Goal: Task Accomplishment & Management: Use online tool/utility

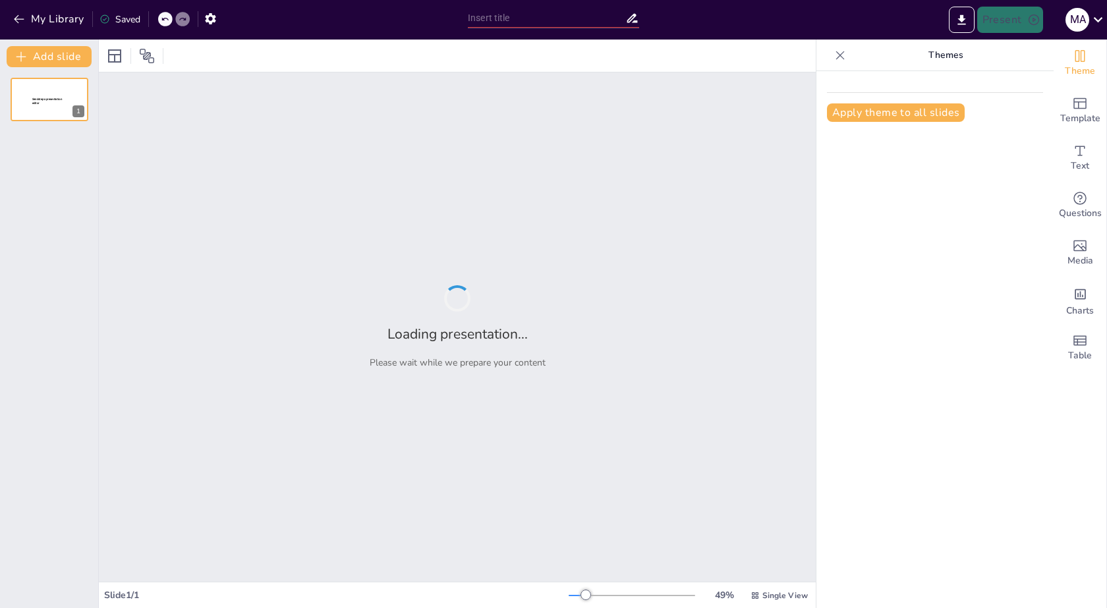
type input "New Sendsteps"
type input "Impacto y Desarrollo de la Inteligencia Artificial en la Sociedad"
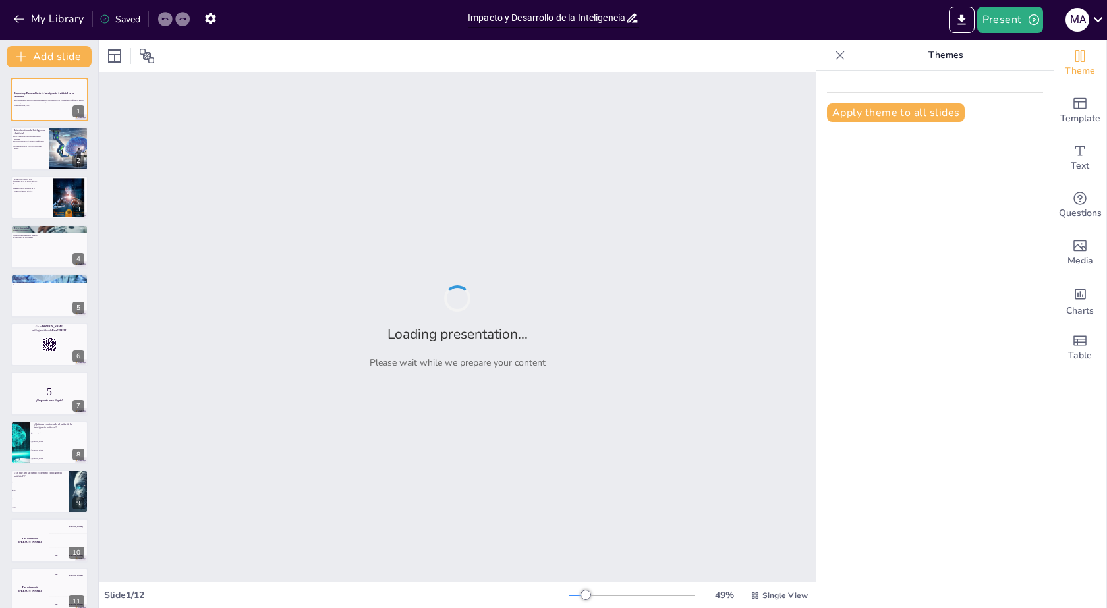
checkbox input "true"
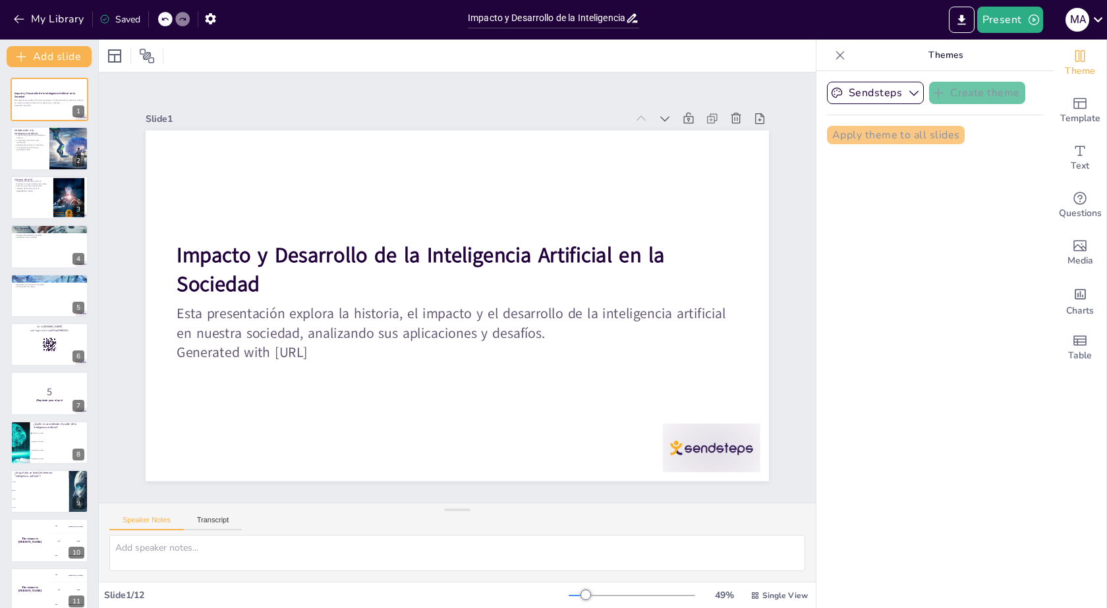
checkbox input "true"
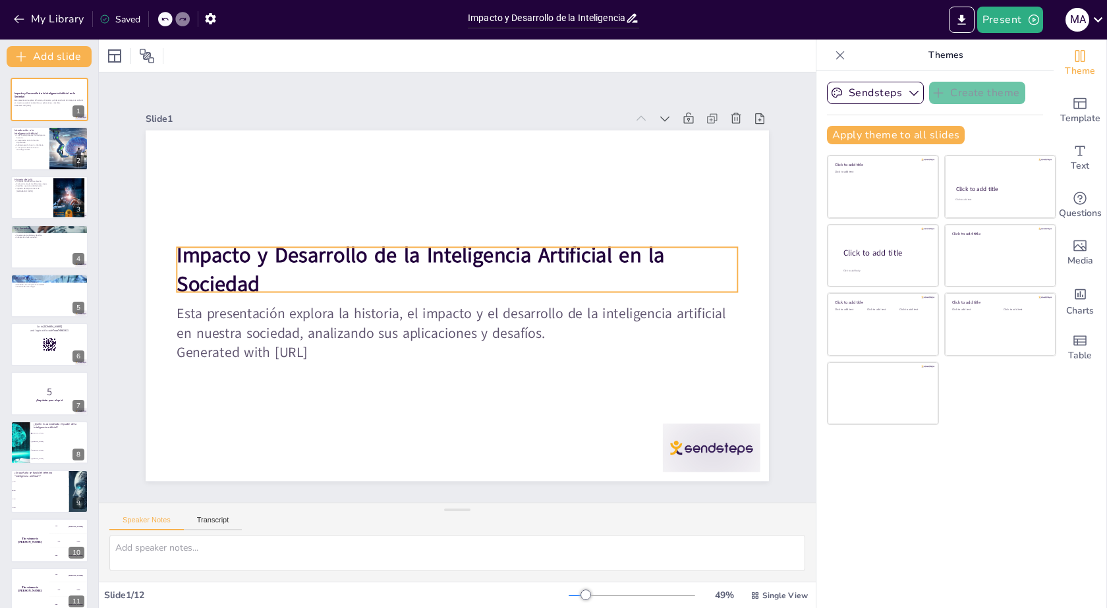
checkbox input "true"
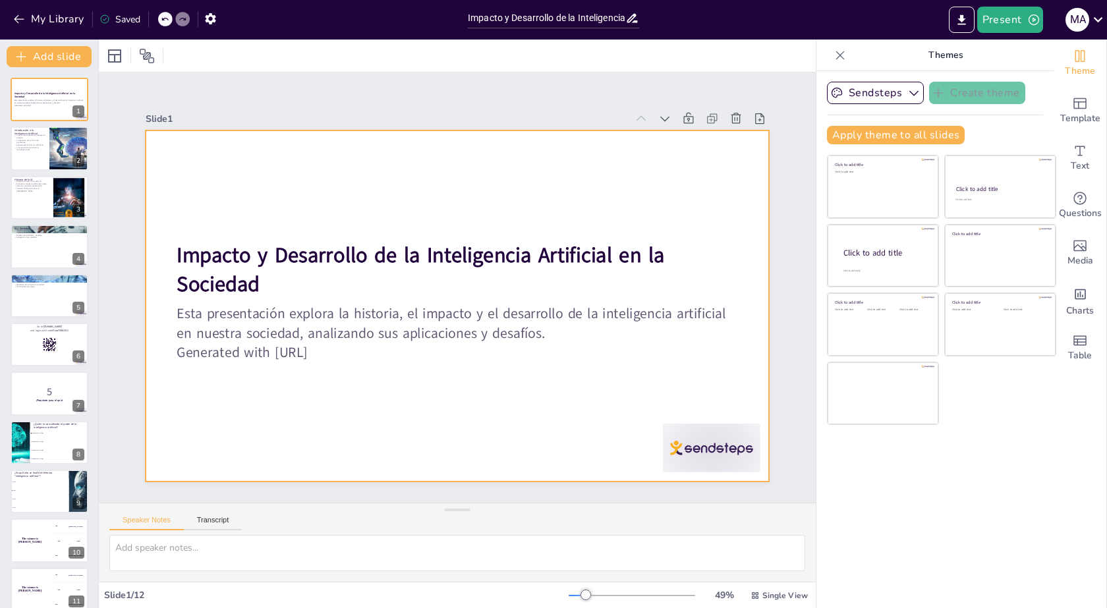
checkbox input "true"
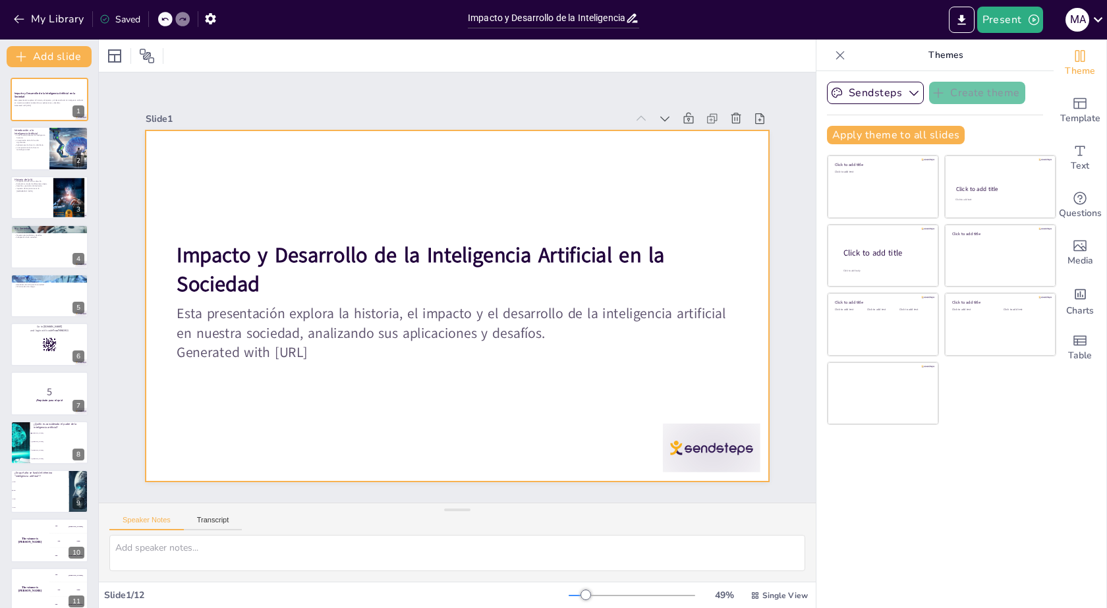
checkbox input "true"
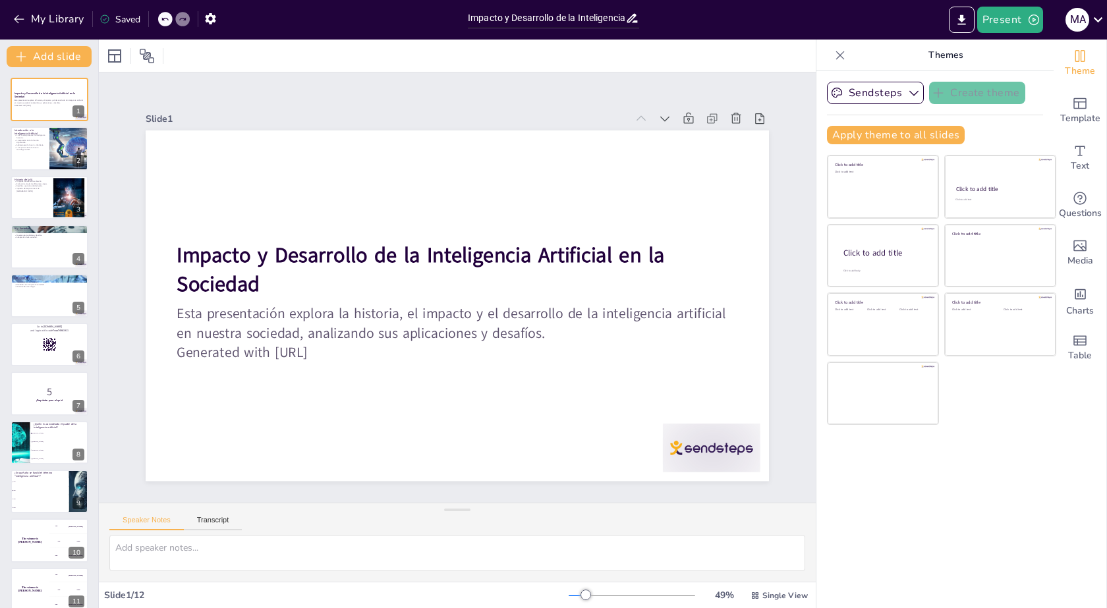
checkbox input "true"
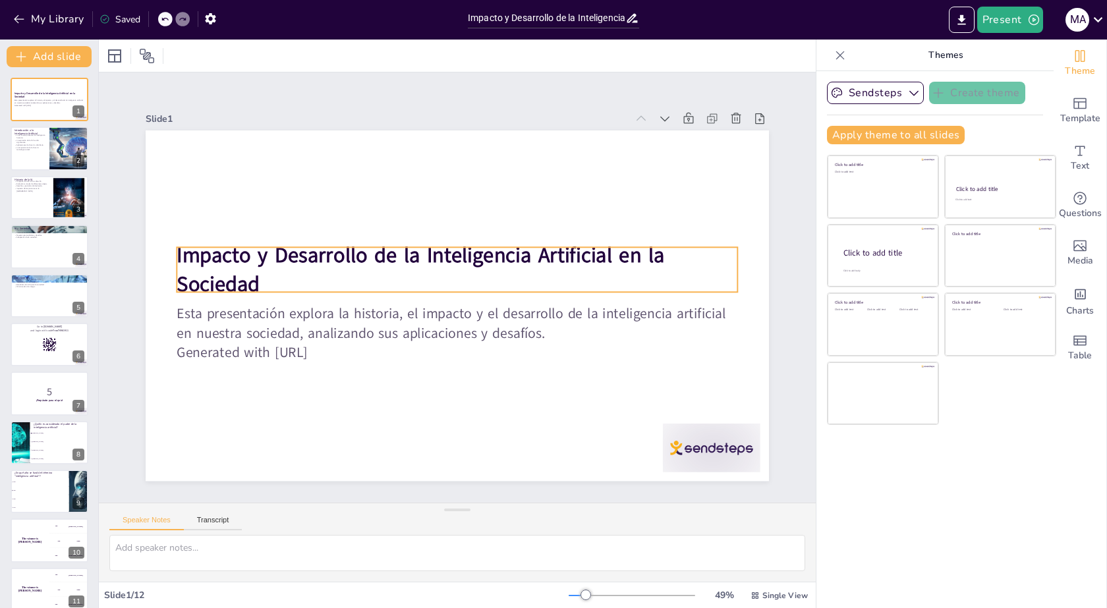
checkbox input "true"
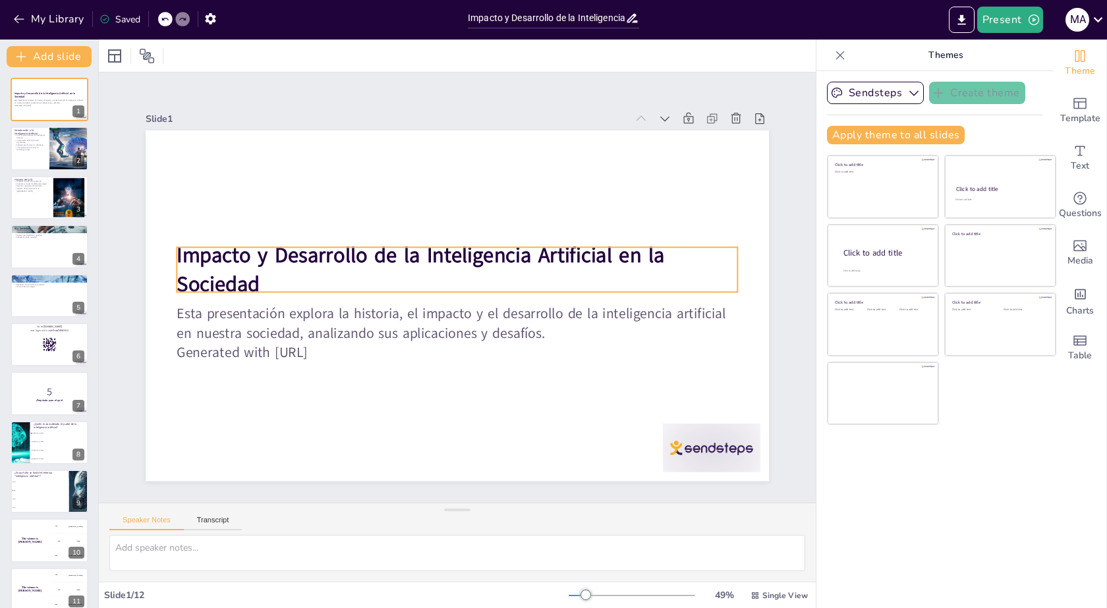
checkbox input "true"
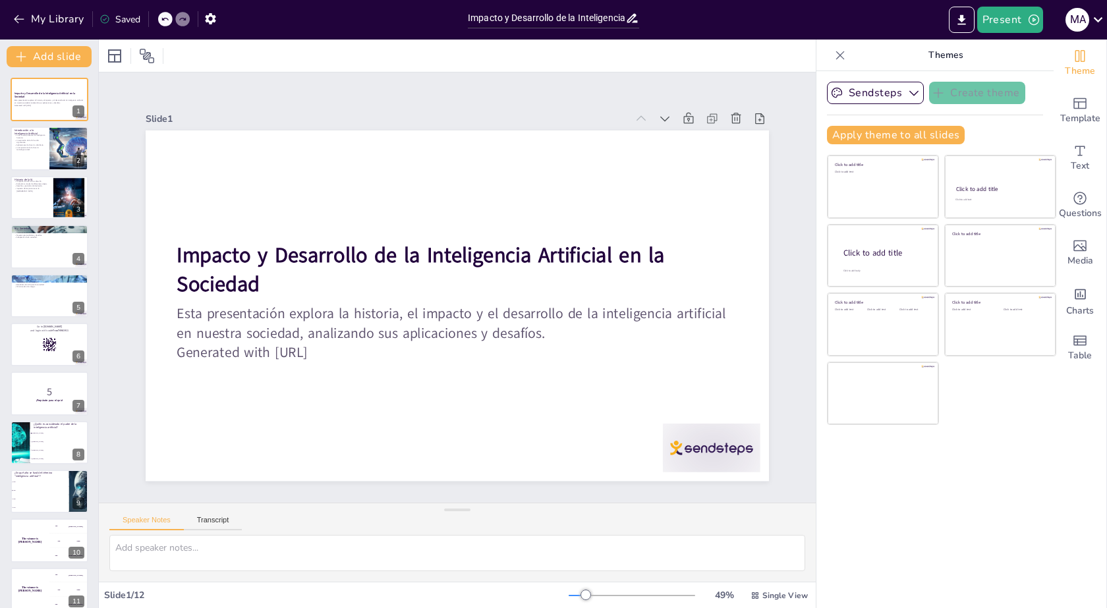
checkbox input "true"
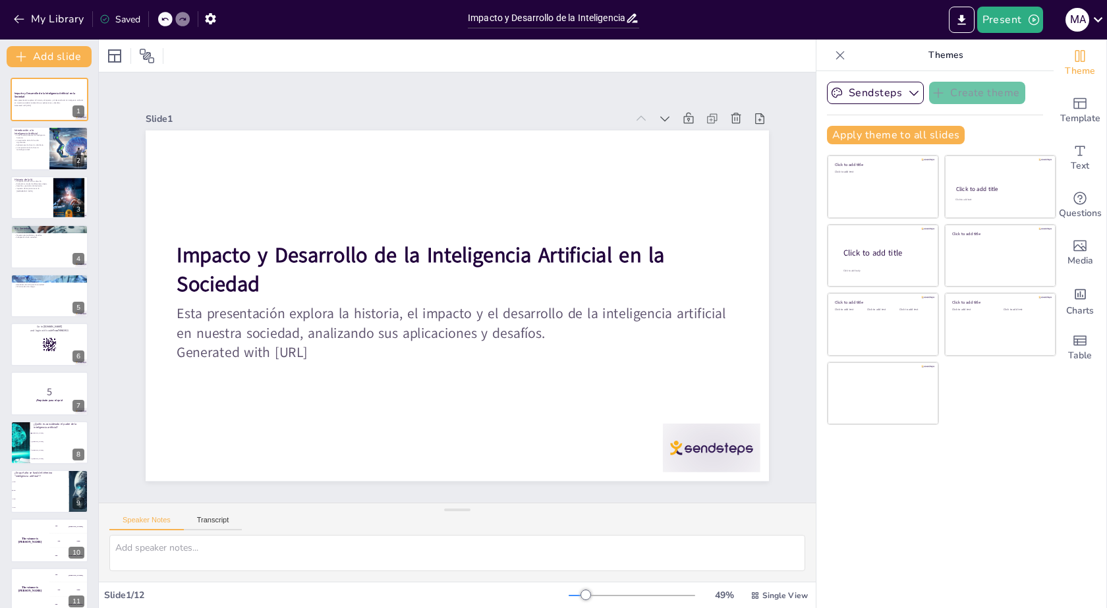
checkbox input "true"
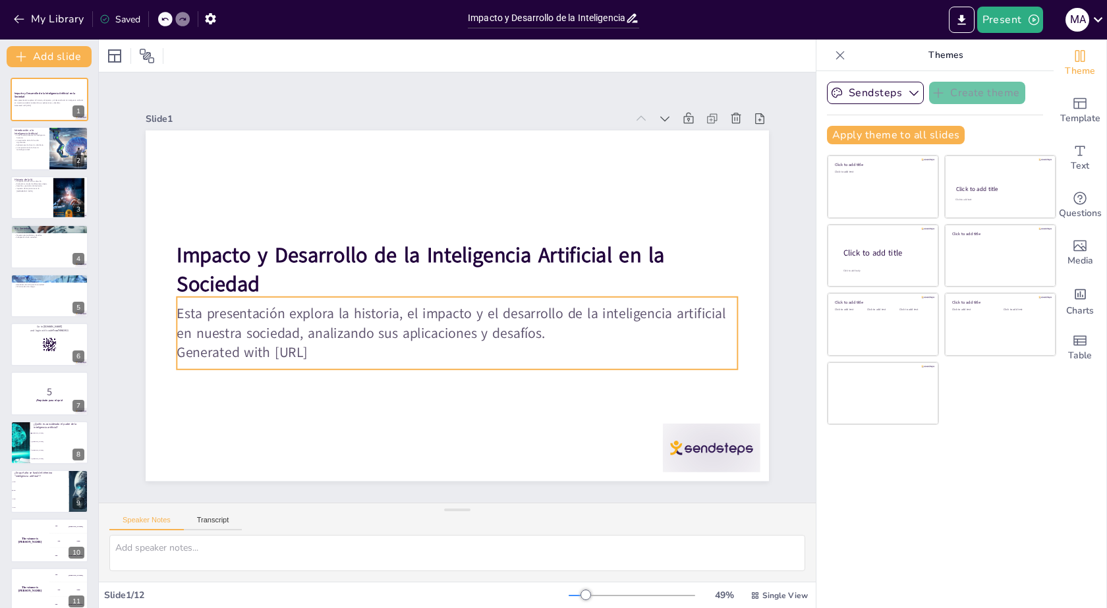
checkbox input "true"
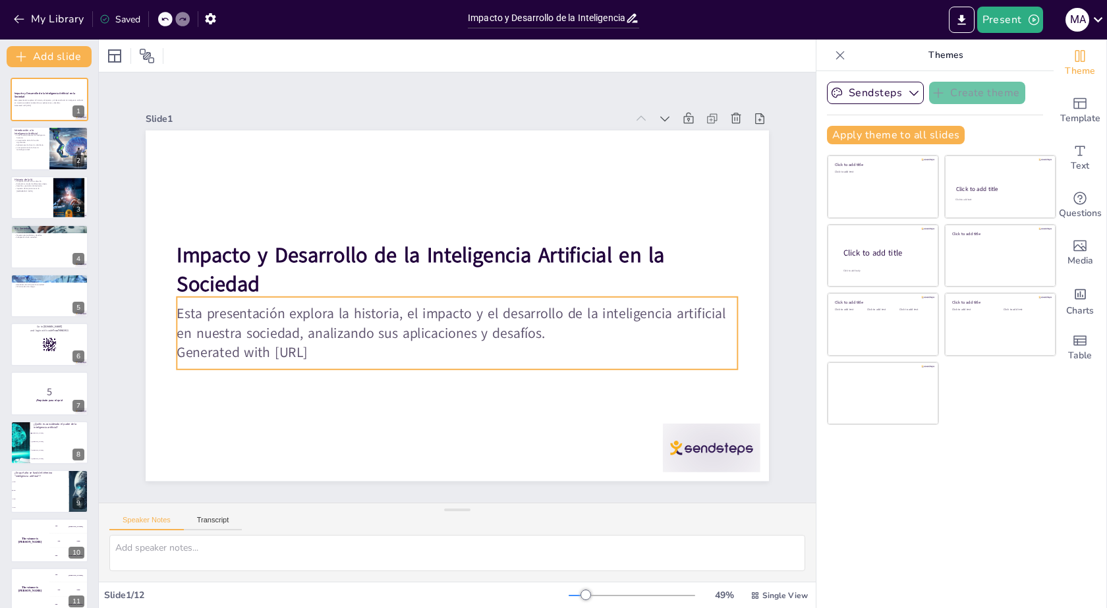
checkbox input "true"
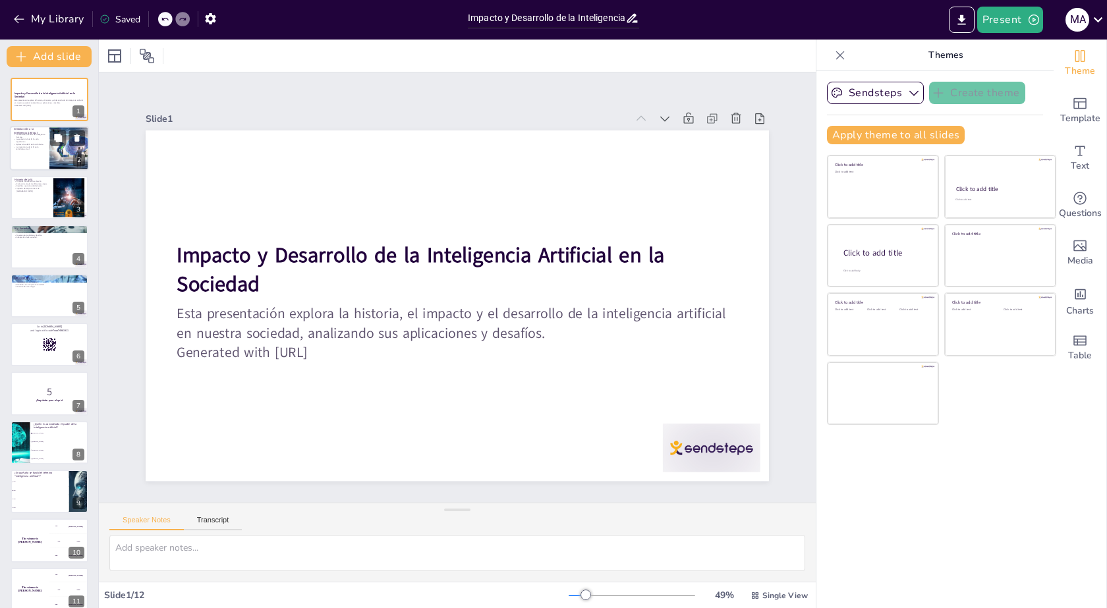
checkbox input "true"
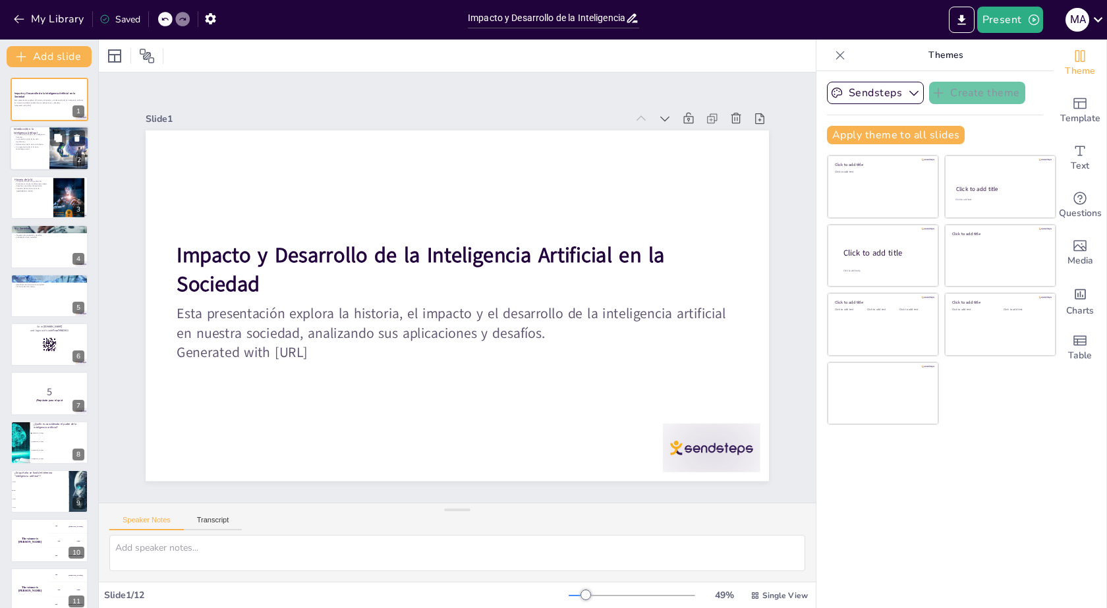
checkbox input "true"
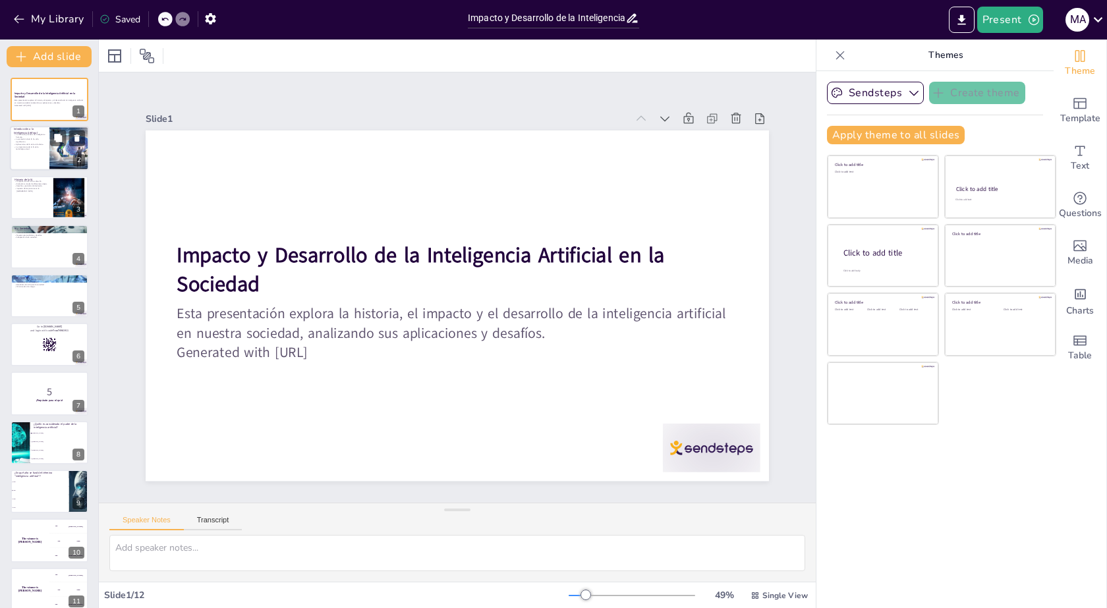
checkbox input "true"
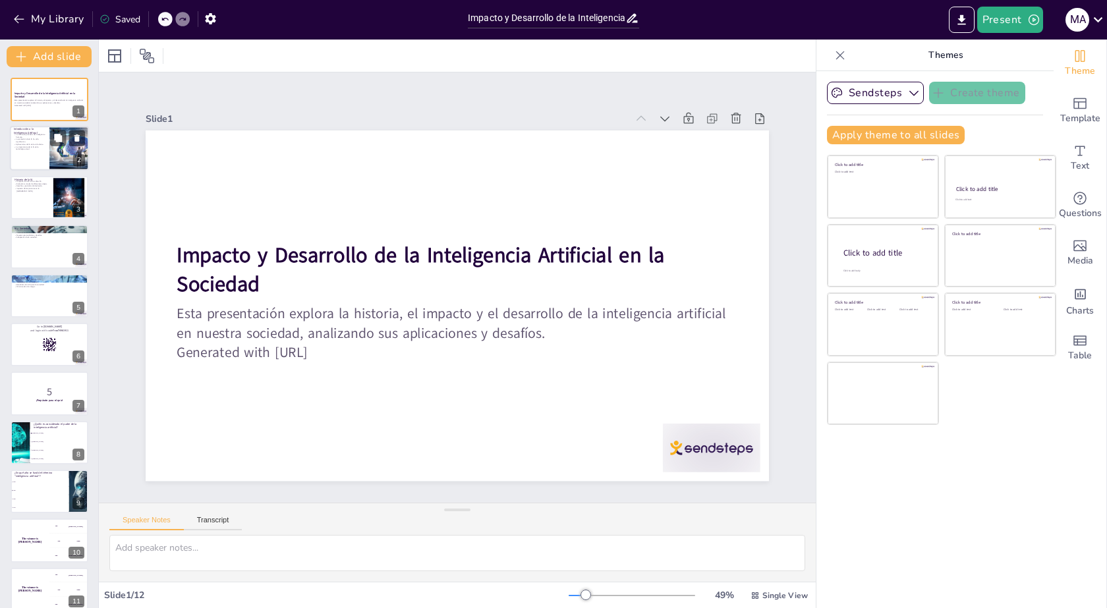
checkbox input "true"
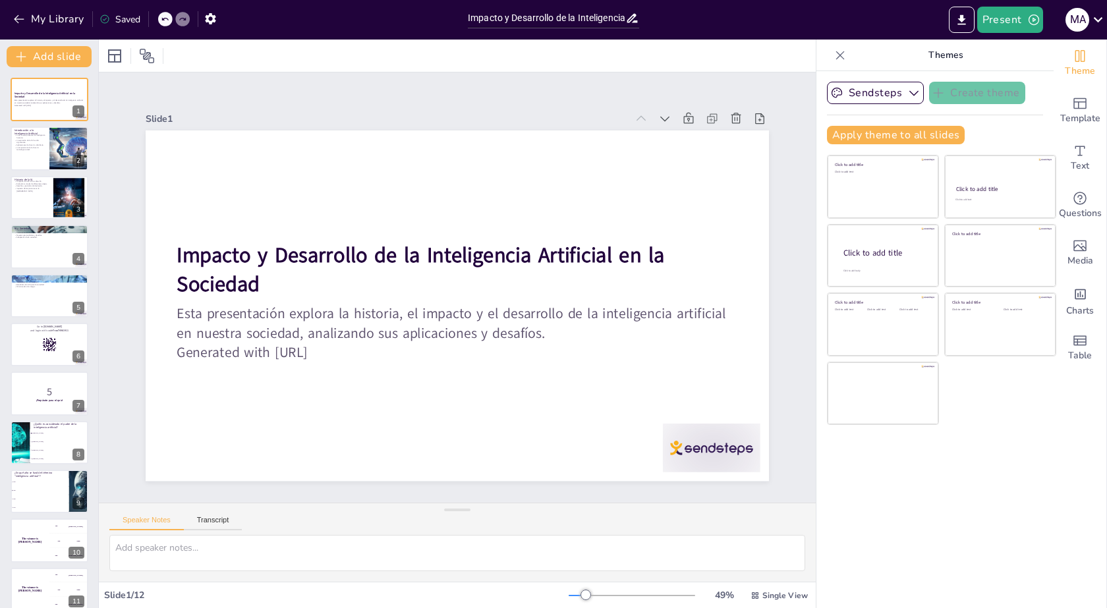
checkbox input "true"
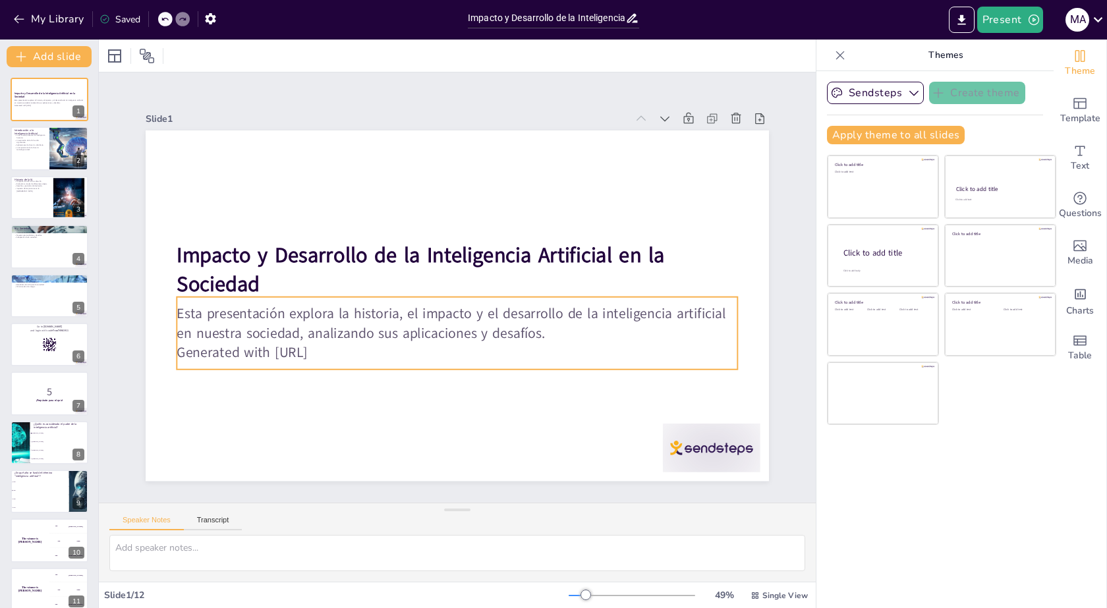
checkbox input "true"
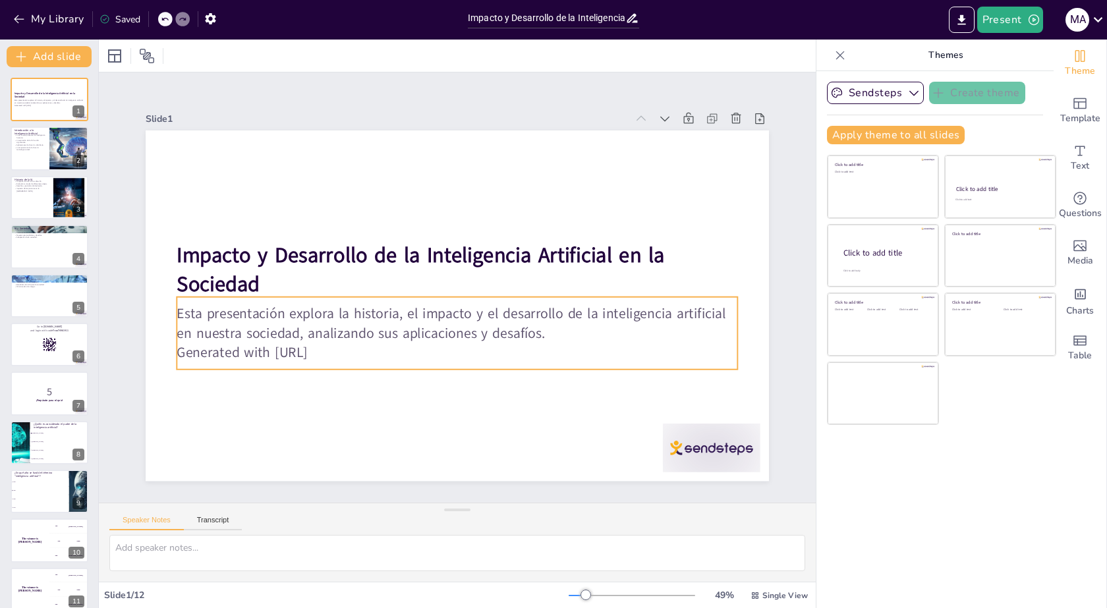
checkbox input "true"
click at [347, 356] on p "Generated with [URL]" at bounding box center [457, 352] width 561 height 19
checkbox input "true"
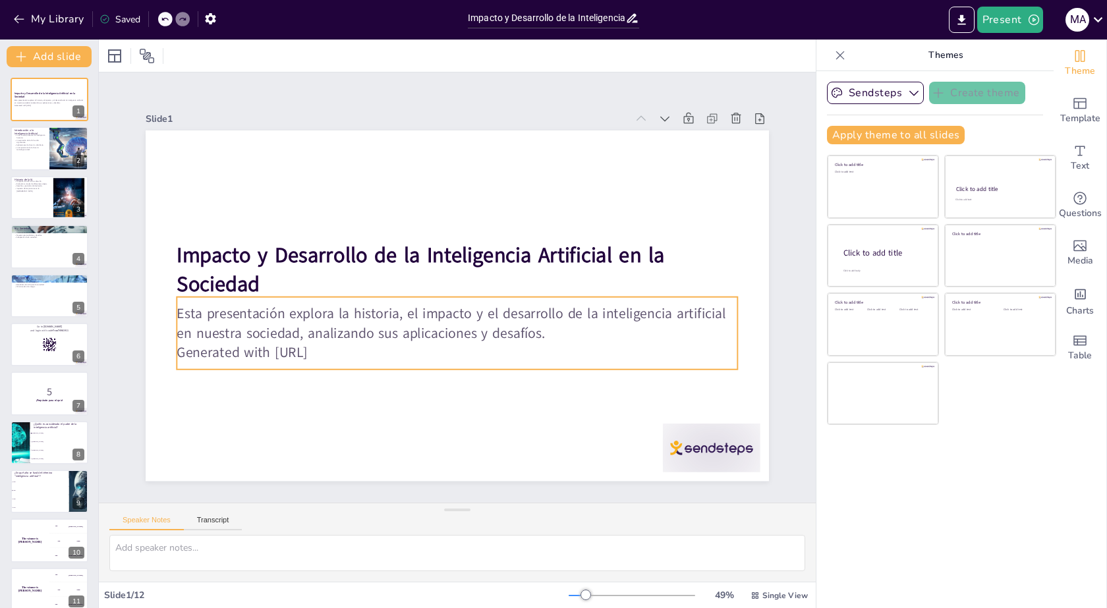
checkbox input "true"
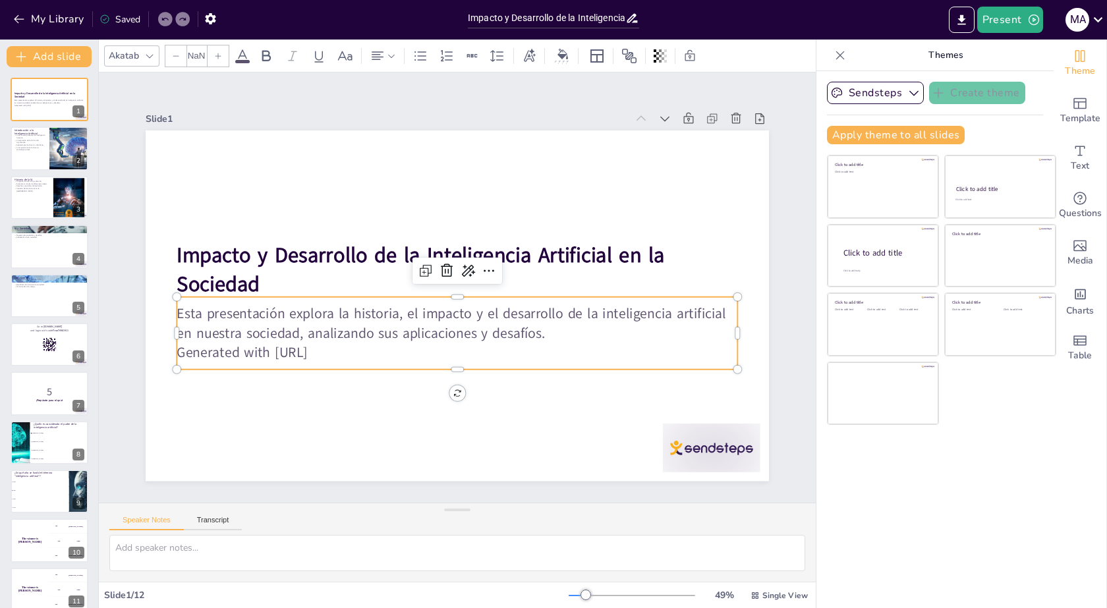
type input "32"
click at [345, 349] on p "Generated with [URL]" at bounding box center [457, 352] width 561 height 19
checkbox input "true"
click at [346, 349] on p "Generated with [URL]" at bounding box center [457, 352] width 561 height 19
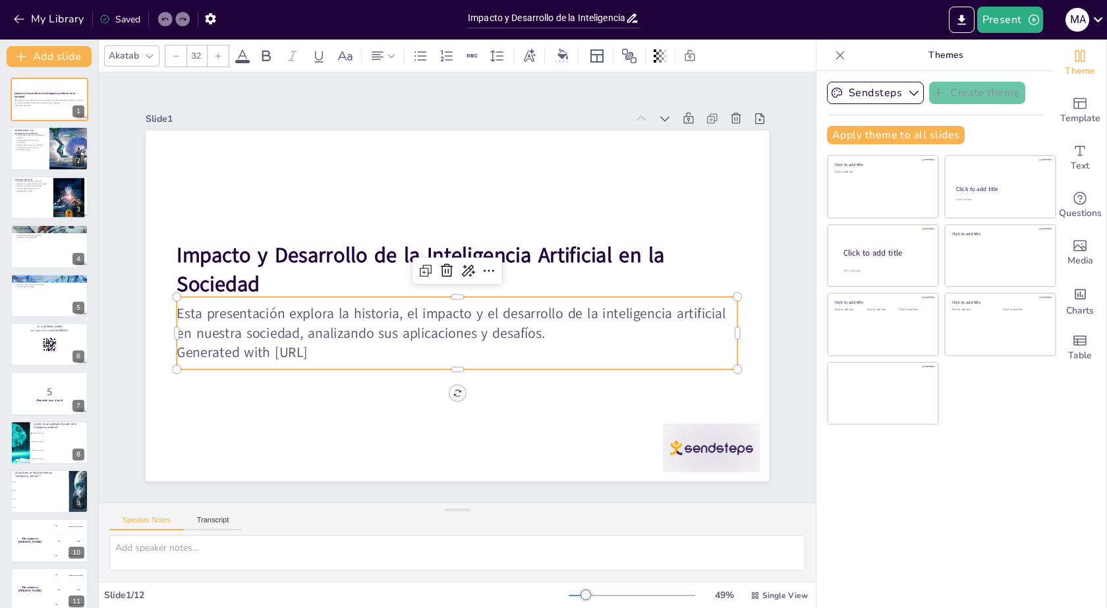
checkbox input "true"
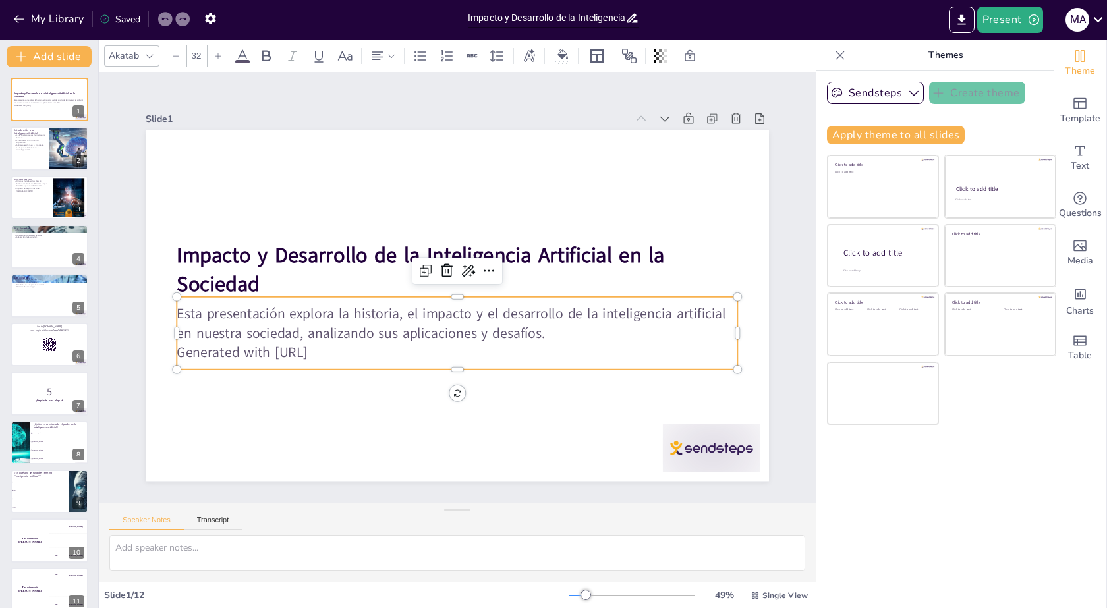
checkbox input "true"
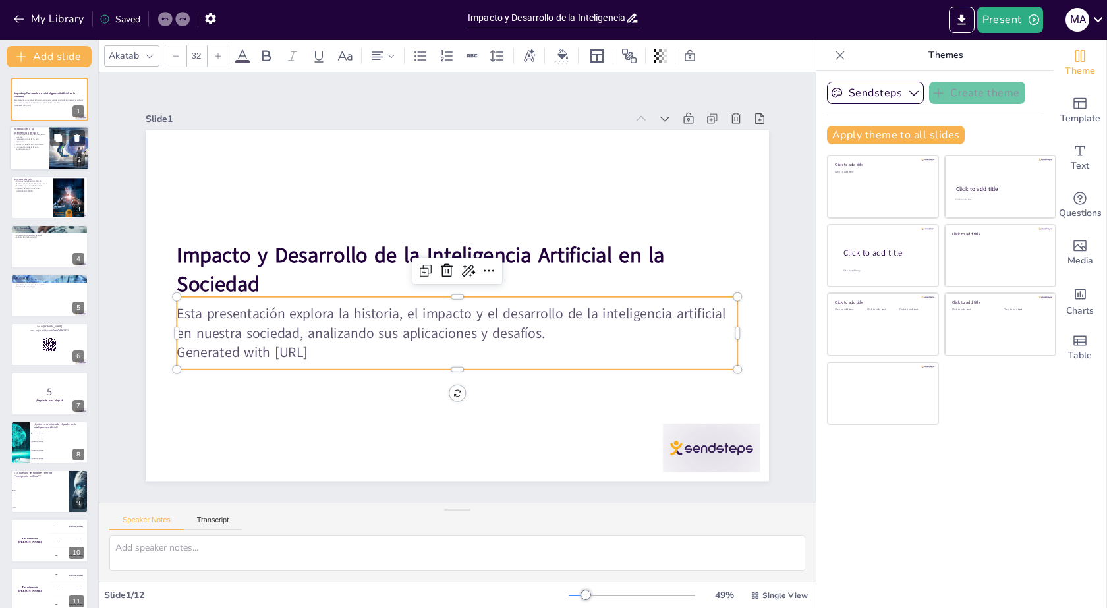
checkbox input "true"
click at [42, 161] on div at bounding box center [49, 148] width 79 height 45
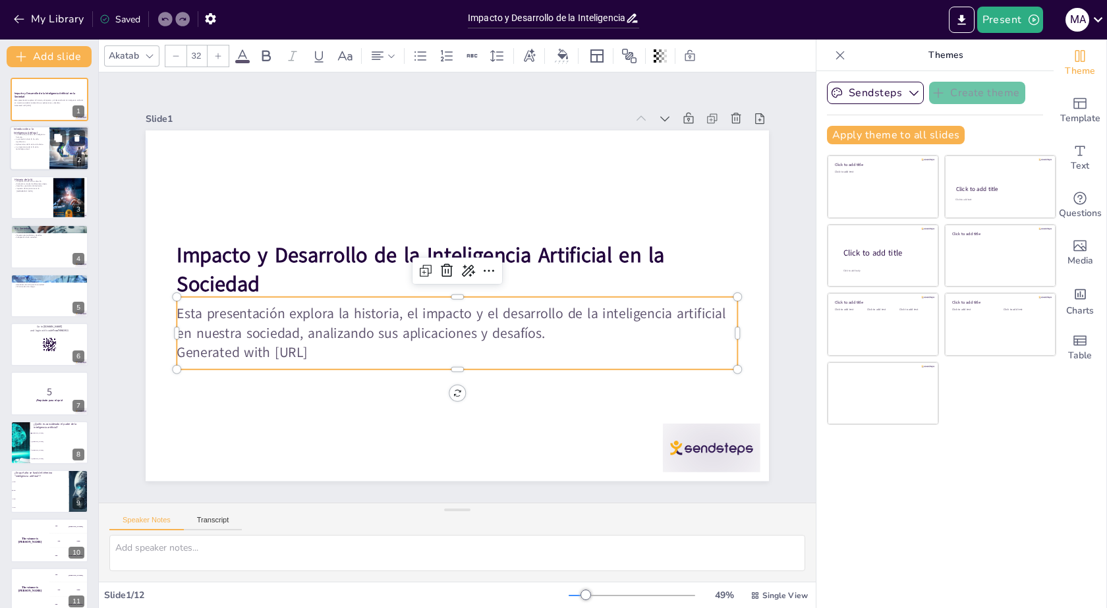
type textarea "La simulación de procesos de inteligencia humana es uno de los aspectos más fas…"
checkbox input "true"
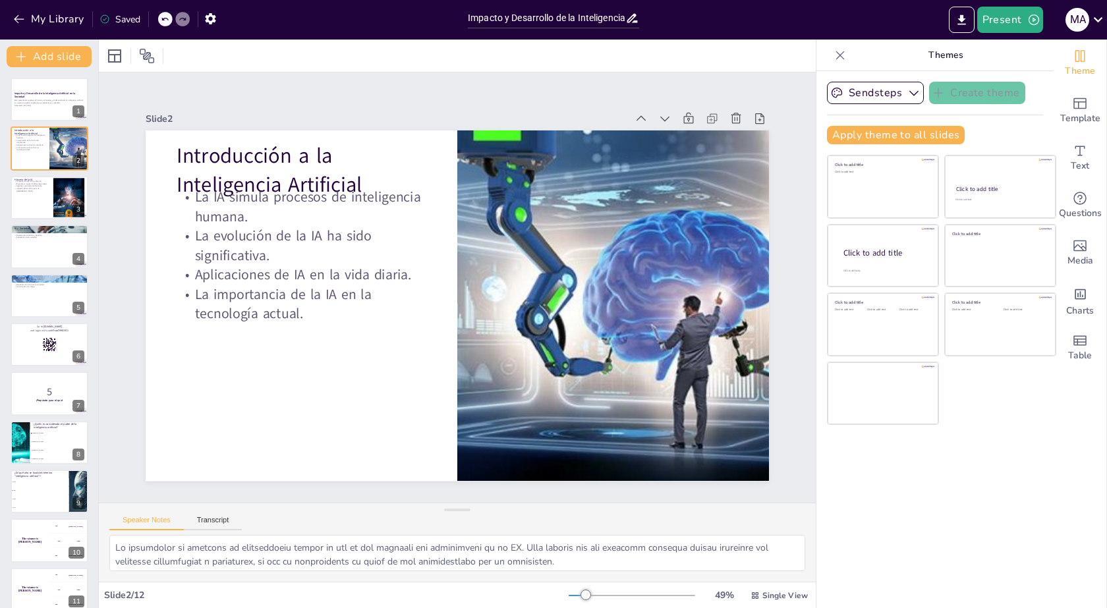
checkbox input "true"
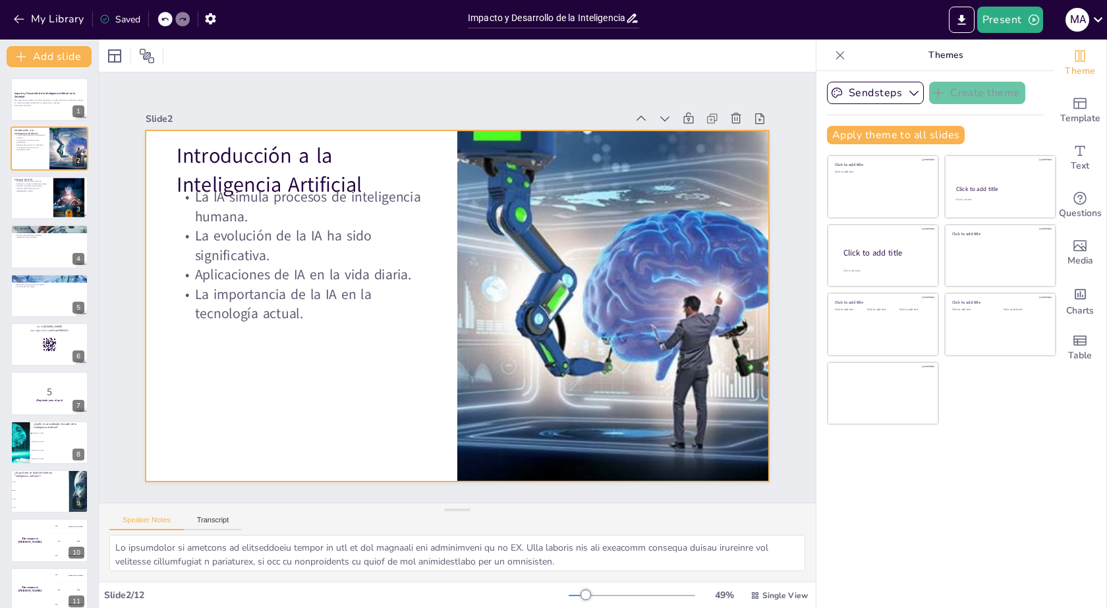
checkbox input "true"
click at [244, 306] on p "La importancia de la IA en la tecnología actual." at bounding box center [301, 288] width 252 height 65
checkbox input "true"
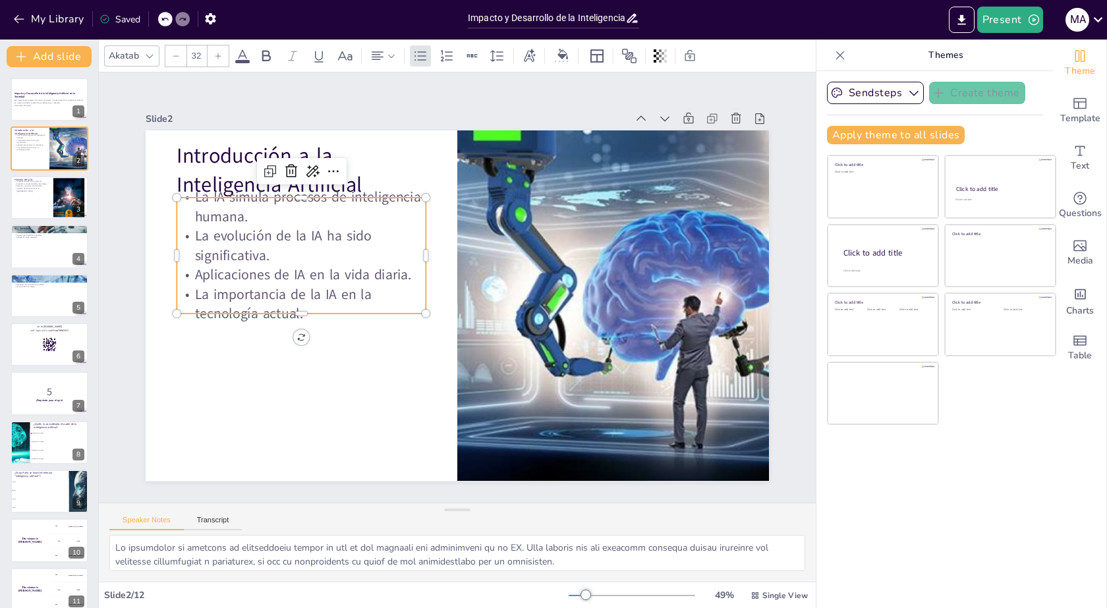
checkbox input "true"
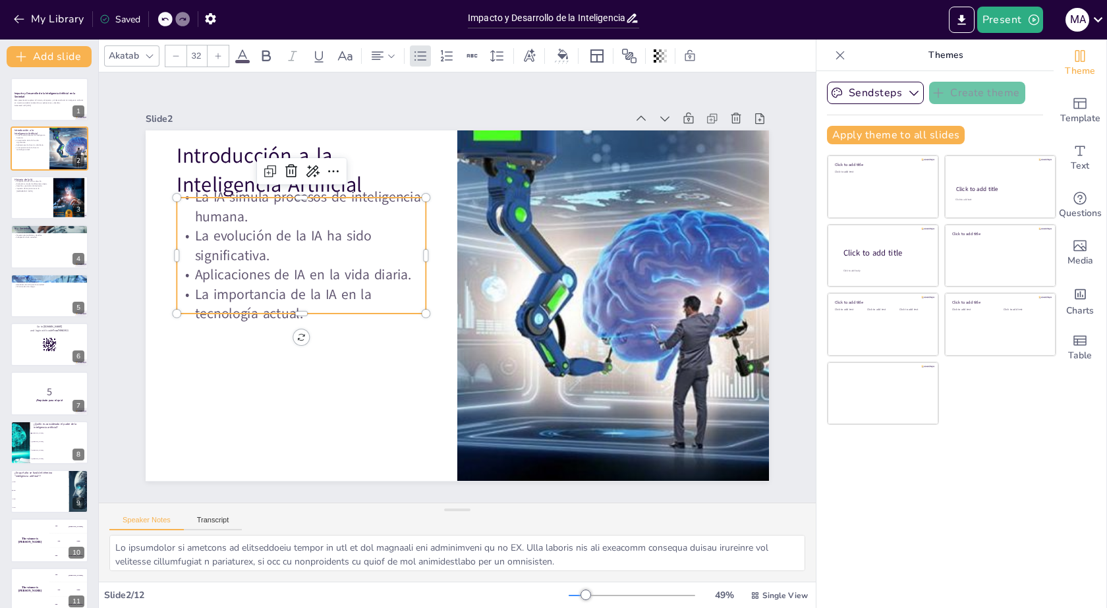
checkbox input "true"
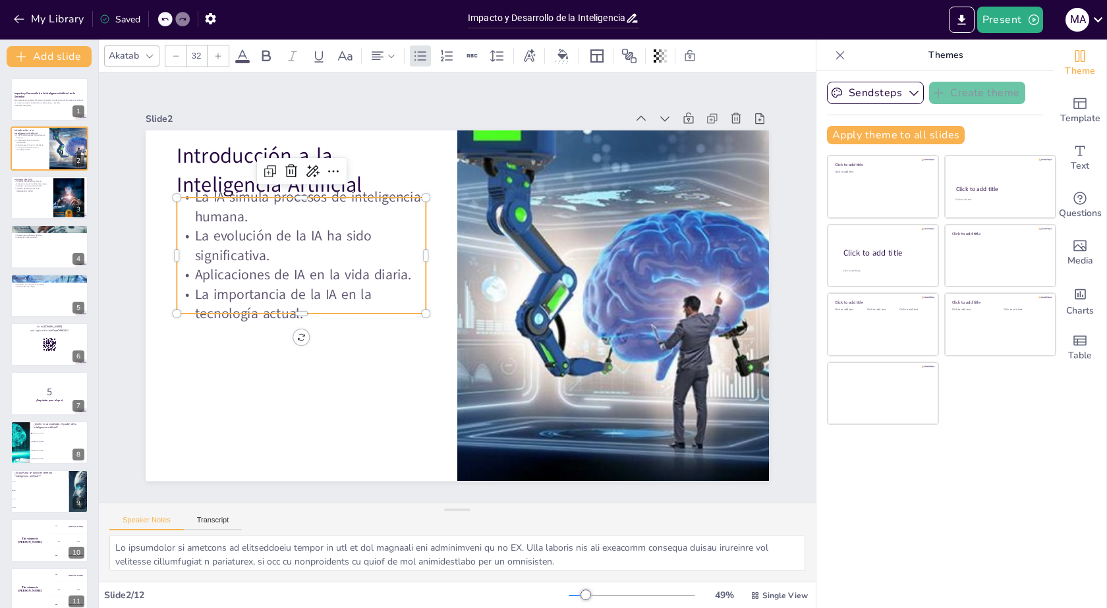
checkbox input "true"
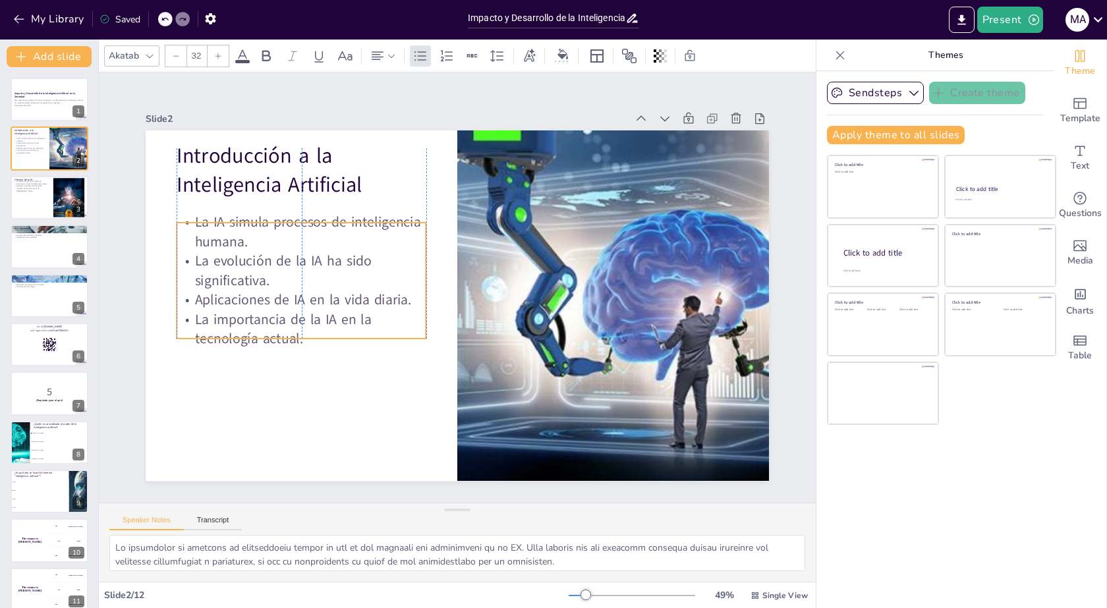
checkbox input "true"
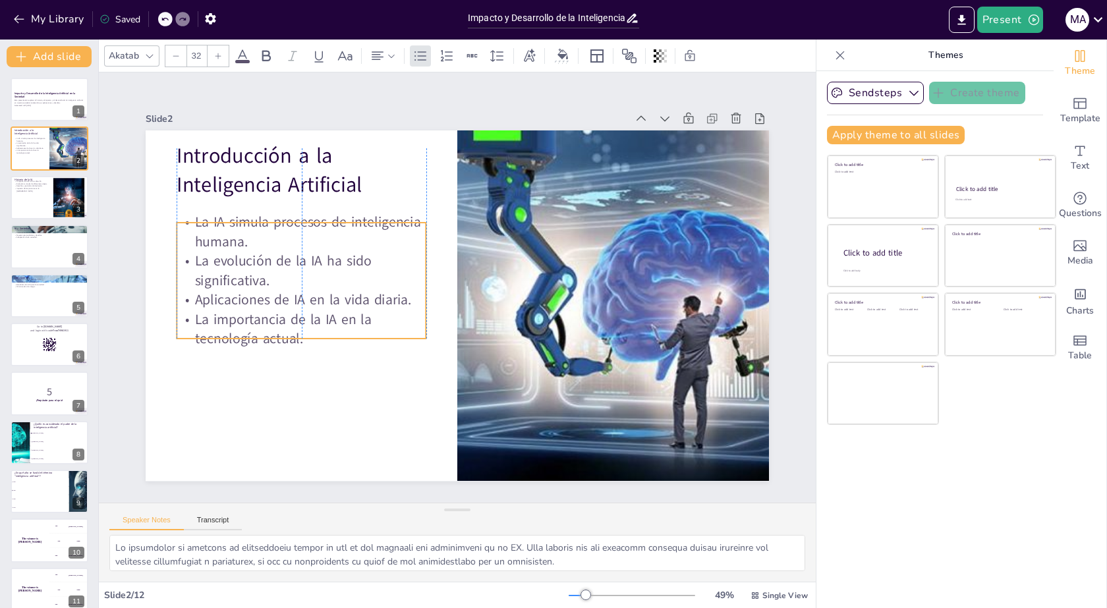
checkbox input "true"
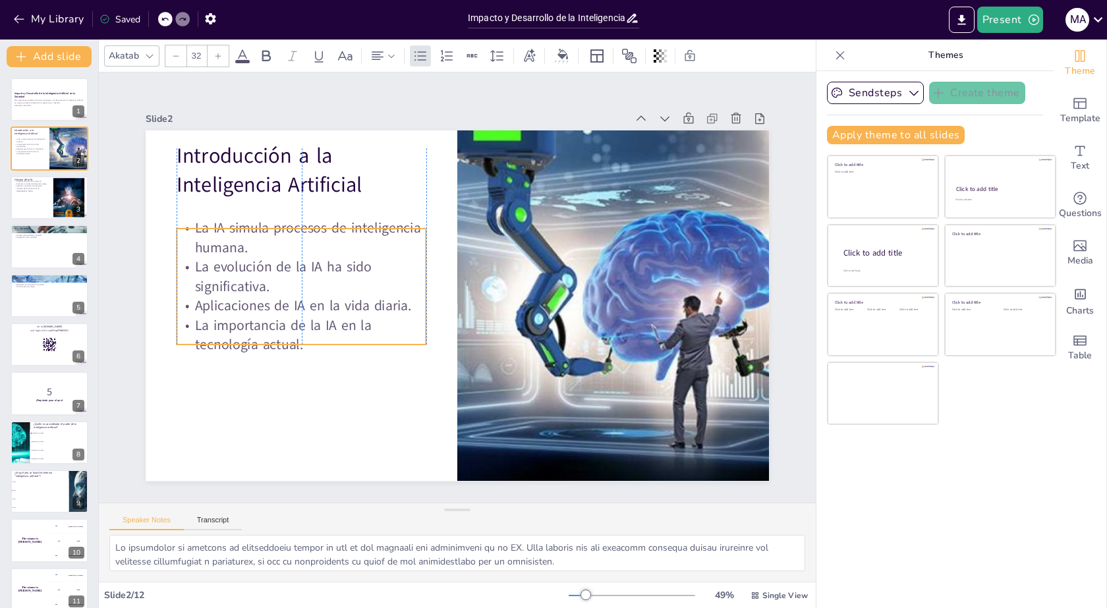
checkbox input "true"
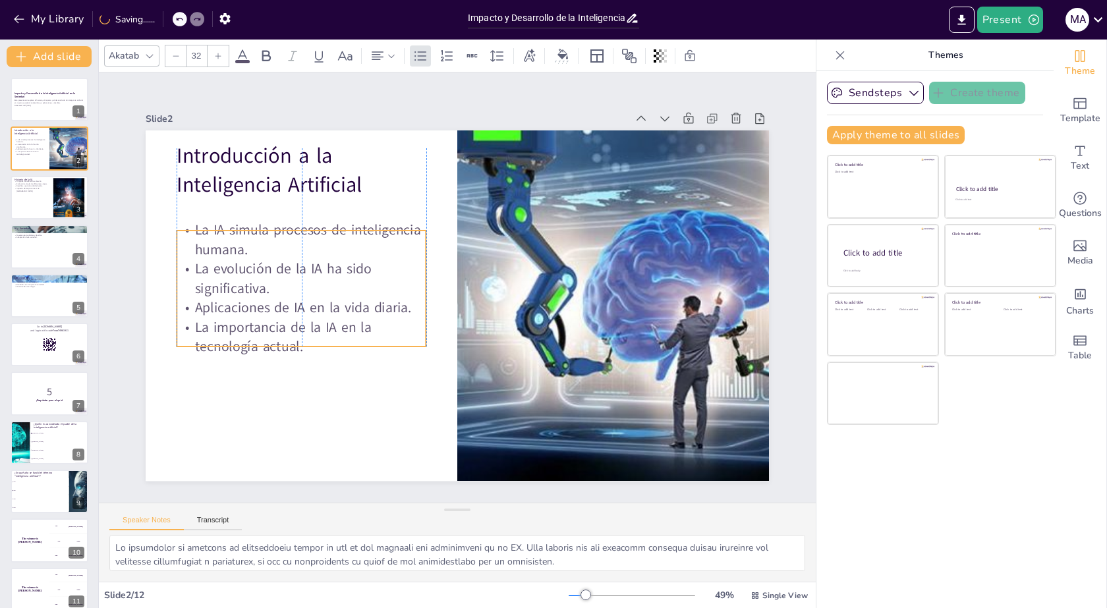
checkbox input "true"
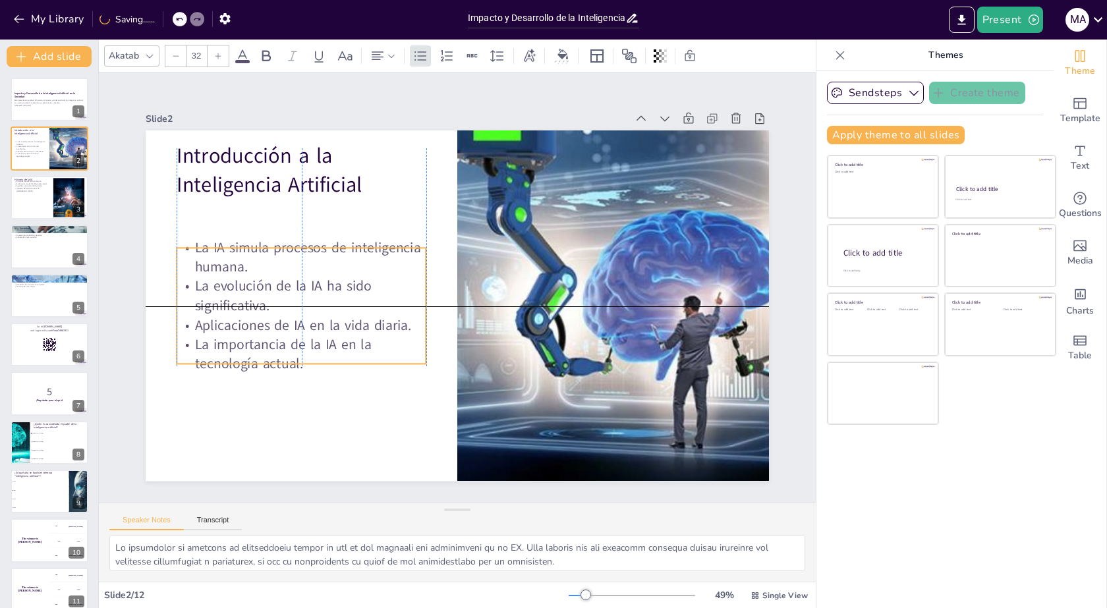
checkbox input "true"
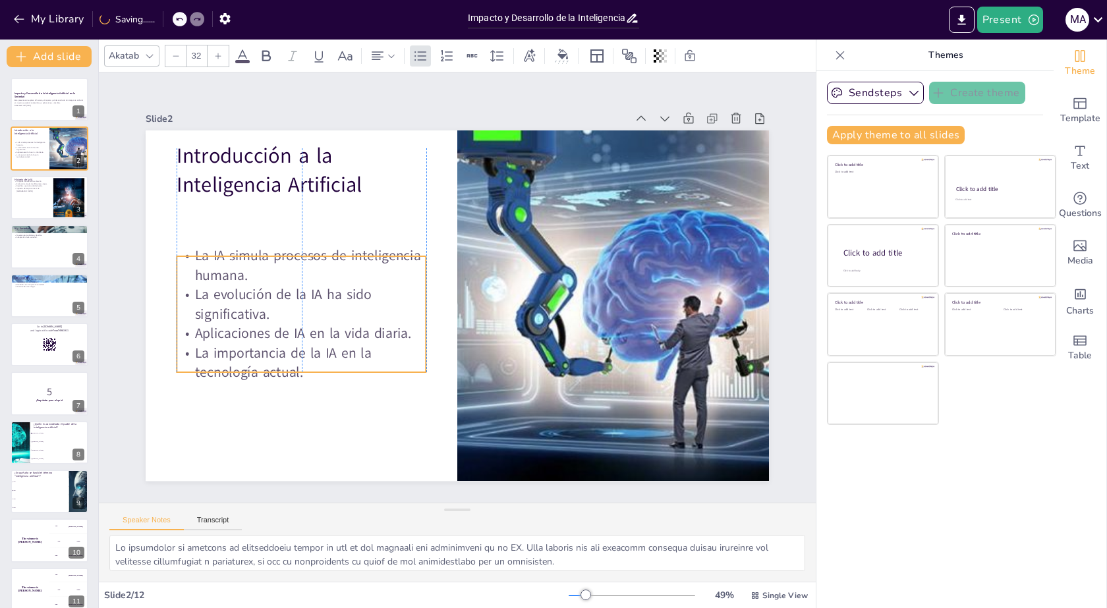
checkbox input "true"
drag, startPoint x: 253, startPoint y: 244, endPoint x: 258, endPoint y: 304, distance: 60.1
click at [258, 304] on p "La evolución de la IA ha sido significativa." at bounding box center [301, 289] width 252 height 65
checkbox input "true"
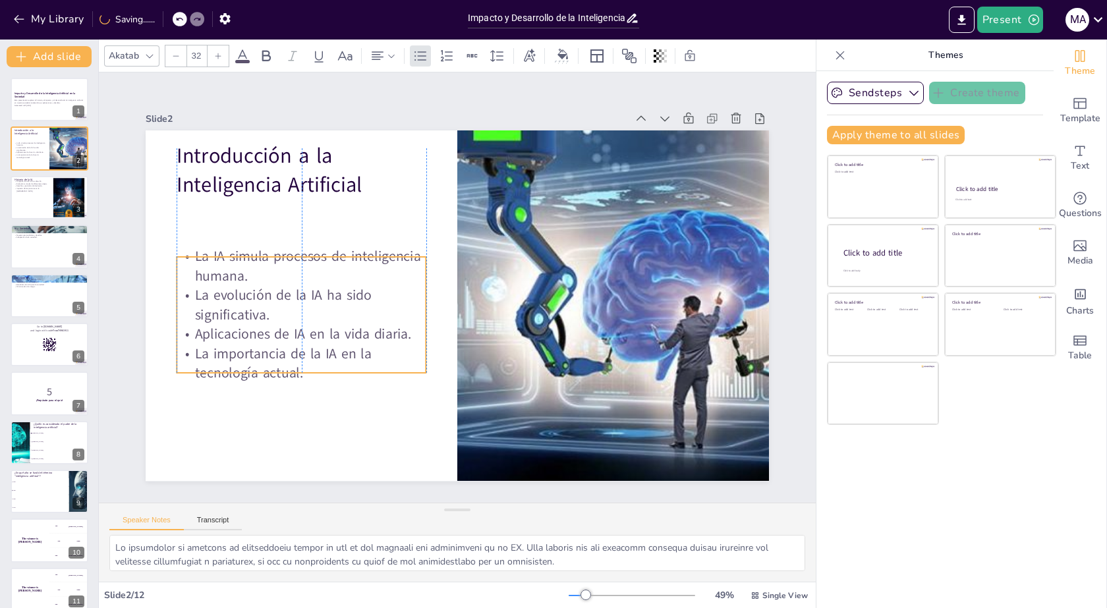
checkbox input "true"
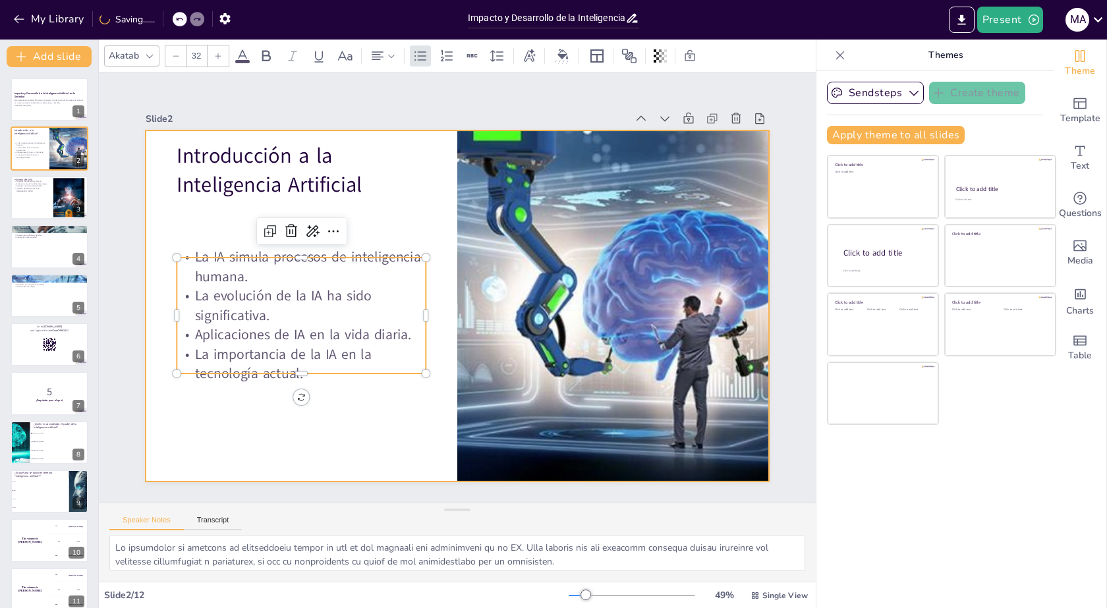
checkbox input "true"
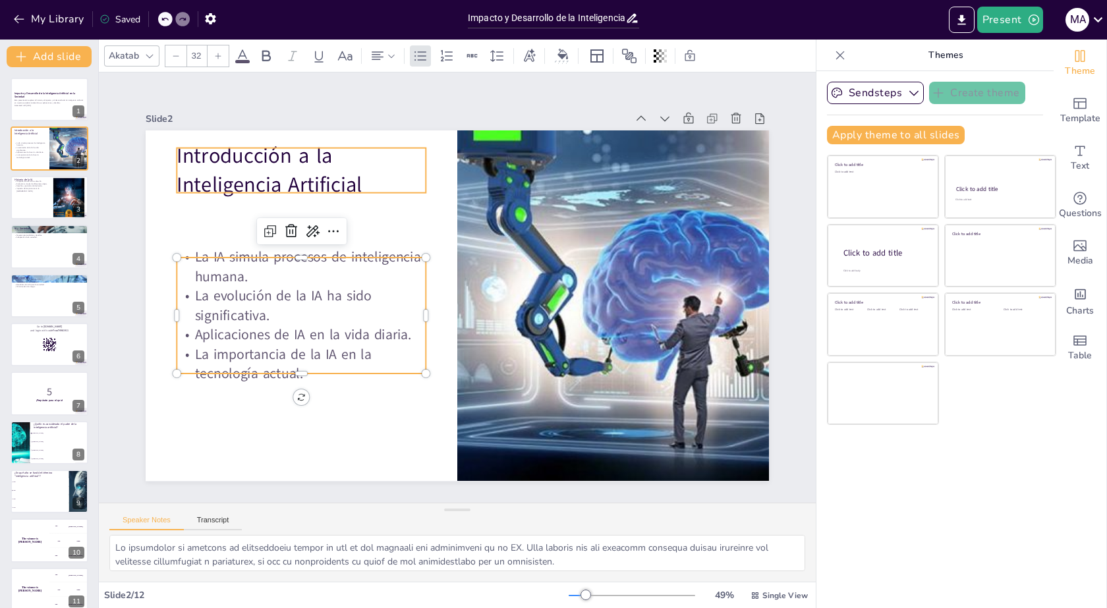
checkbox input "true"
type input "--"
checkbox input "true"
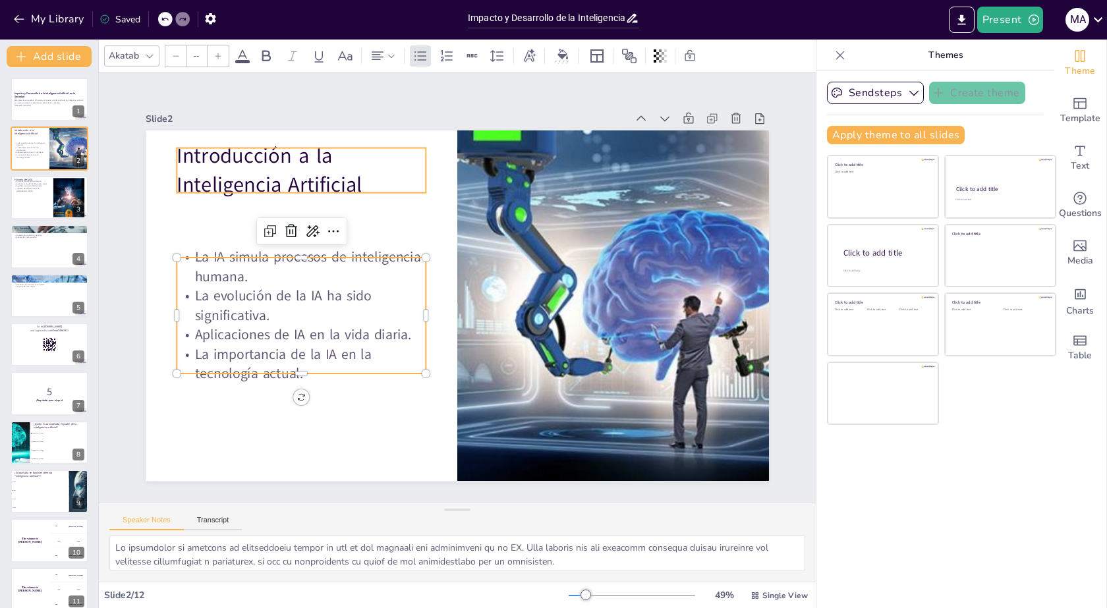
type input "48"
checkbox input "true"
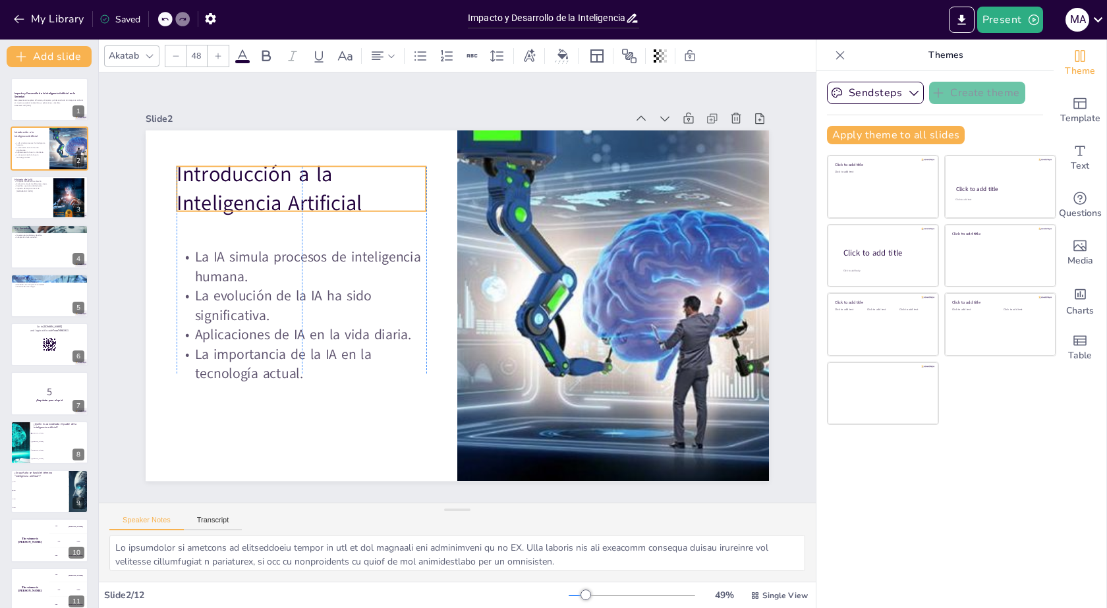
checkbox input "true"
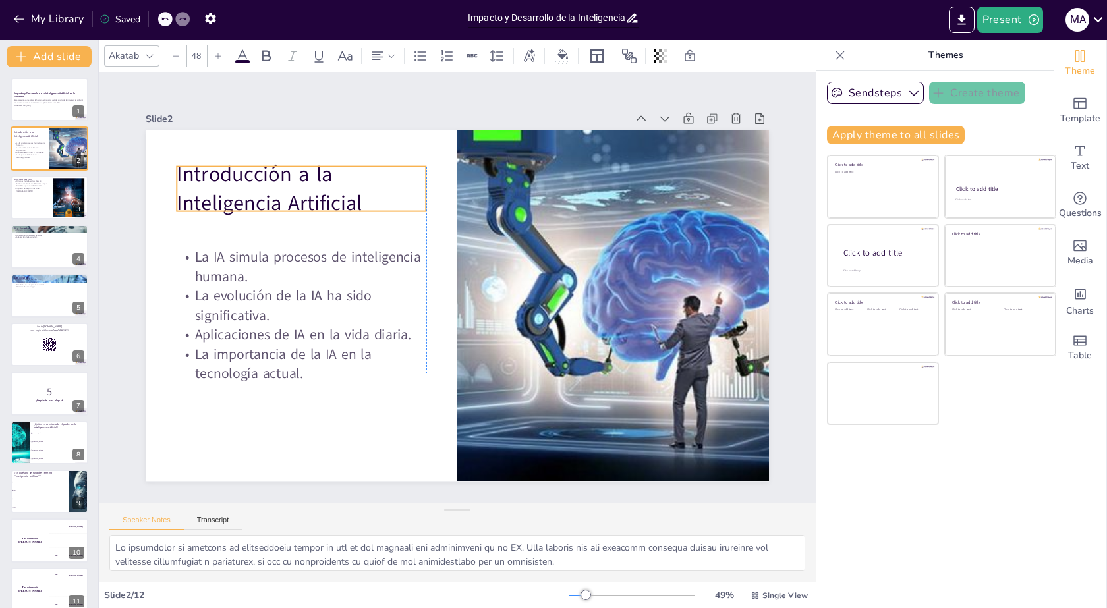
checkbox input "true"
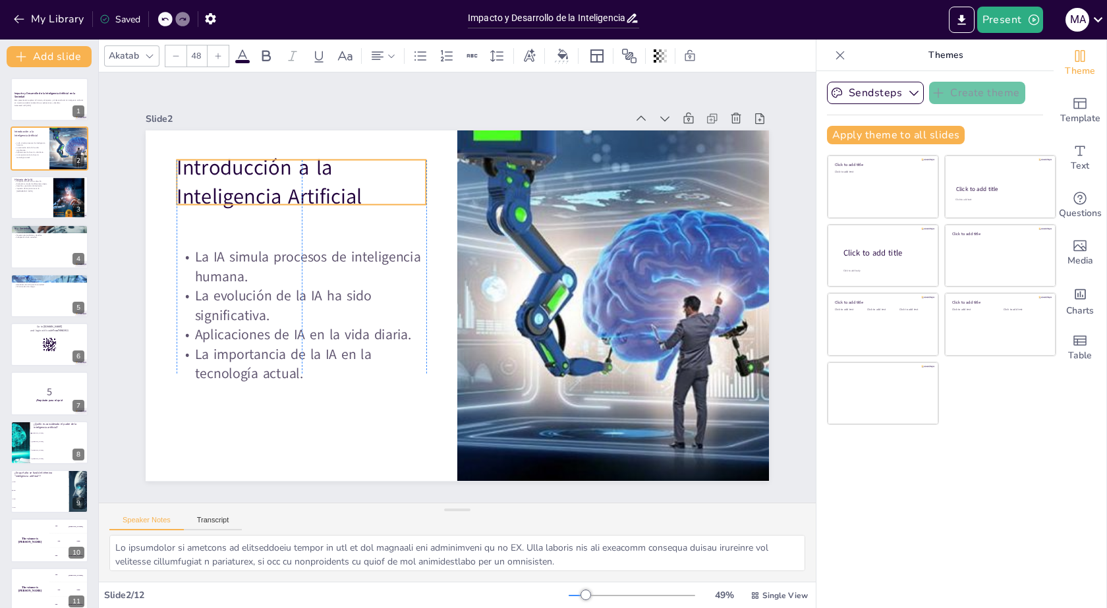
checkbox input "true"
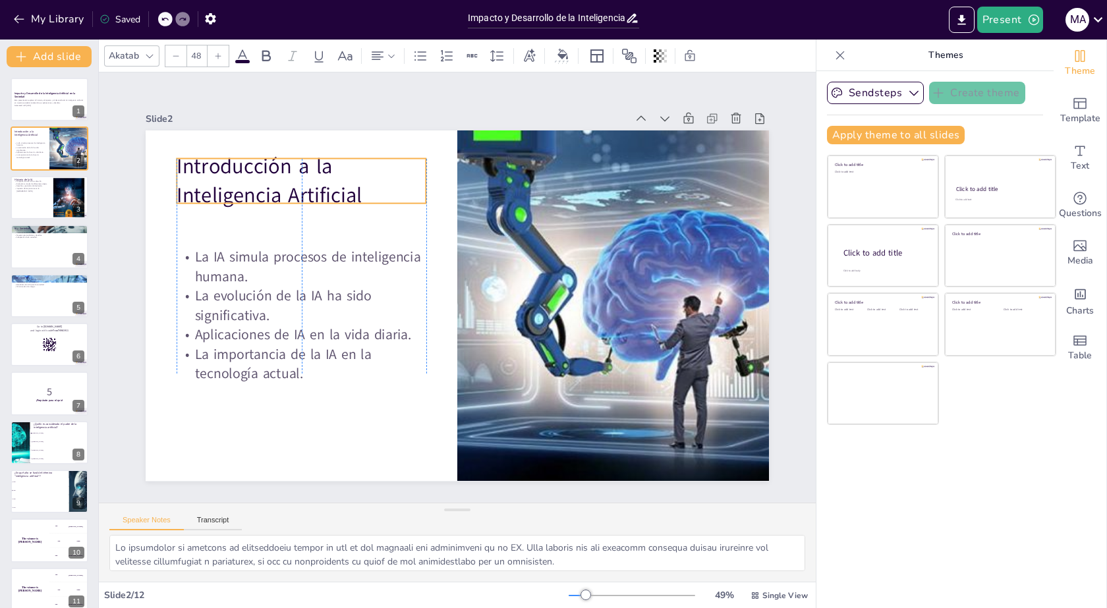
checkbox input "true"
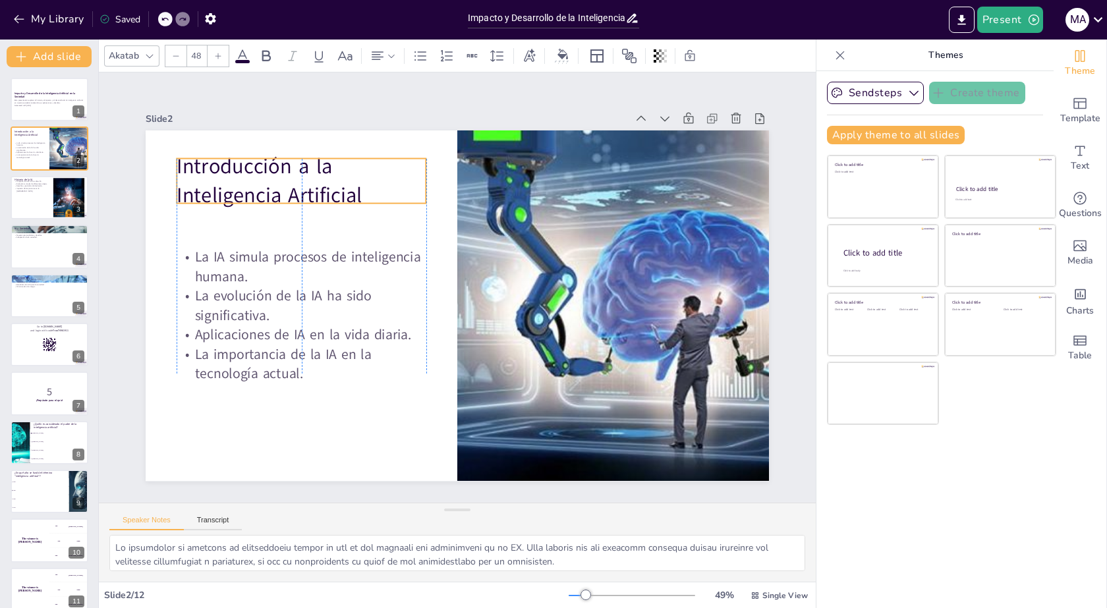
checkbox input "true"
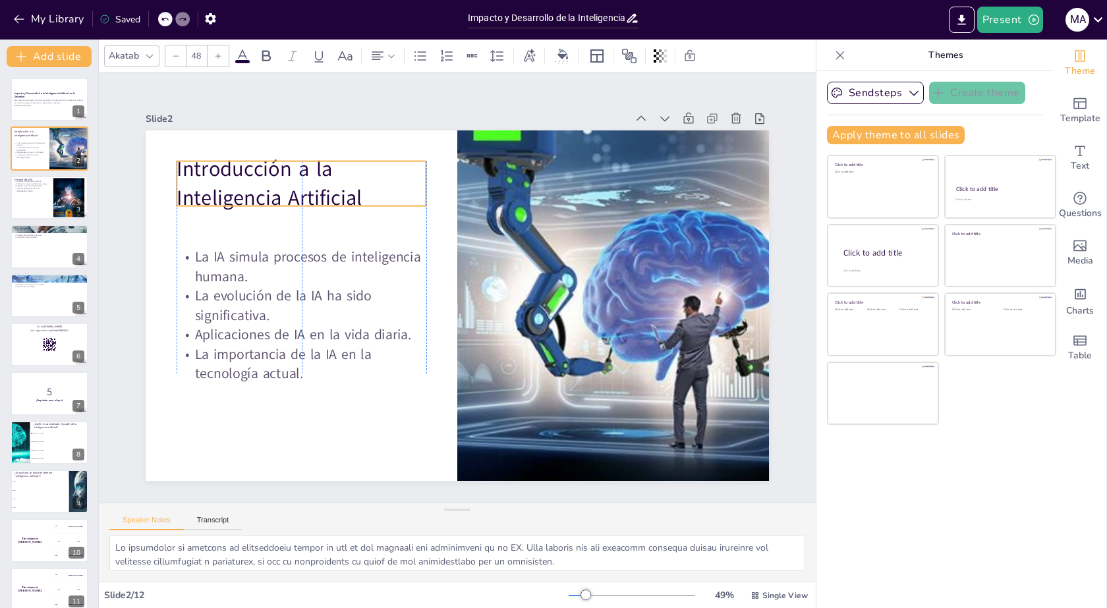
checkbox input "true"
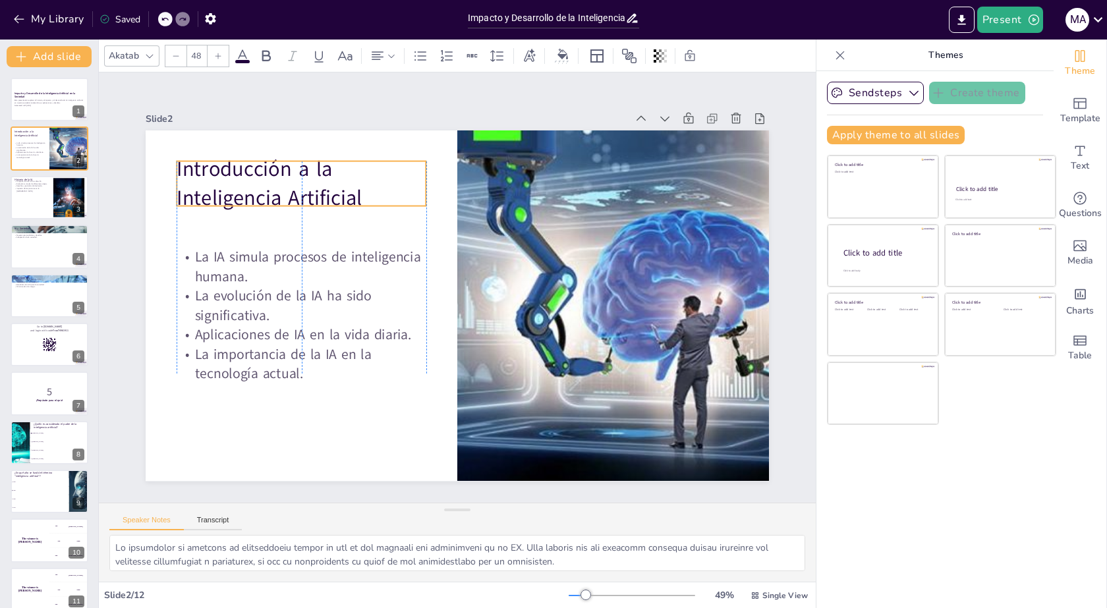
drag, startPoint x: 287, startPoint y: 163, endPoint x: 287, endPoint y: 177, distance: 14.5
click at [287, 177] on p "Introducción a la Inteligencia Artificial" at bounding box center [313, 168] width 254 height 84
checkbox input "true"
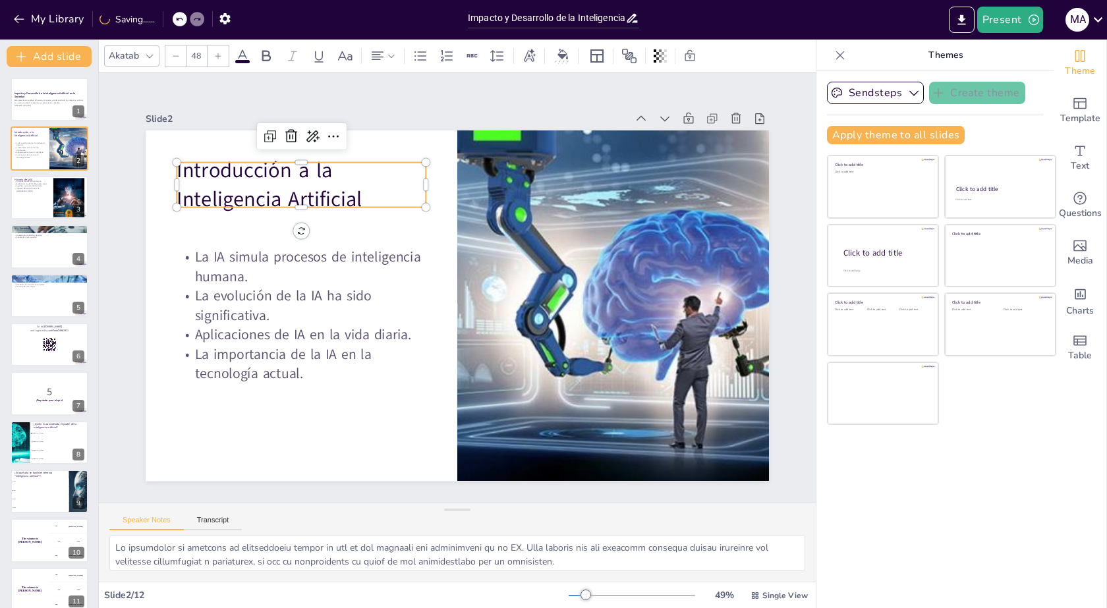
checkbox input "true"
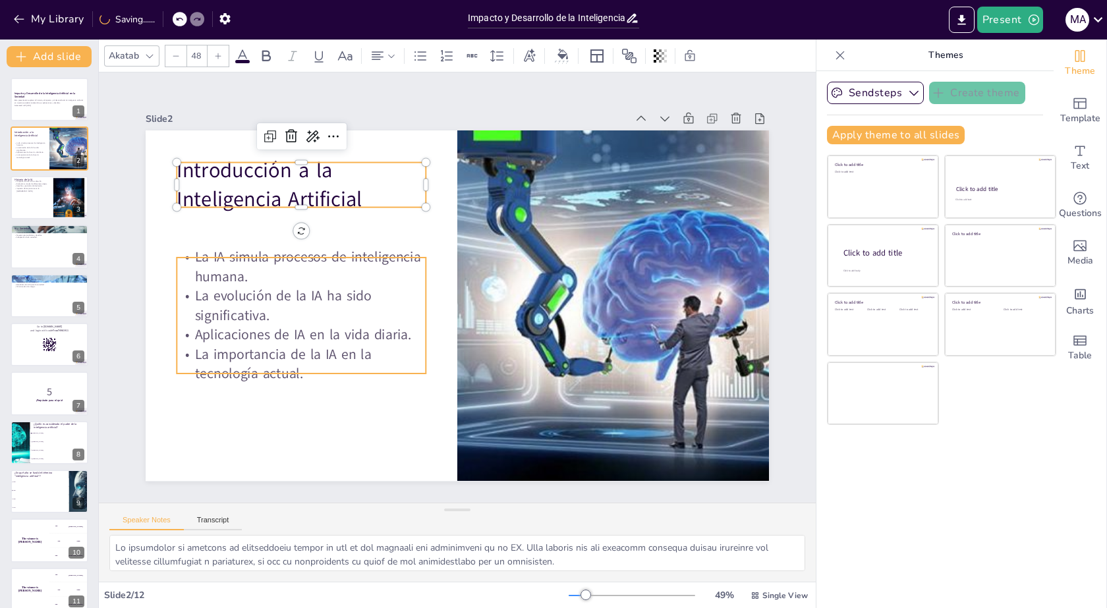
checkbox input "true"
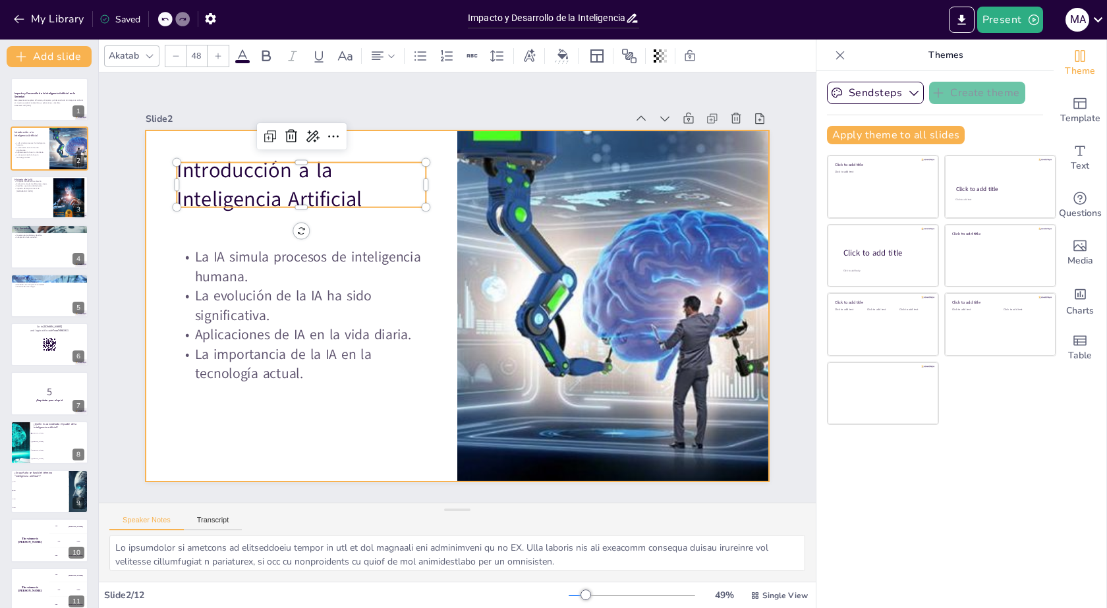
checkbox input "true"
click at [266, 446] on div at bounding box center [457, 305] width 623 height 350
checkbox input "true"
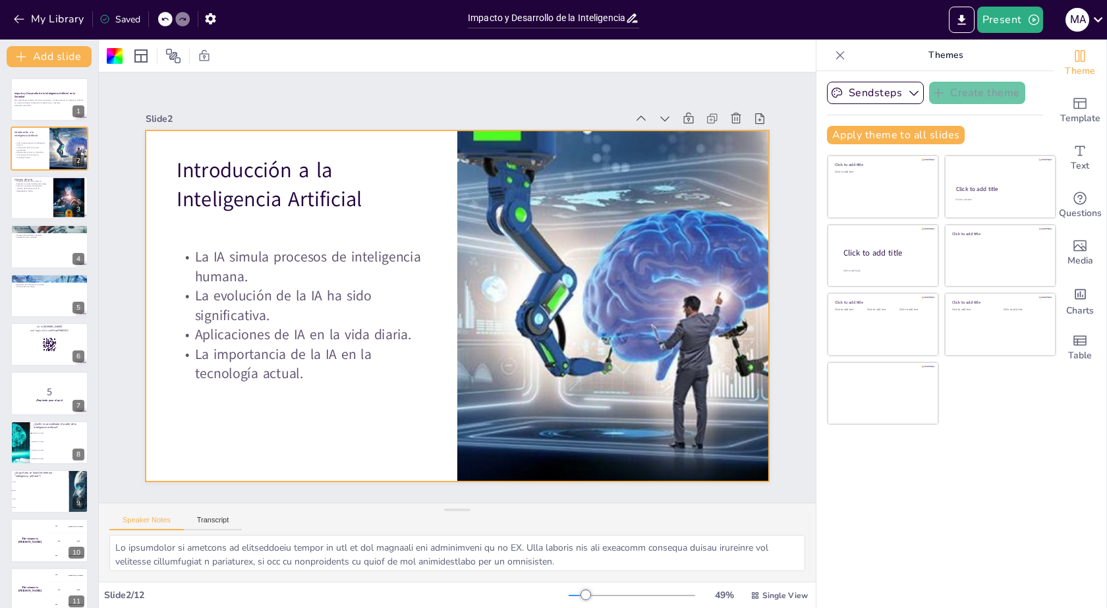
checkbox input "true"
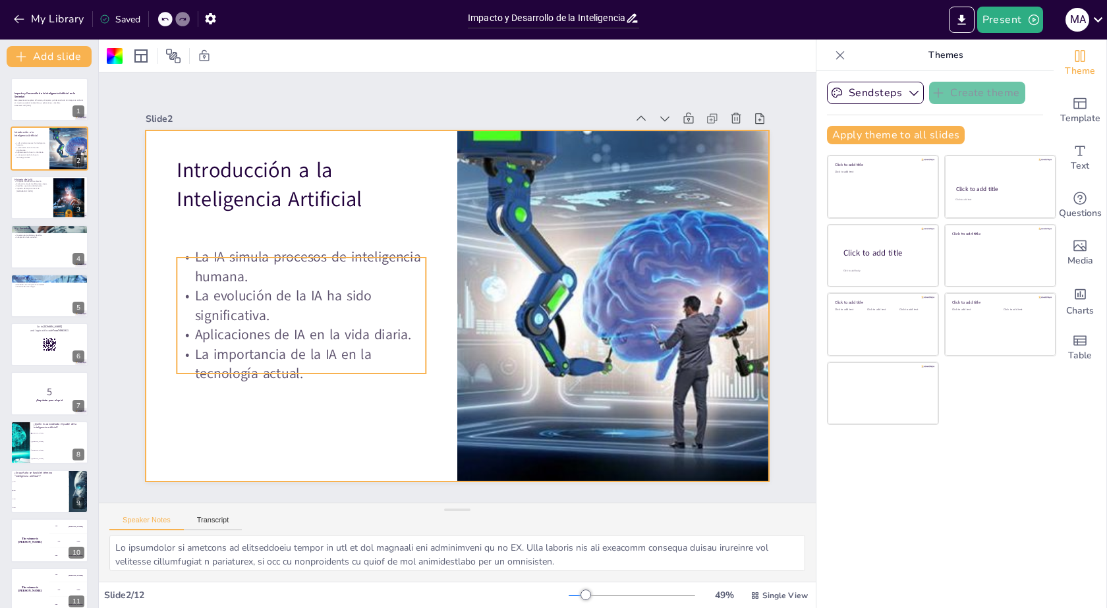
click at [310, 331] on p "Aplicaciones de IA en la vida diaria." at bounding box center [301, 334] width 249 height 19
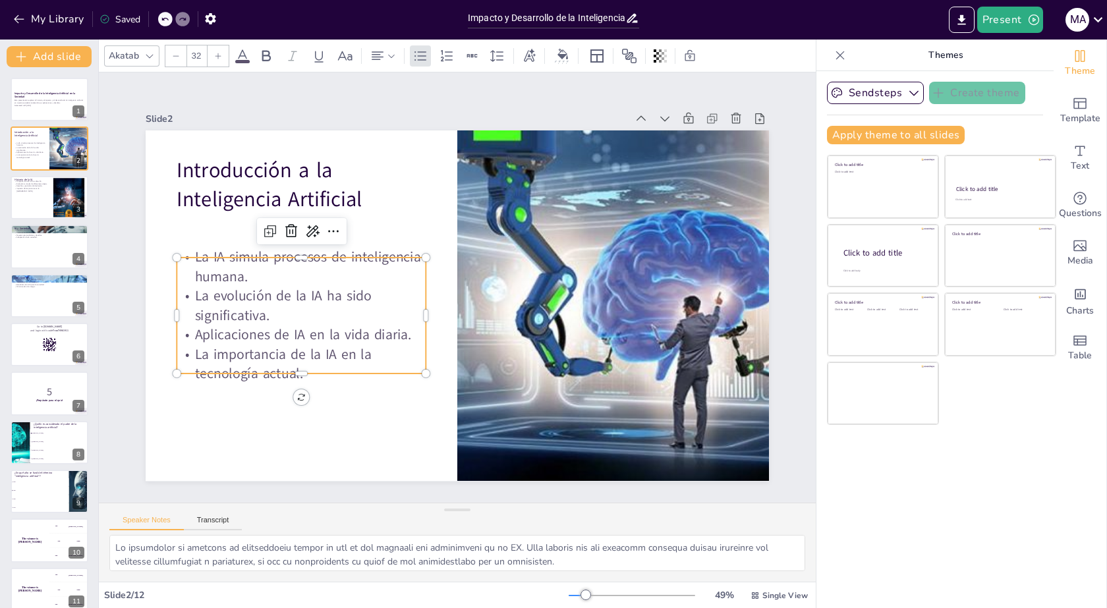
click at [331, 350] on p "La importancia de la IA en la tecnología actual." at bounding box center [301, 364] width 249 height 39
click at [38, 190] on p "Impacto de los pioneros en la [GEOGRAPHIC_DATA]." at bounding box center [32, 189] width 36 height 5
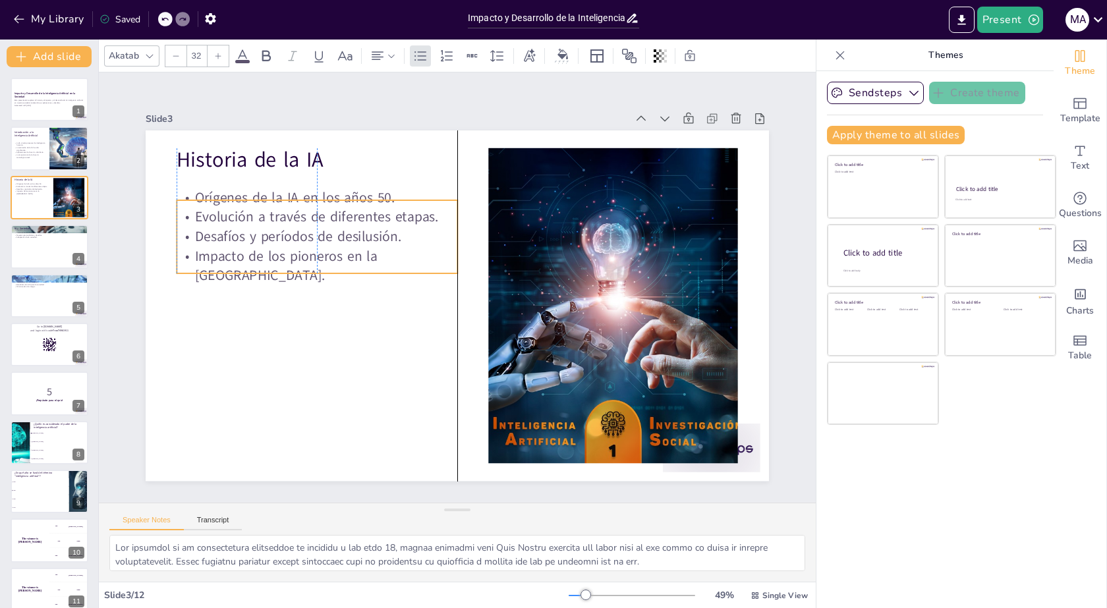
drag, startPoint x: 276, startPoint y: 235, endPoint x: 277, endPoint y: 247, distance: 11.9
click at [277, 247] on p "Desafíos y períodos de desilusión." at bounding box center [322, 222] width 281 height 49
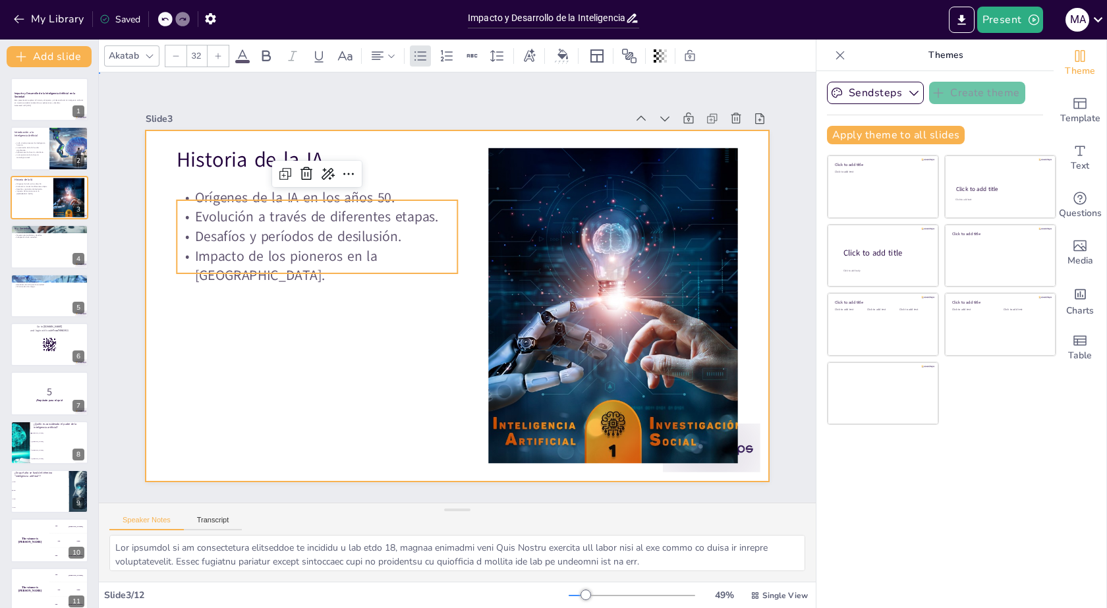
click at [267, 364] on div at bounding box center [455, 306] width 657 height 414
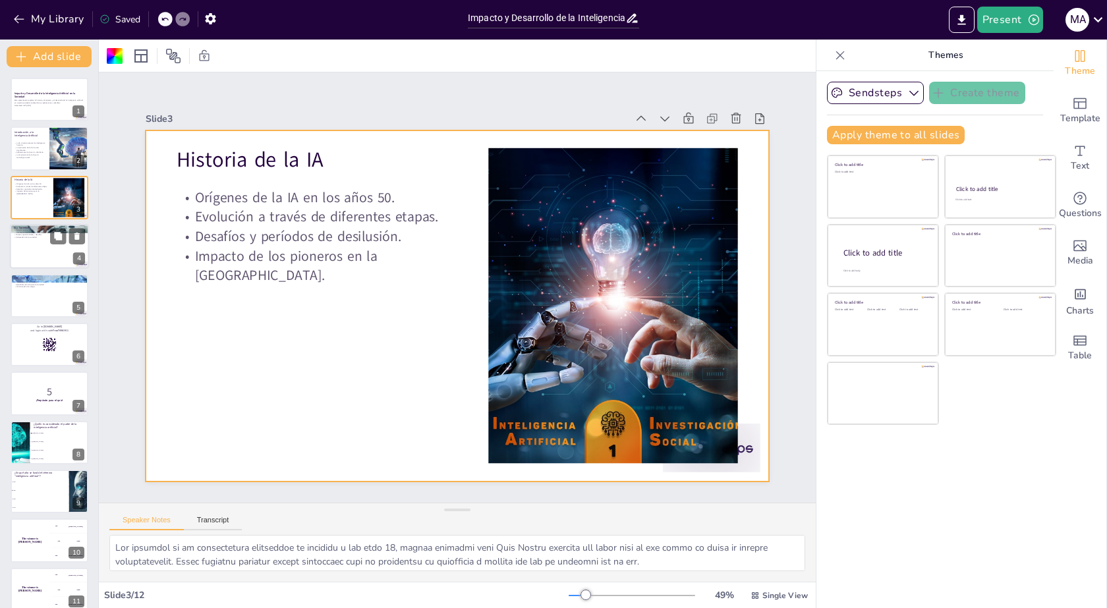
click at [36, 243] on div at bounding box center [49, 246] width 79 height 45
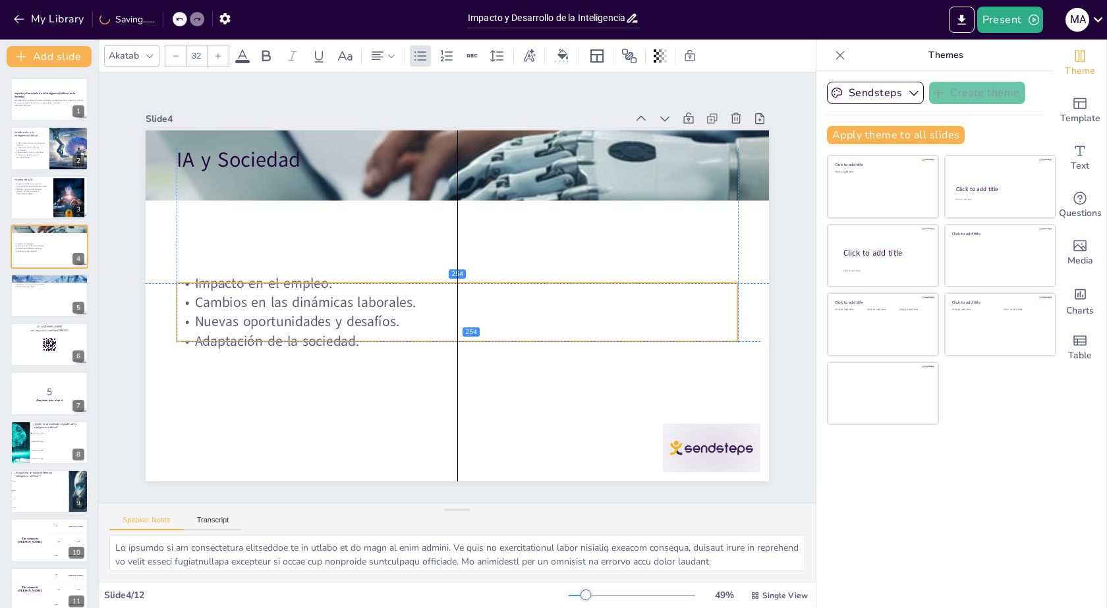
drag, startPoint x: 261, startPoint y: 204, endPoint x: 266, endPoint y: 312, distance: 107.5
click at [266, 312] on p "Nuevas oportunidades y desafíos." at bounding box center [454, 322] width 560 height 78
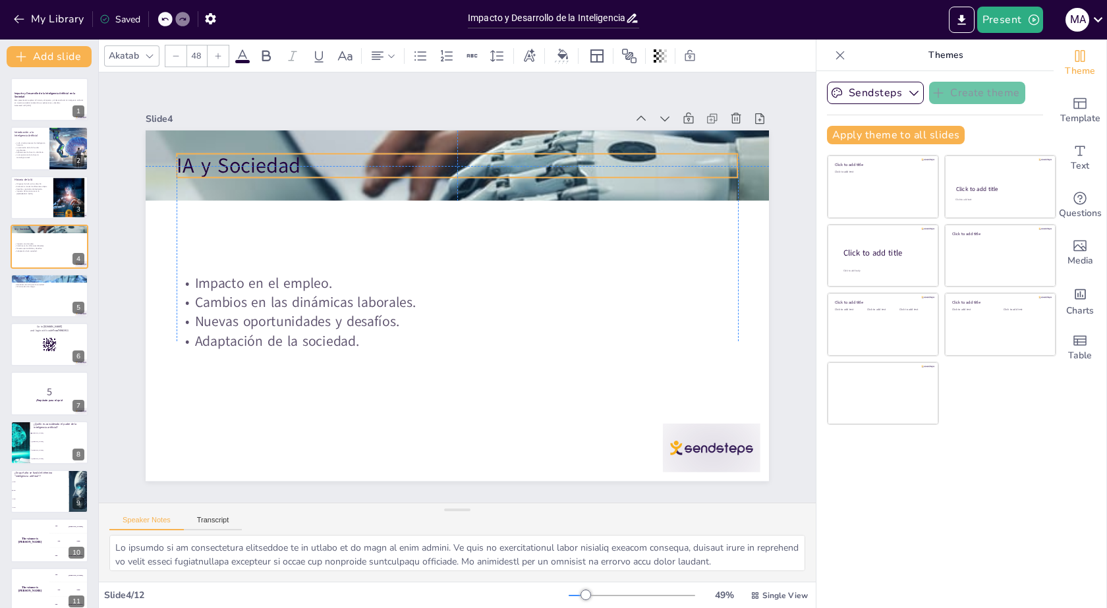
drag, startPoint x: 251, startPoint y: 158, endPoint x: 252, endPoint y: 167, distance: 8.7
click at [252, 167] on p "IA y Sociedad" at bounding box center [470, 167] width 561 height 88
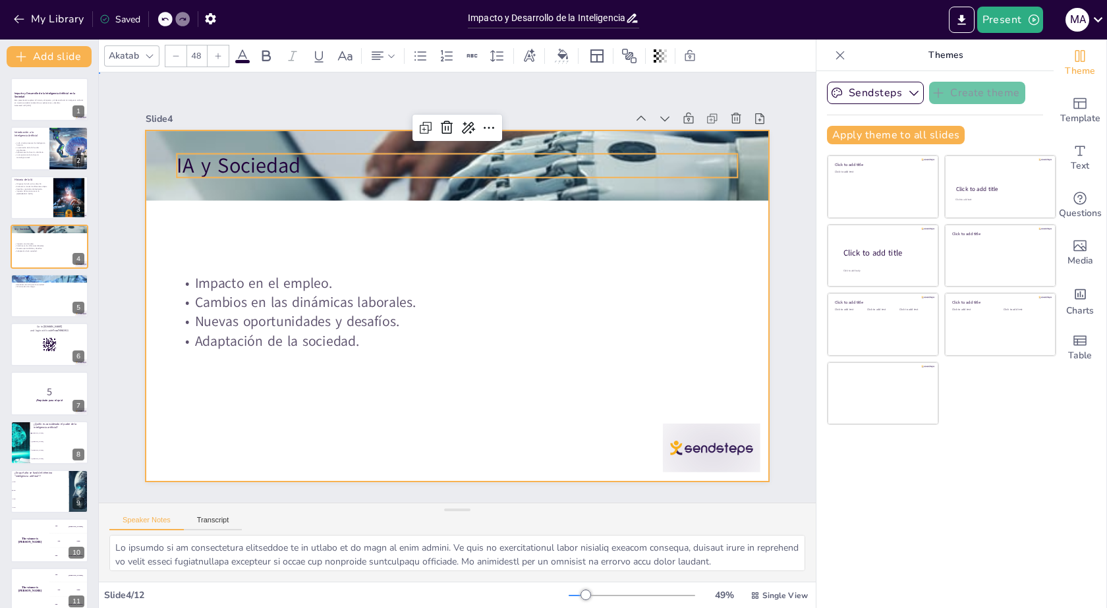
click at [327, 410] on div at bounding box center [457, 305] width 623 height 350
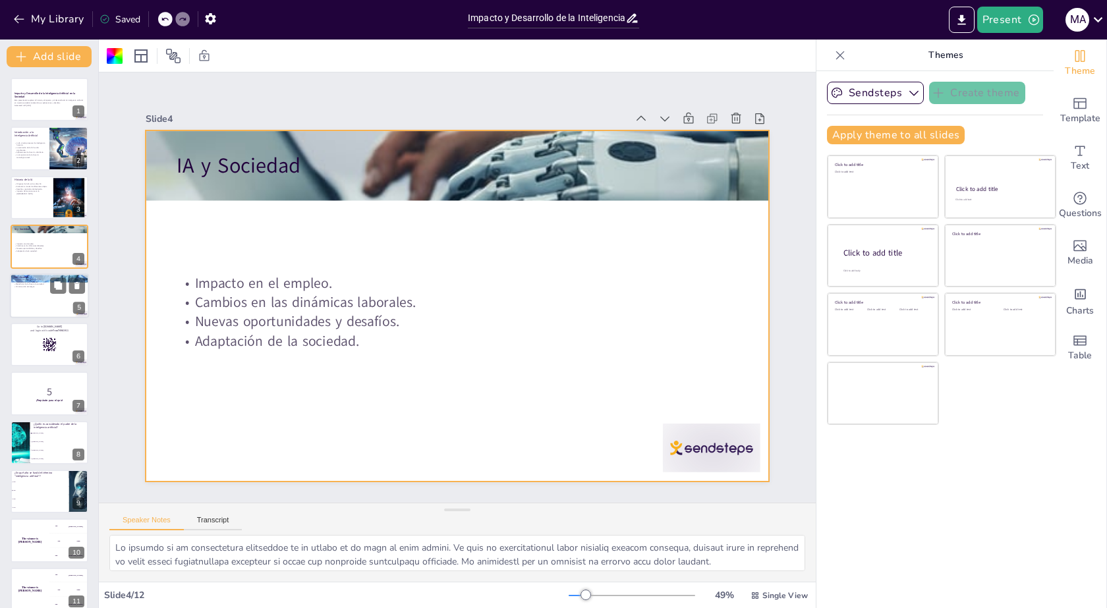
click at [42, 313] on div at bounding box center [49, 295] width 79 height 45
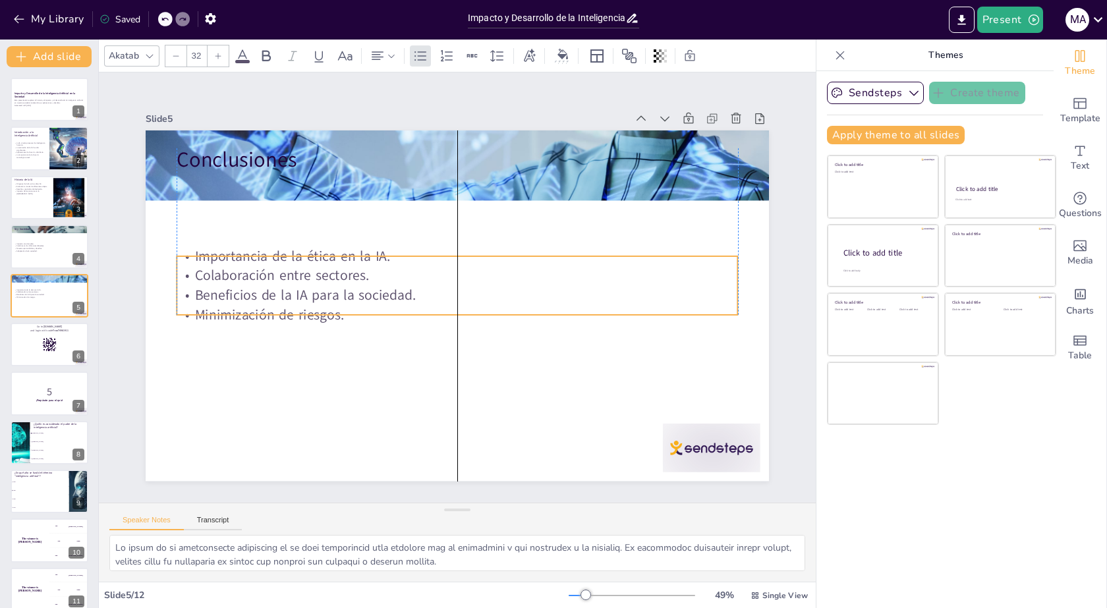
drag, startPoint x: 269, startPoint y: 208, endPoint x: 267, endPoint y: 288, distance: 79.7
click at [267, 288] on p "Beneficios de la IA para la sociedad." at bounding box center [457, 295] width 561 height 19
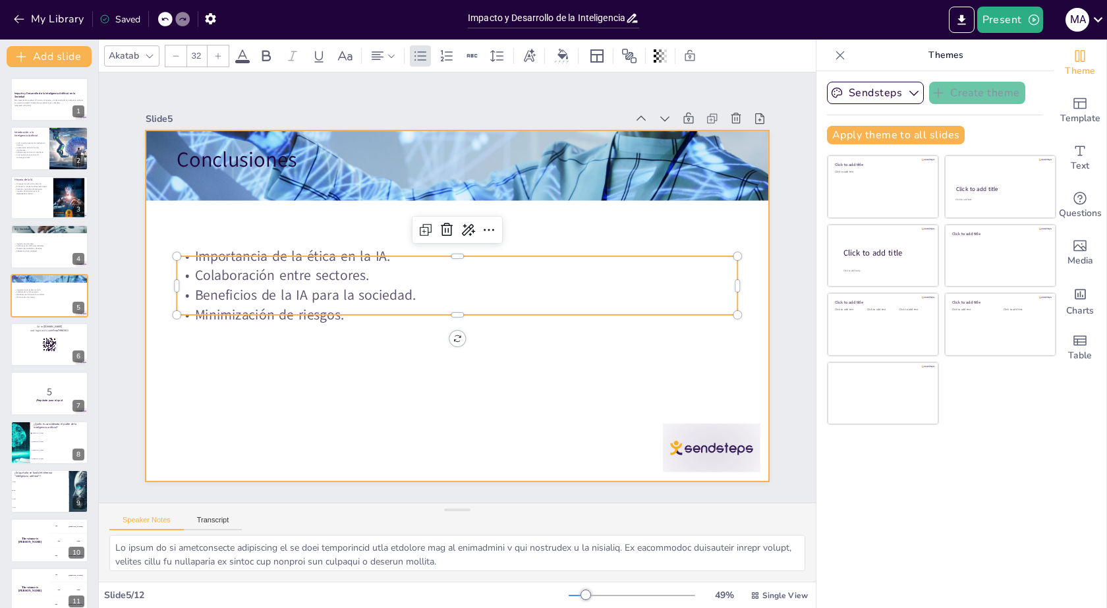
click at [306, 398] on div at bounding box center [457, 305] width 623 height 350
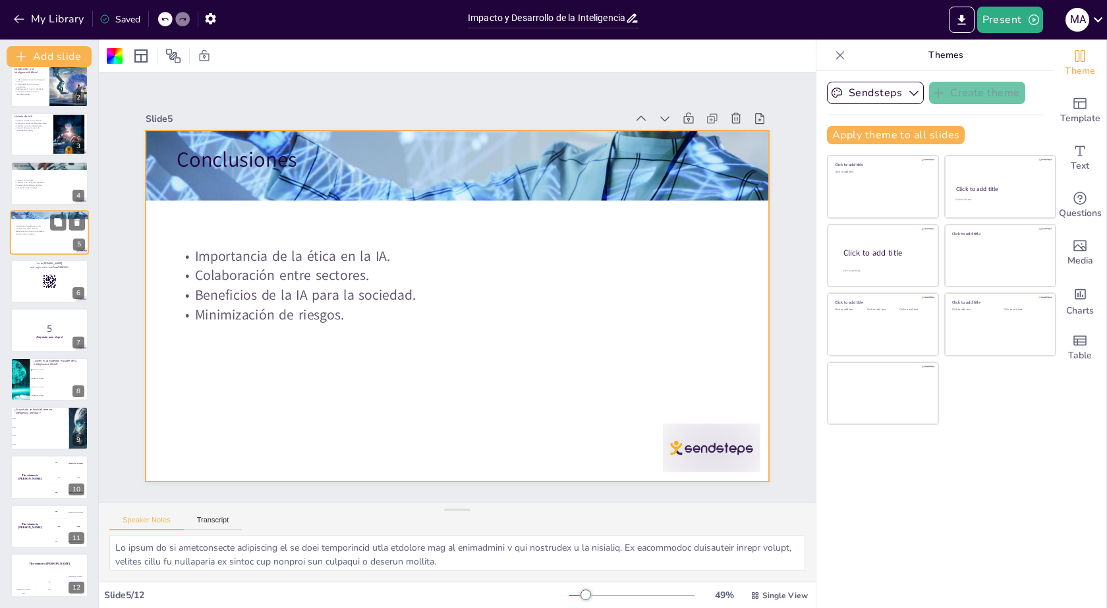
click at [38, 291] on div at bounding box center [50, 281] width 78 height 43
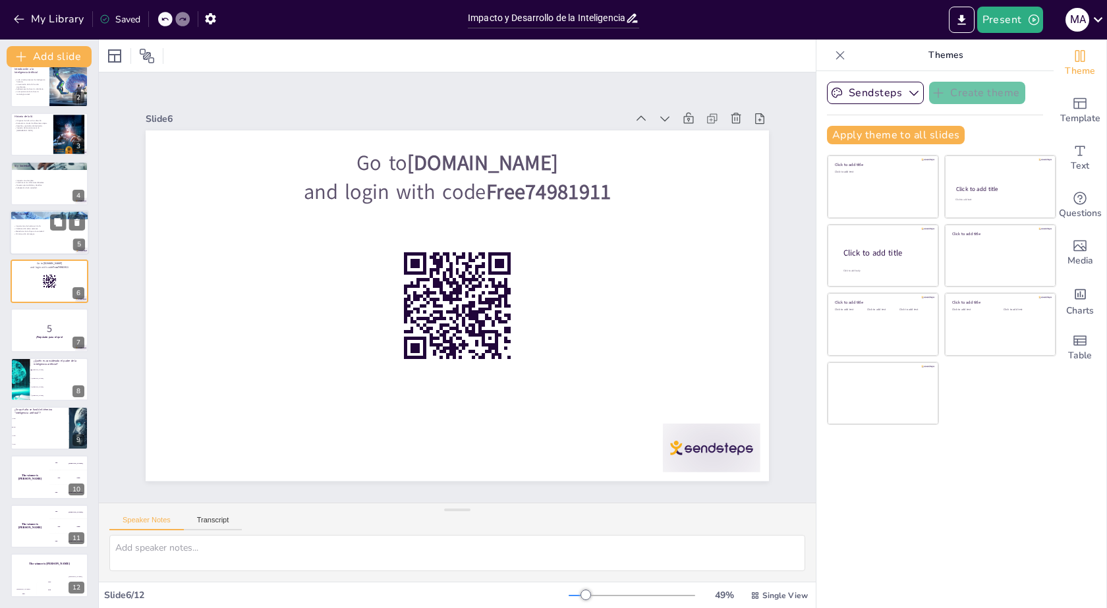
scroll to position [7, 0]
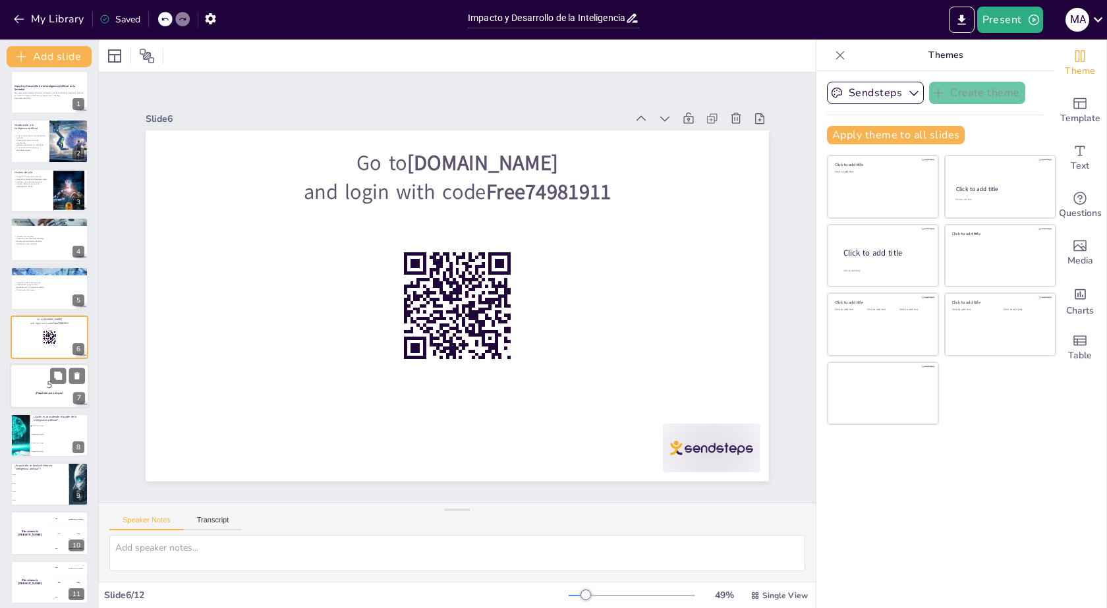
click at [45, 395] on strong "¡Prepárate para el quiz!" at bounding box center [50, 393] width 28 height 3
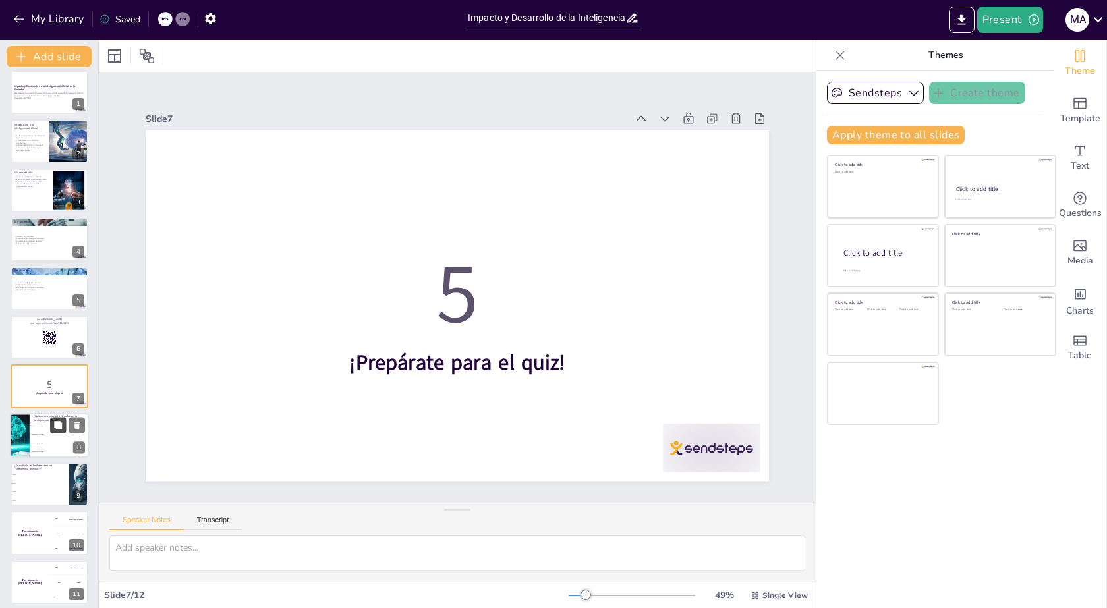
scroll to position [56, 0]
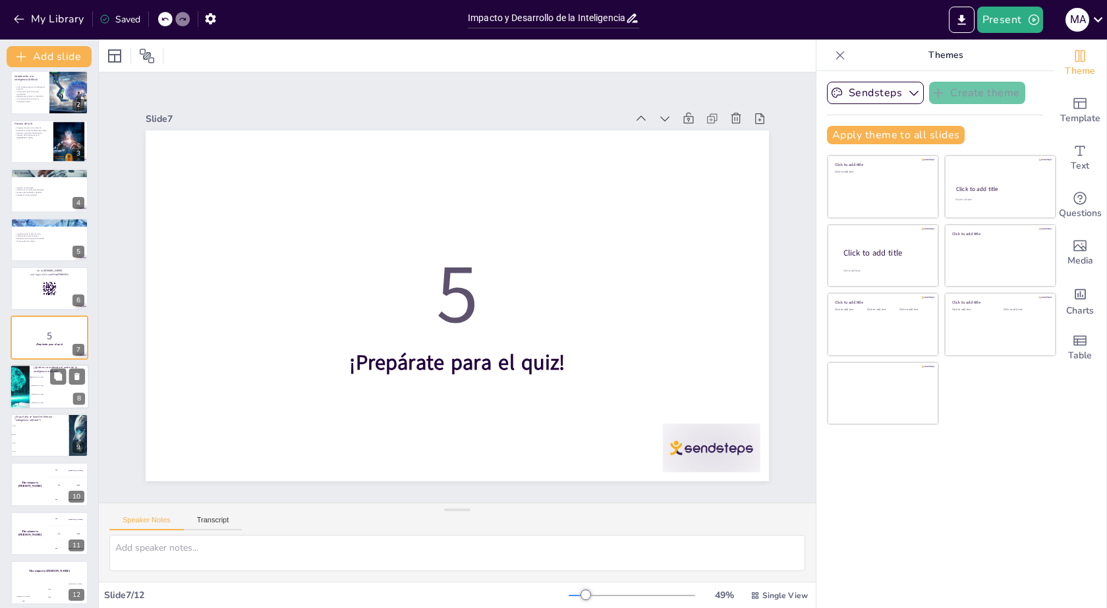
click at [39, 392] on li "[PERSON_NAME]" at bounding box center [59, 394] width 59 height 9
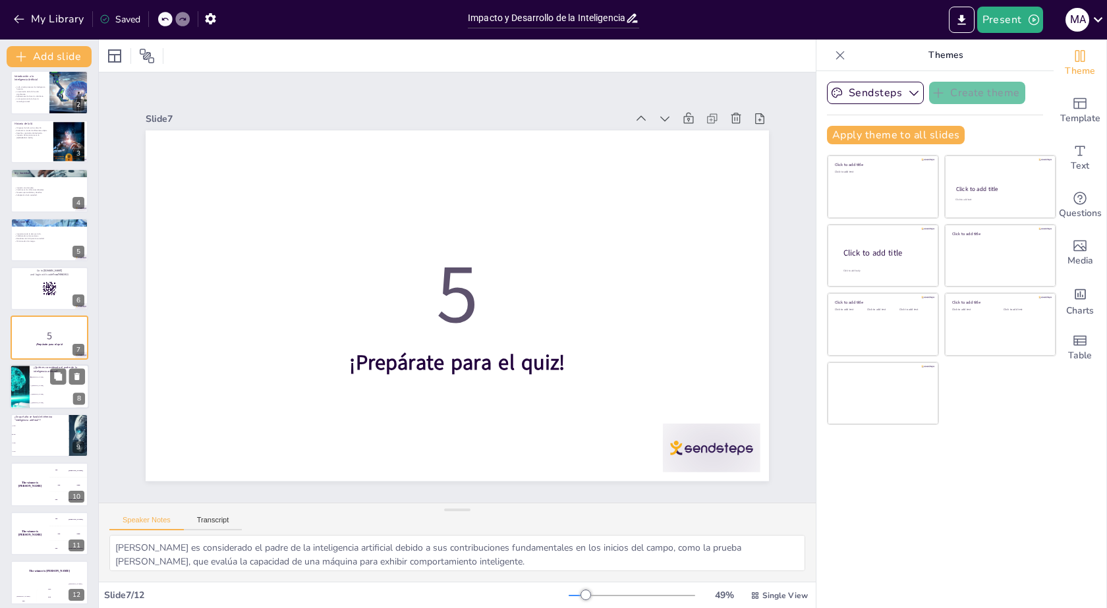
scroll to position [63, 0]
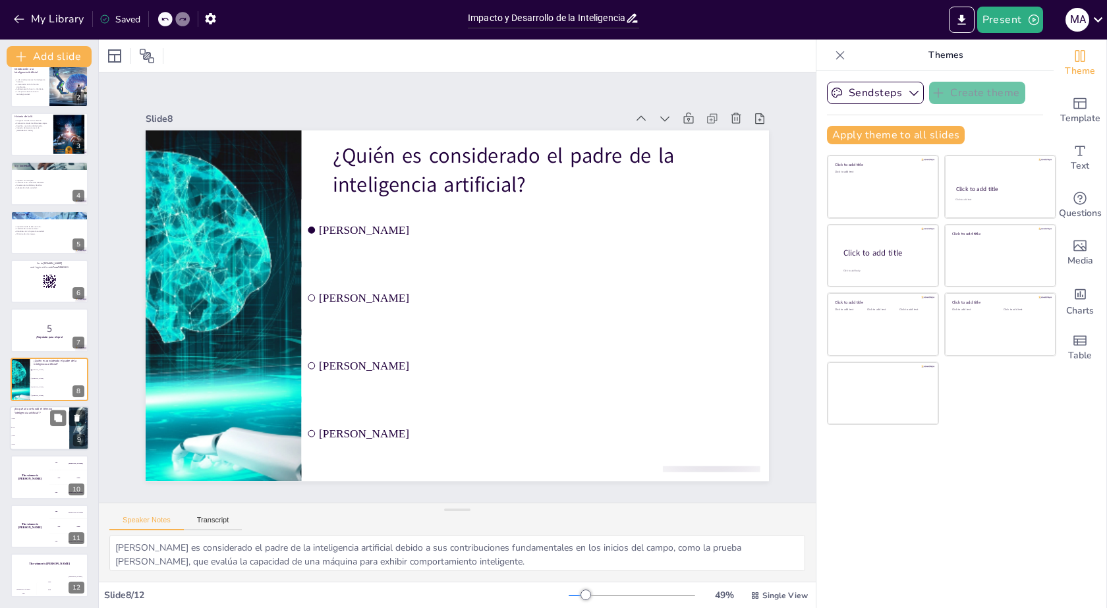
click at [36, 423] on li "1956" at bounding box center [39, 427] width 59 height 9
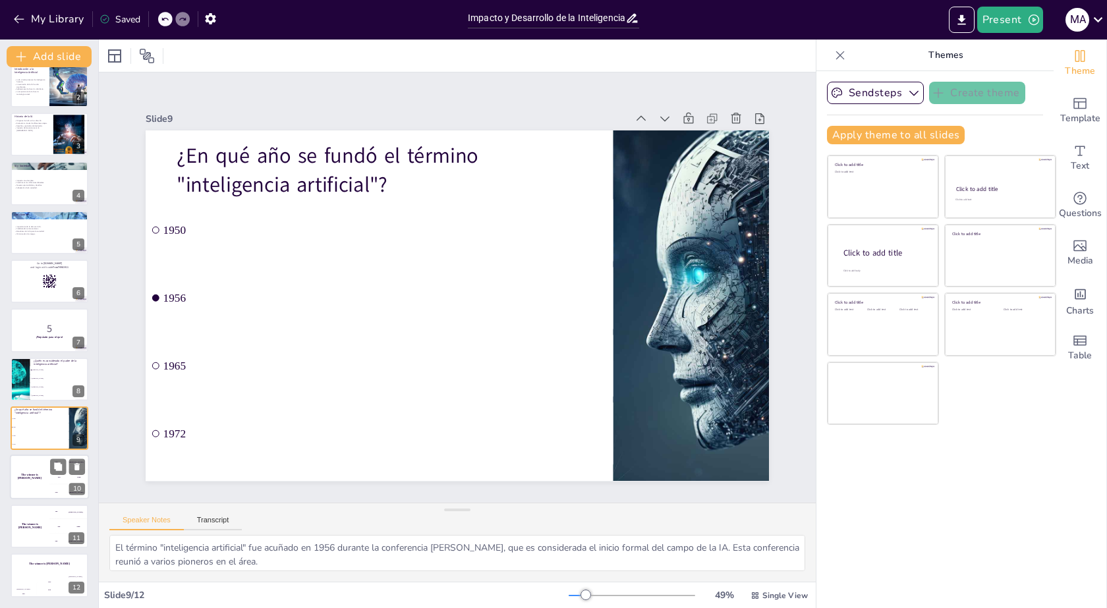
click at [36, 484] on div "The winner is Niels 🏆" at bounding box center [30, 477] width 40 height 45
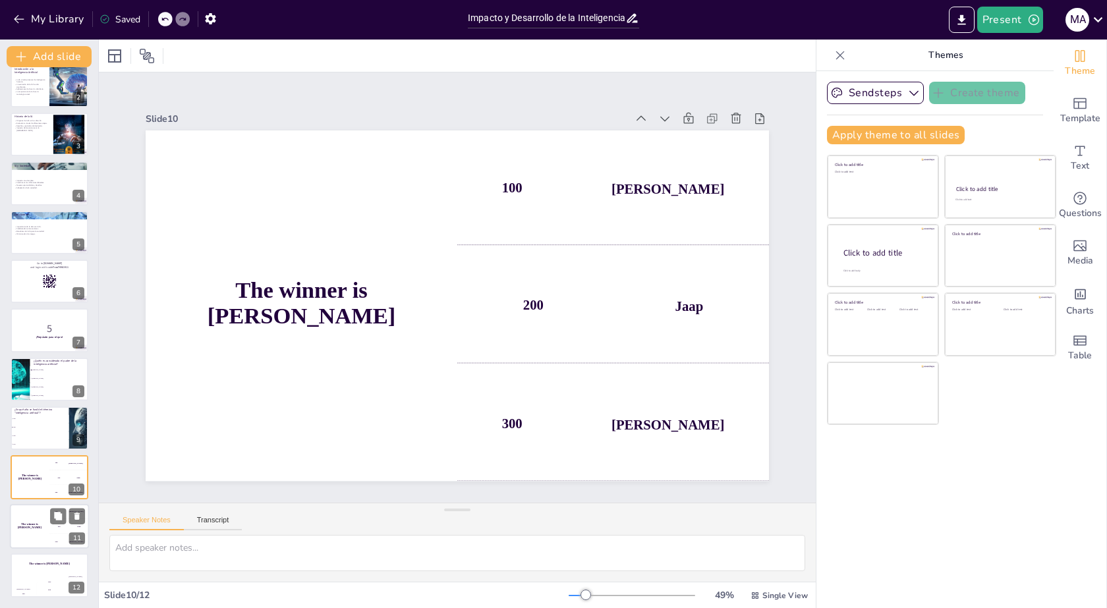
click at [24, 536] on div "The winner is Niels 🏆" at bounding box center [30, 526] width 40 height 45
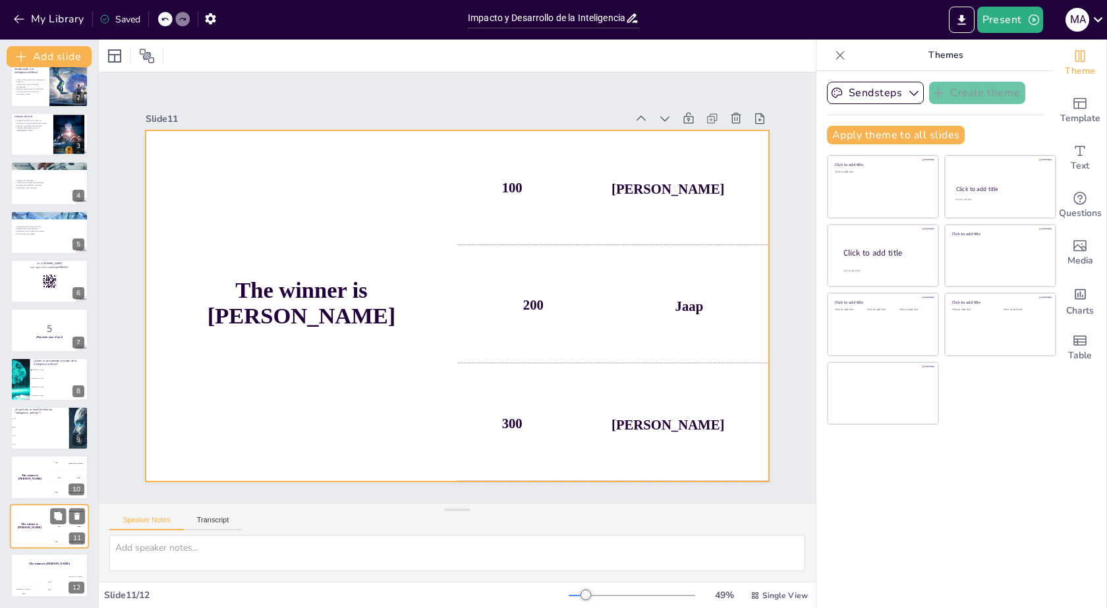
click at [39, 535] on div "The winner is Niels 🏆" at bounding box center [30, 526] width 40 height 45
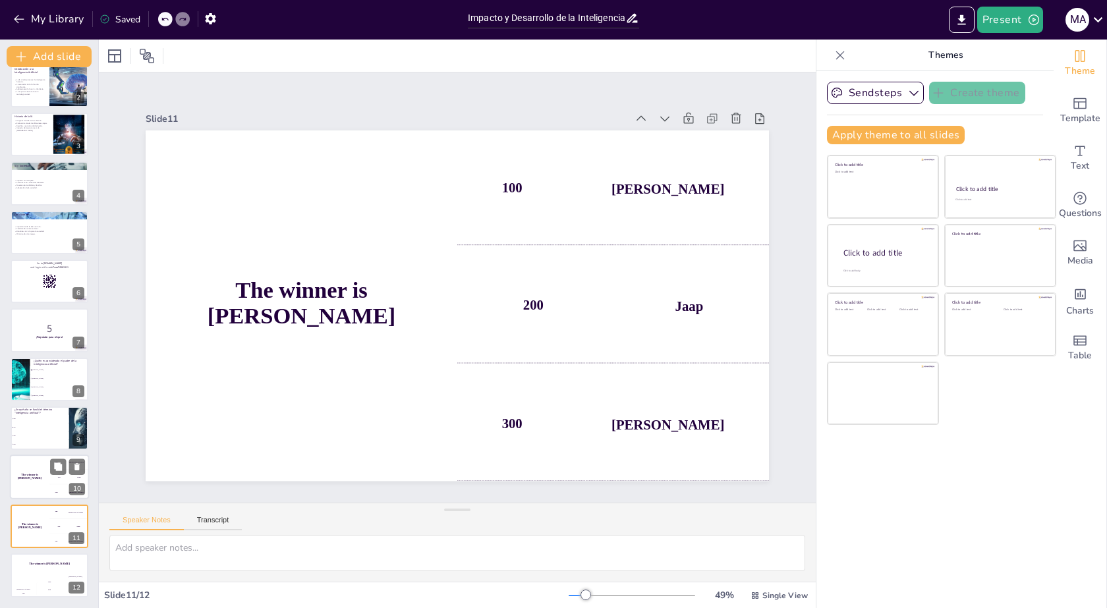
click at [32, 488] on div "The winner is Niels 🏆" at bounding box center [30, 477] width 40 height 45
click at [36, 524] on h4 "The winner is Niels 🏆" at bounding box center [30, 525] width 40 height 7
click at [32, 482] on div "The winner is Niels 🏆" at bounding box center [30, 477] width 40 height 45
click at [48, 534] on div "The winner is Niels 🏆" at bounding box center [30, 526] width 40 height 45
click at [75, 517] on icon at bounding box center [76, 516] width 5 height 7
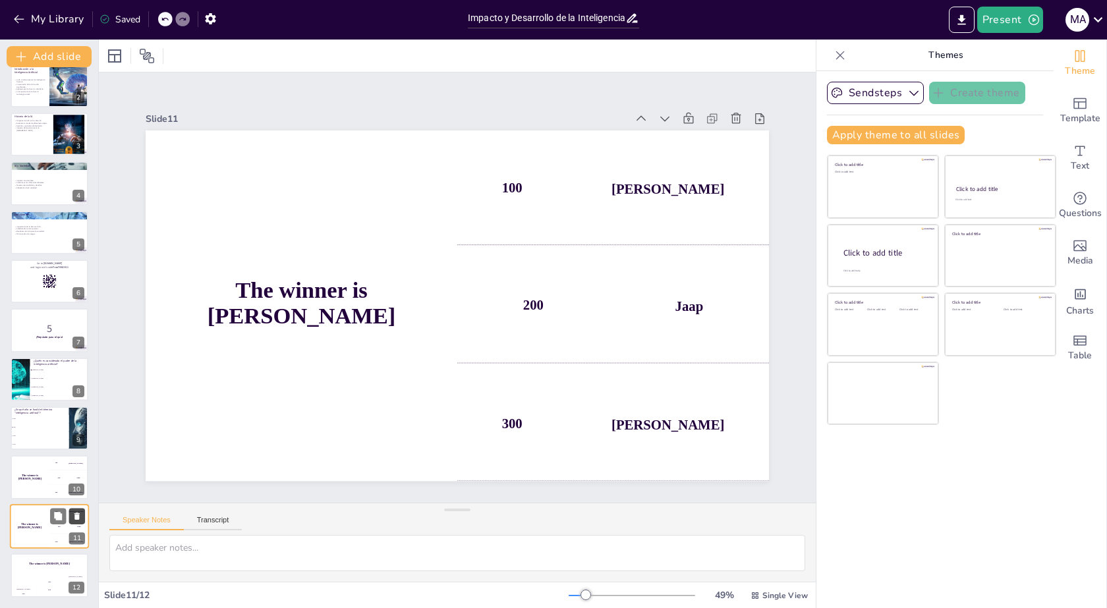
scroll to position [14, 0]
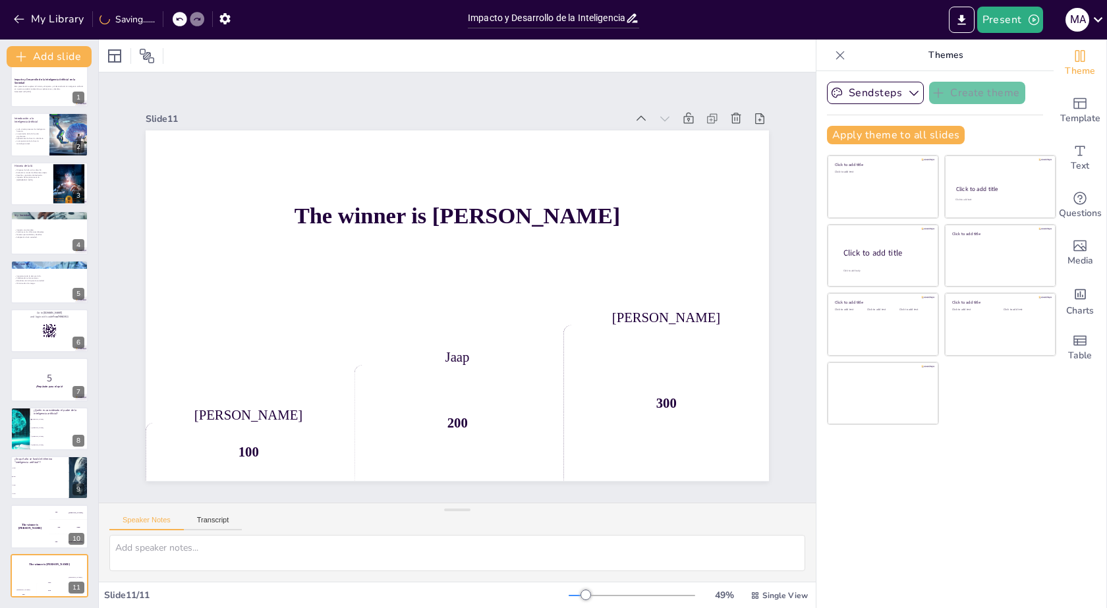
click at [75, 563] on icon at bounding box center [76, 566] width 5 height 7
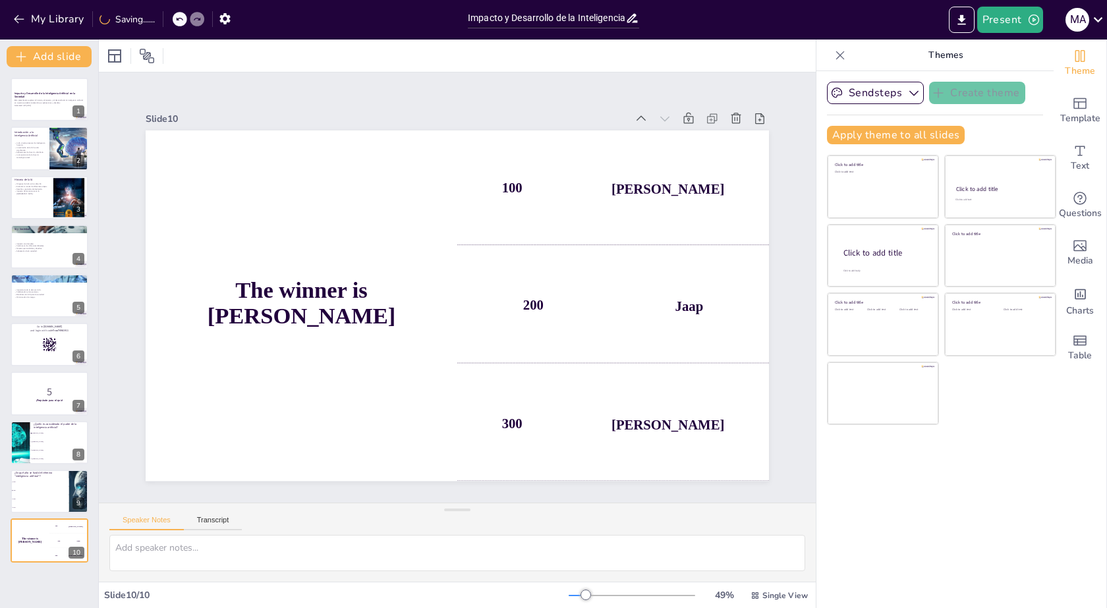
scroll to position [0, 0]
click at [79, 529] on icon at bounding box center [76, 530] width 5 height 7
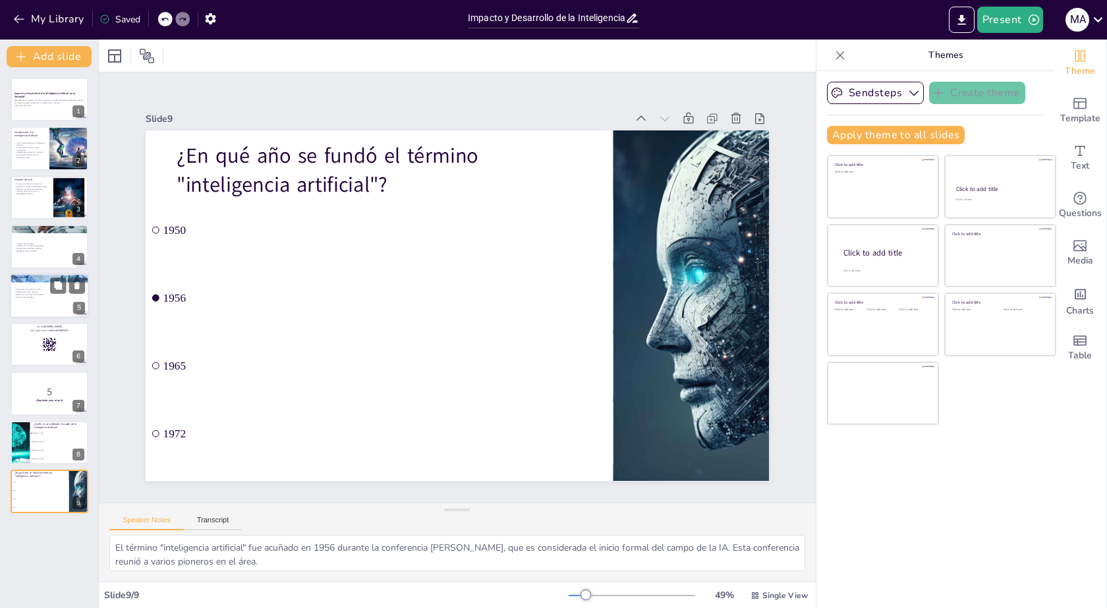
click at [52, 309] on div at bounding box center [49, 295] width 79 height 45
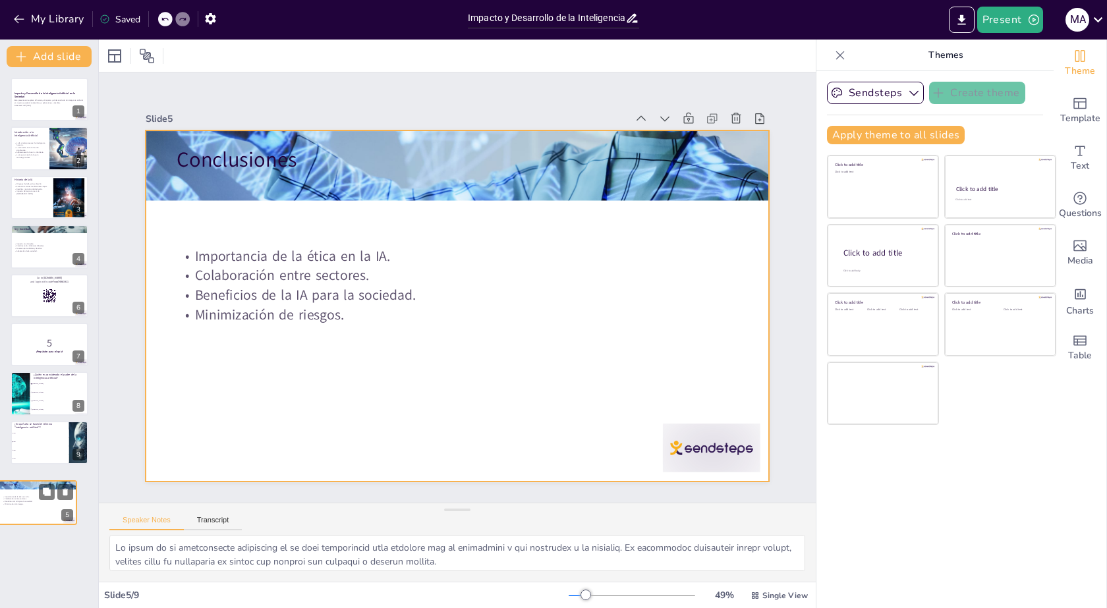
drag, startPoint x: 51, startPoint y: 308, endPoint x: 38, endPoint y: 520, distance: 213.2
click at [38, 520] on div at bounding box center [38, 501] width 78 height 43
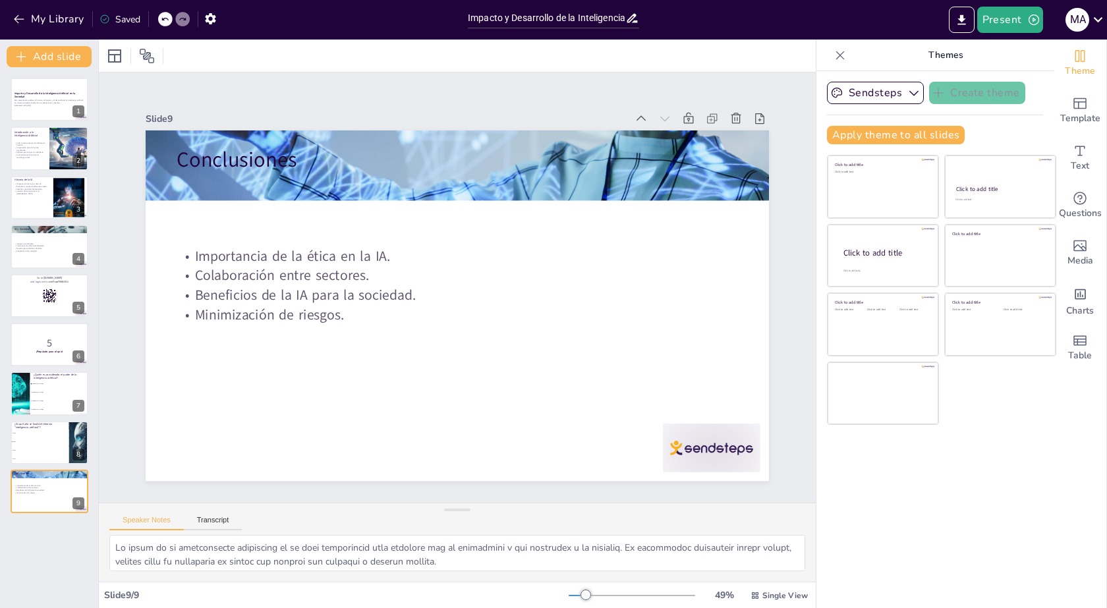
click at [329, 489] on div "Slide 1 Impacto y Desarrollo de la Inteligencia Artificial en la Sociedad Esta …" at bounding box center [457, 287] width 717 height 430
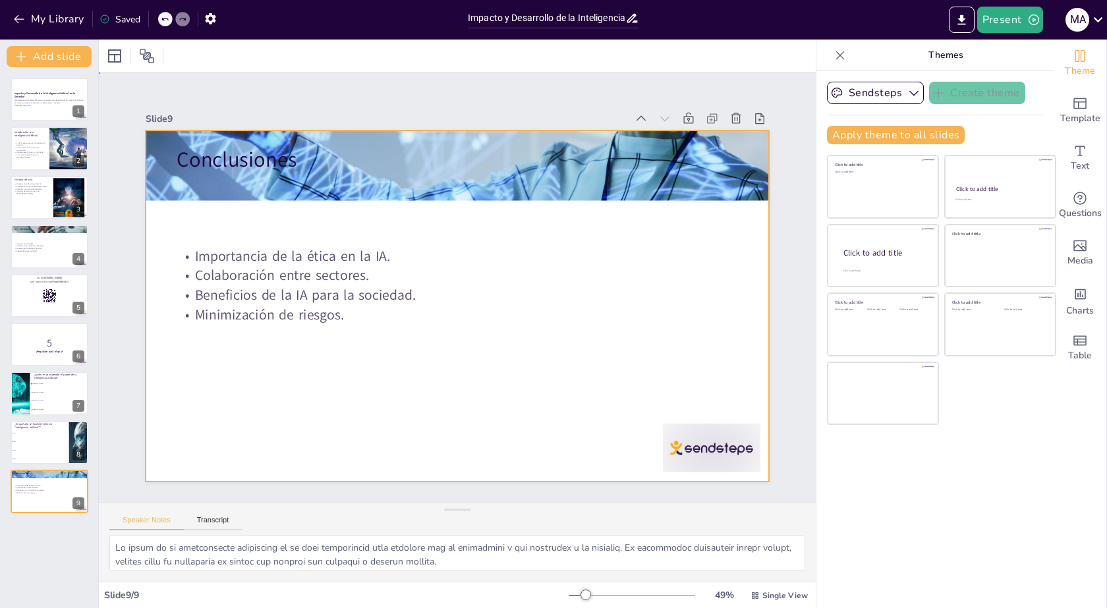
click at [343, 407] on div at bounding box center [457, 305] width 623 height 350
click at [907, 95] on icon "button" at bounding box center [913, 92] width 13 height 13
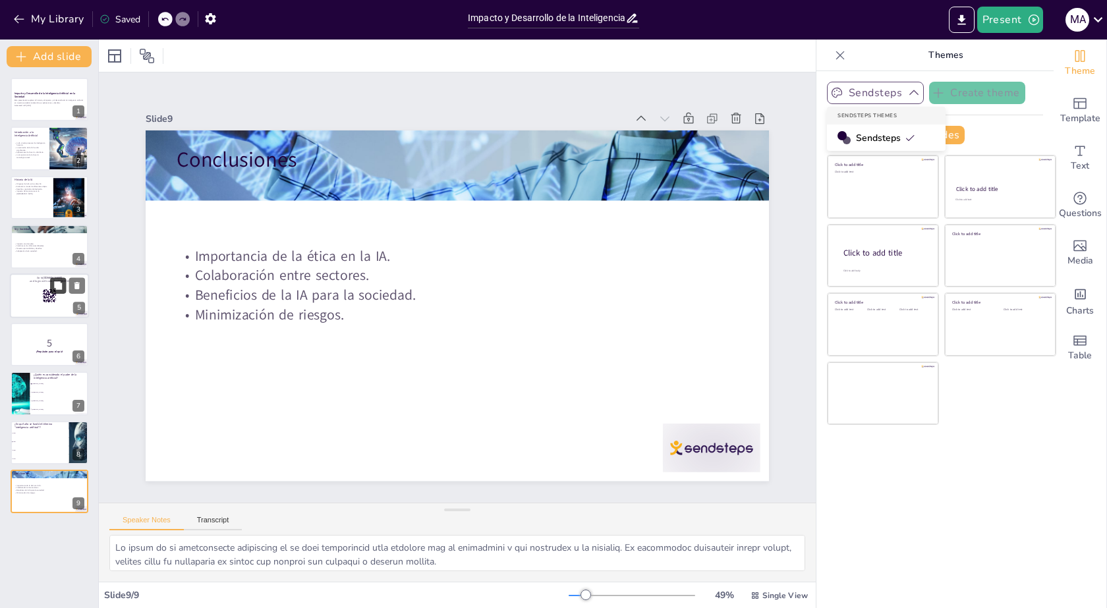
click at [61, 287] on icon at bounding box center [58, 285] width 8 height 8
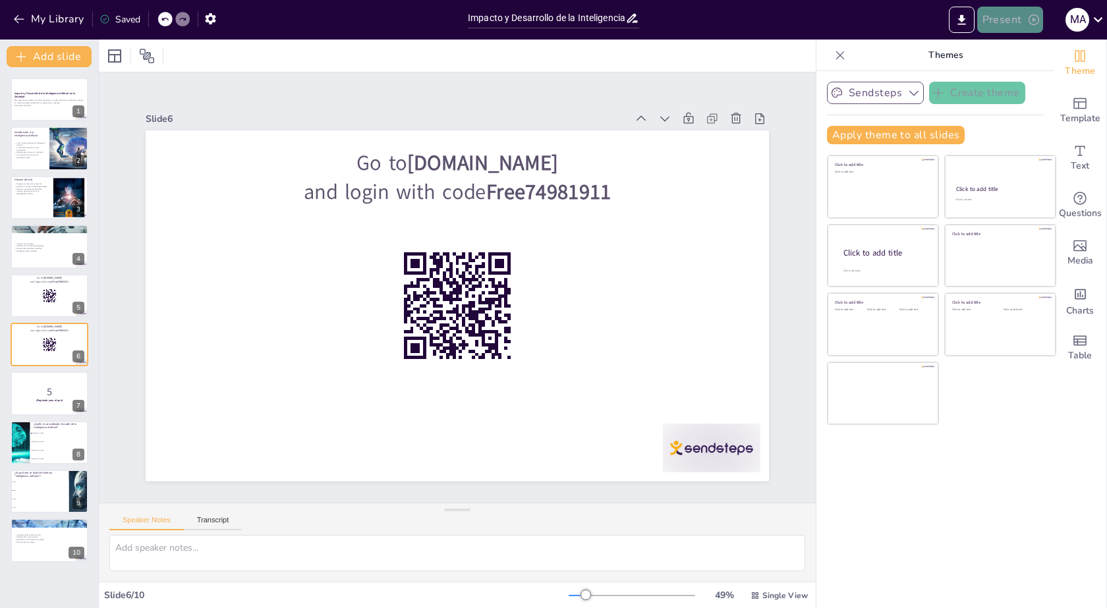
click at [1023, 15] on button "Present" at bounding box center [1010, 20] width 66 height 26
click at [1027, 78] on li "Play presentation" at bounding box center [1029, 80] width 103 height 21
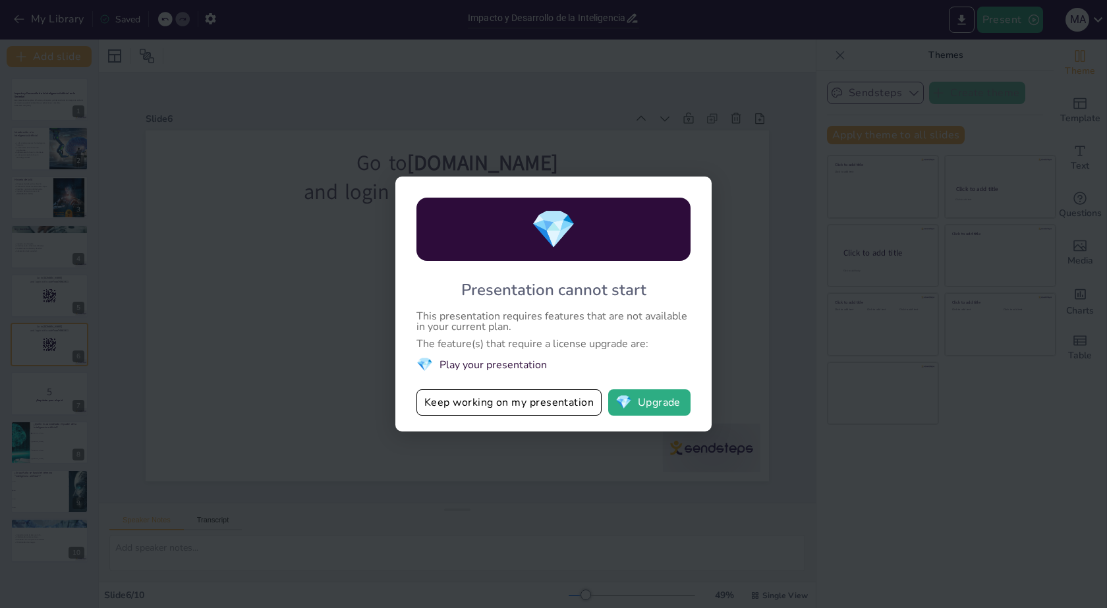
drag, startPoint x: 422, startPoint y: 399, endPoint x: 625, endPoint y: 567, distance: 264.4
click at [625, 567] on div "💎 Presentation cannot start This presentation requires features that are not av…" at bounding box center [553, 304] width 1107 height 608
click at [502, 405] on button "Keep working on my presentation" at bounding box center [508, 402] width 185 height 26
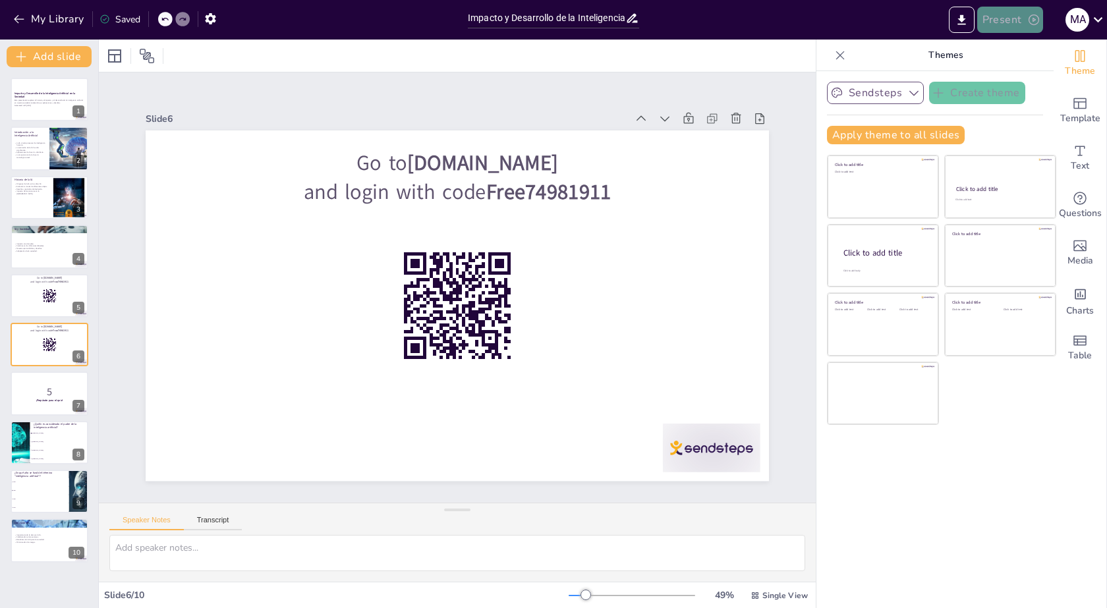
click at [1037, 23] on icon "button" at bounding box center [1033, 19] width 11 height 11
click at [957, 17] on div at bounding box center [553, 304] width 1107 height 608
click at [965, 18] on icon "Export to PowerPoint" at bounding box center [962, 20] width 14 height 14
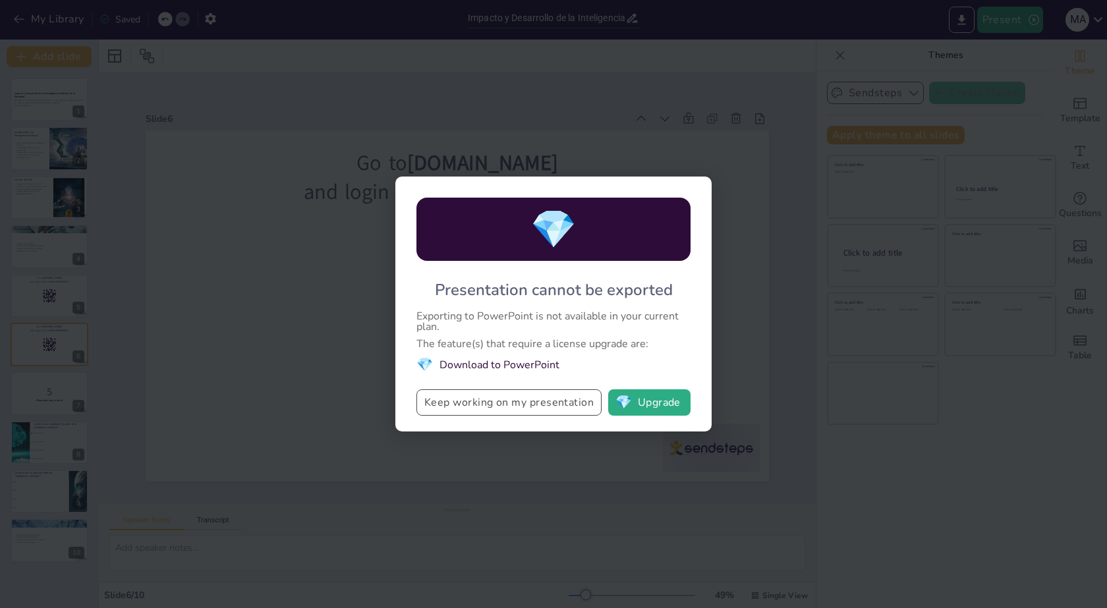
click at [523, 408] on button "Keep working on my presentation" at bounding box center [508, 402] width 185 height 26
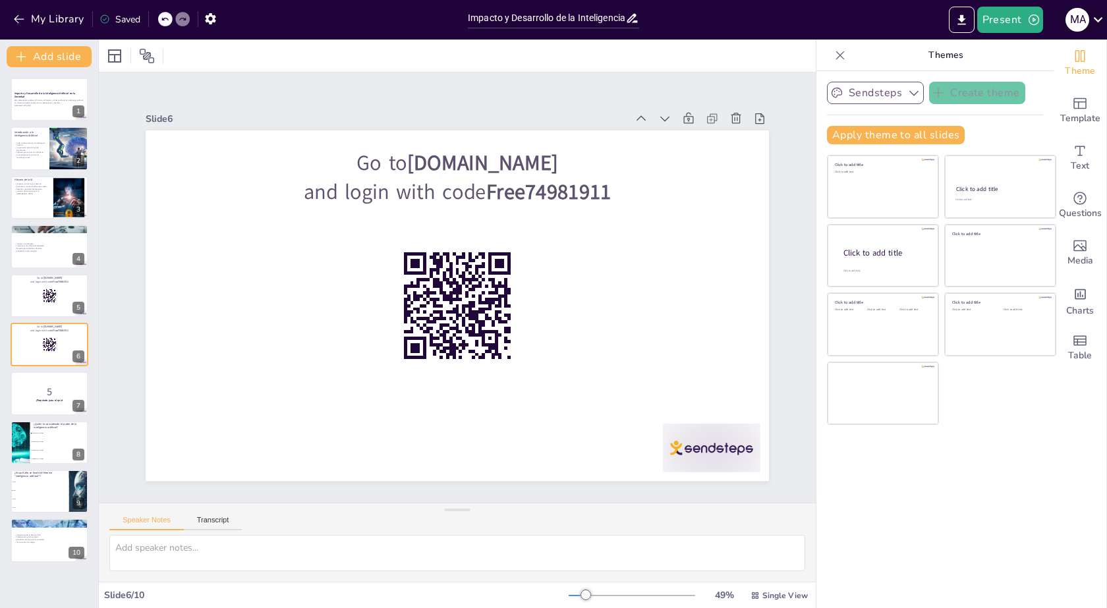
click at [1103, 22] on icon at bounding box center [1098, 20] width 18 height 18
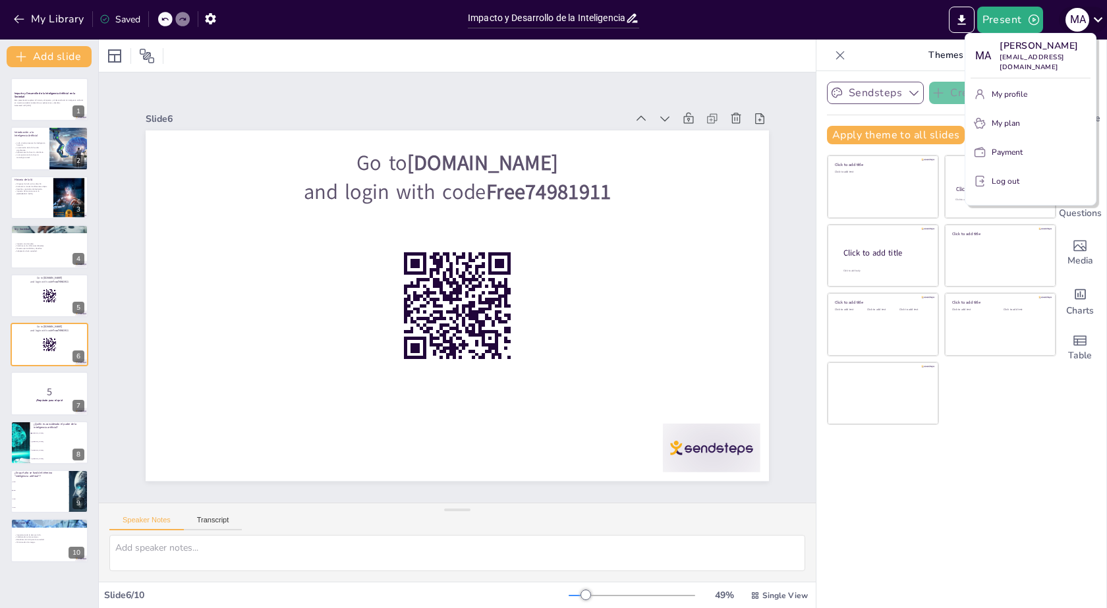
click at [1103, 22] on div at bounding box center [553, 304] width 1107 height 608
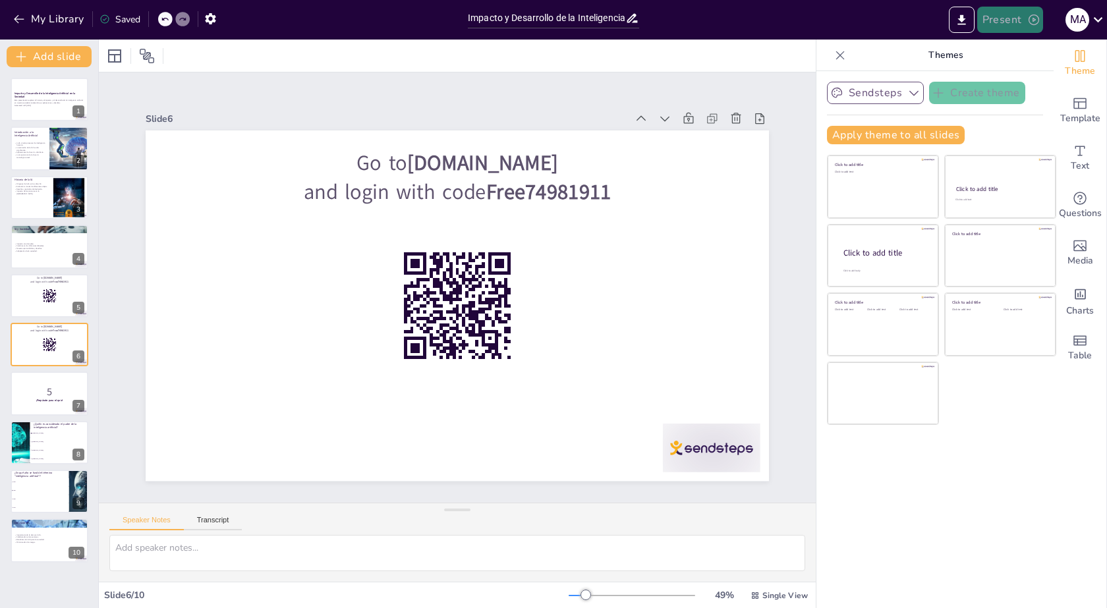
click at [1040, 28] on button "Present" at bounding box center [1010, 20] width 66 height 26
click at [1010, 85] on li "Play presentation" at bounding box center [1029, 80] width 103 height 21
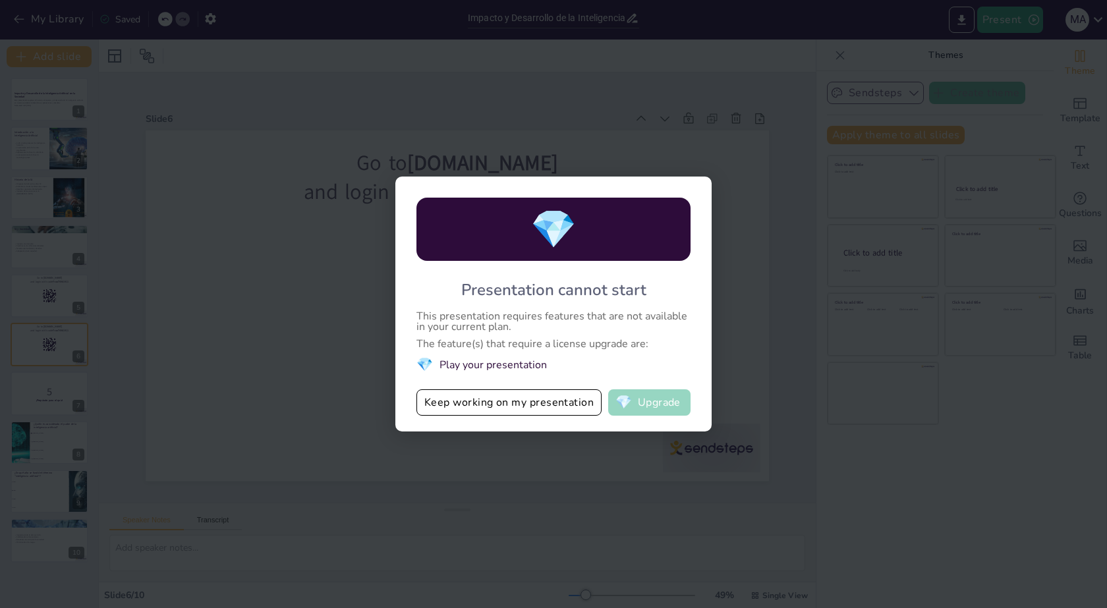
click at [655, 399] on button "💎 Upgrade" at bounding box center [649, 402] width 82 height 26
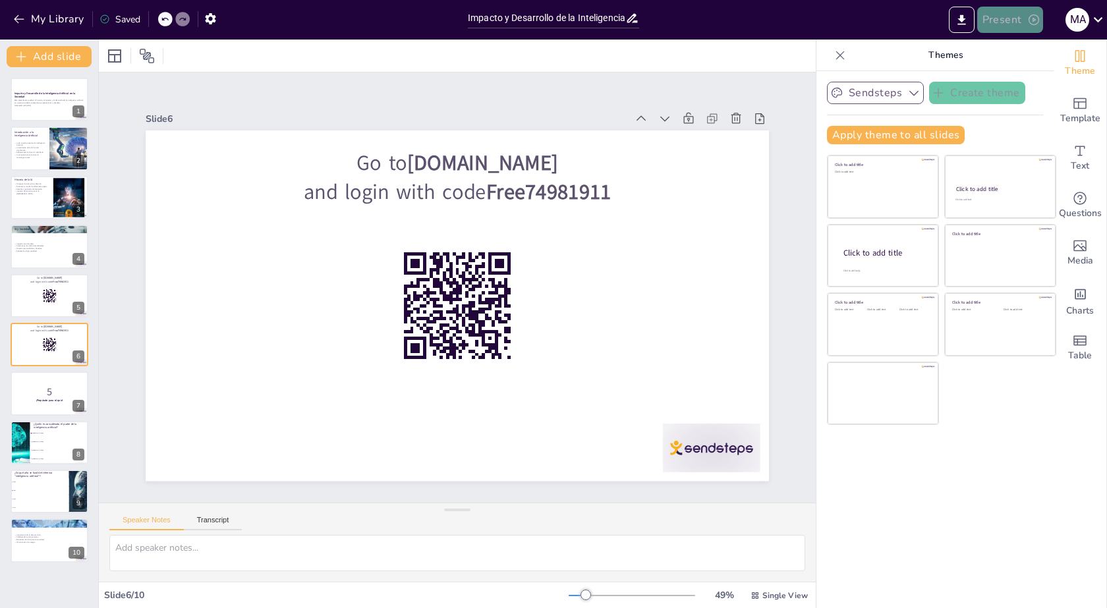
click at [1010, 32] on button "Present" at bounding box center [1010, 20] width 66 height 26
click at [1011, 80] on li "Play presentation" at bounding box center [1029, 80] width 103 height 21
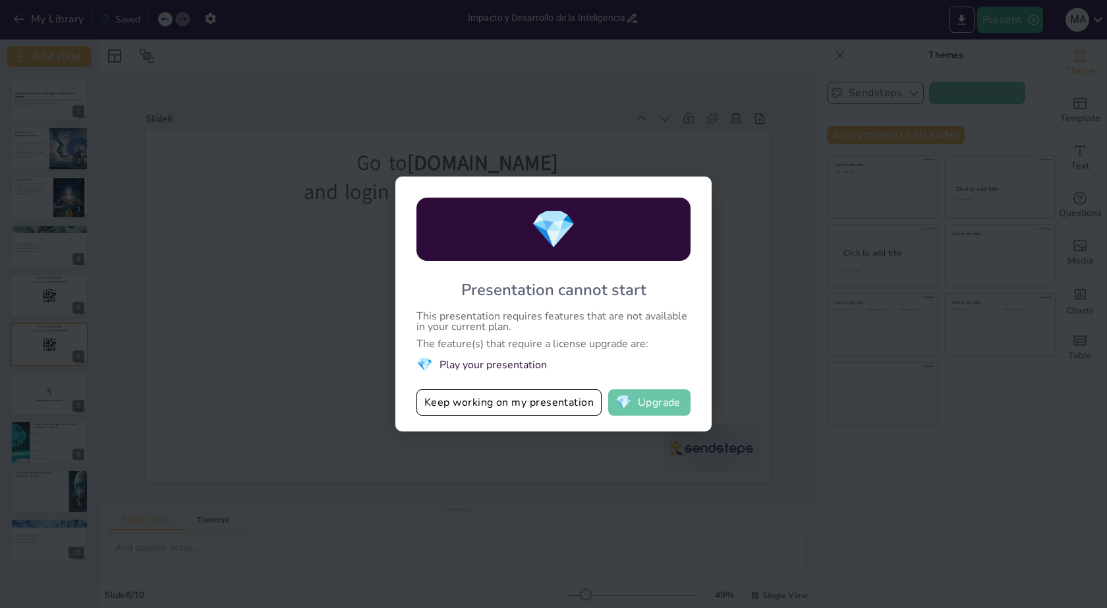
click at [663, 415] on button "💎 Upgrade" at bounding box center [649, 402] width 82 height 26
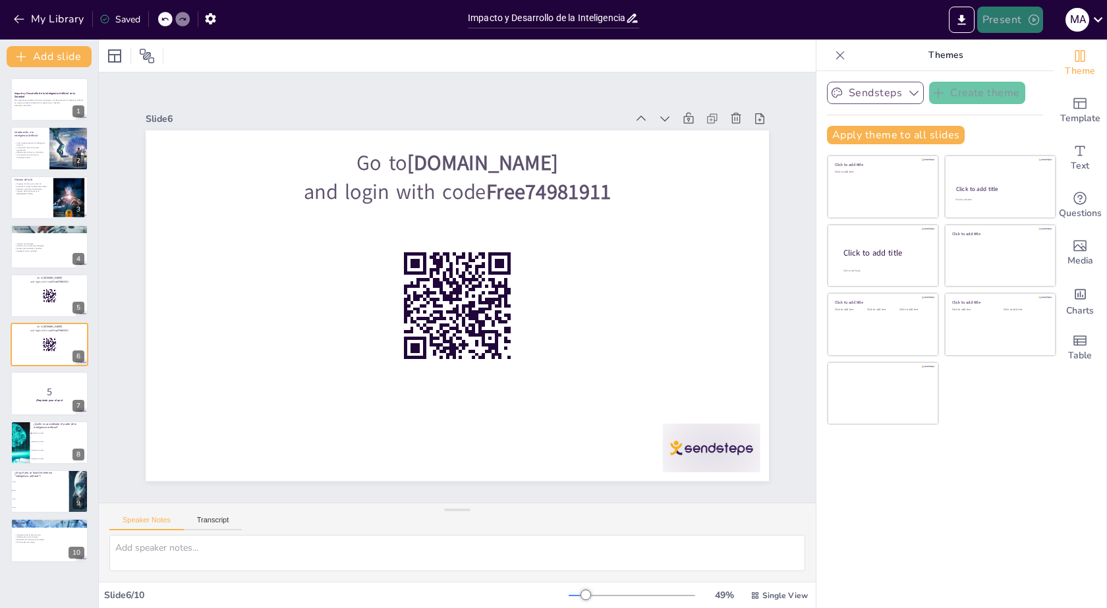
click at [1015, 19] on button "Present" at bounding box center [1010, 20] width 66 height 26
click at [1034, 91] on li "Play presentation" at bounding box center [1029, 80] width 103 height 21
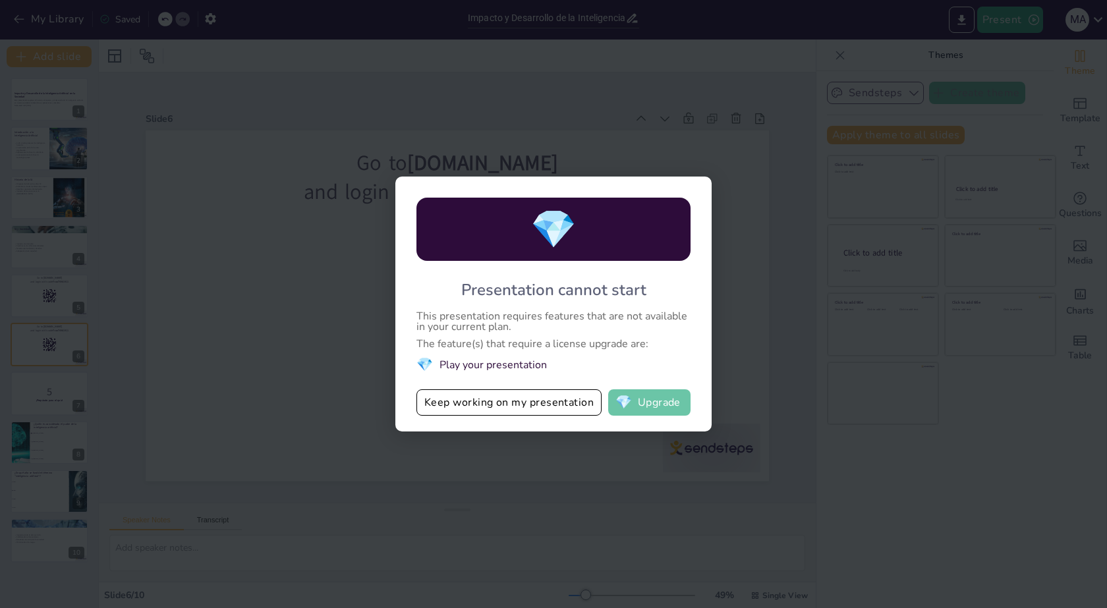
click at [665, 401] on button "💎 Upgrade" at bounding box center [649, 402] width 82 height 26
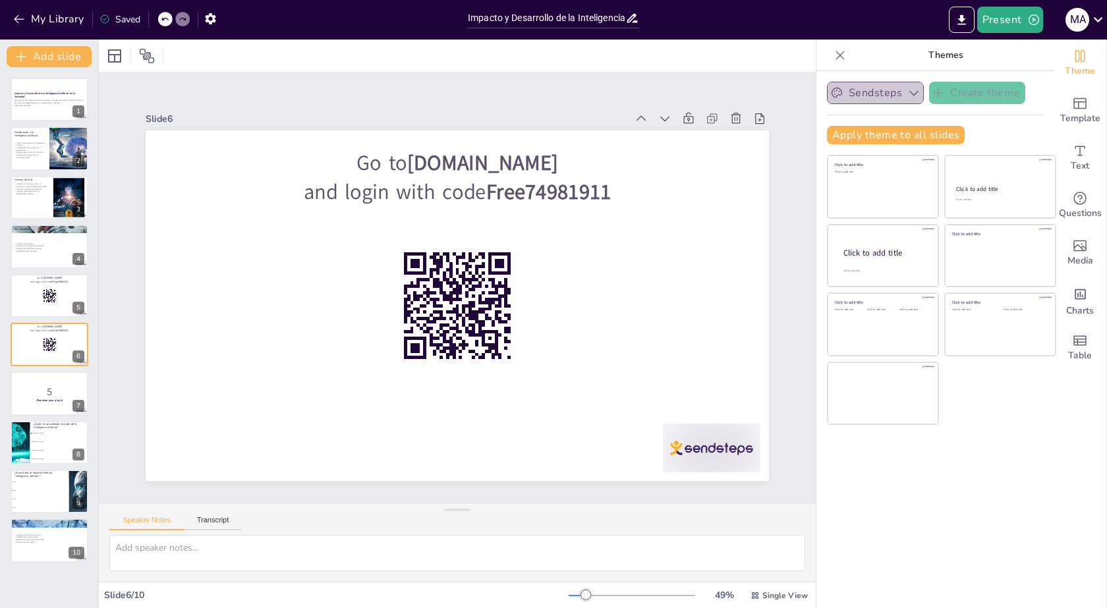
click at [907, 96] on icon "button" at bounding box center [913, 92] width 13 height 13
click at [1098, 11] on icon at bounding box center [1098, 20] width 18 height 18
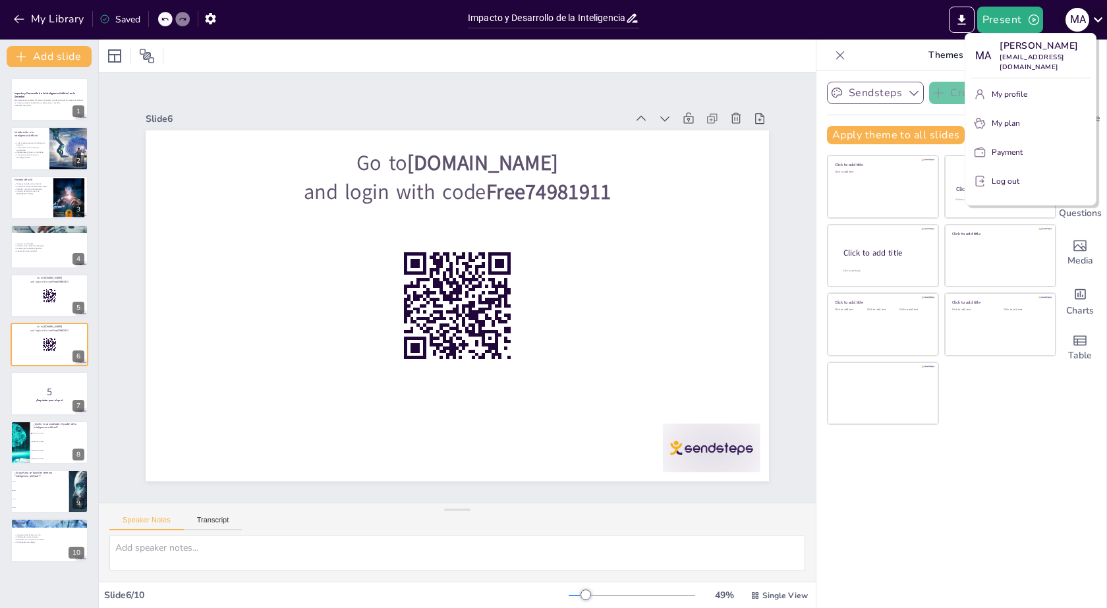
click at [1098, 11] on div at bounding box center [553, 304] width 1107 height 608
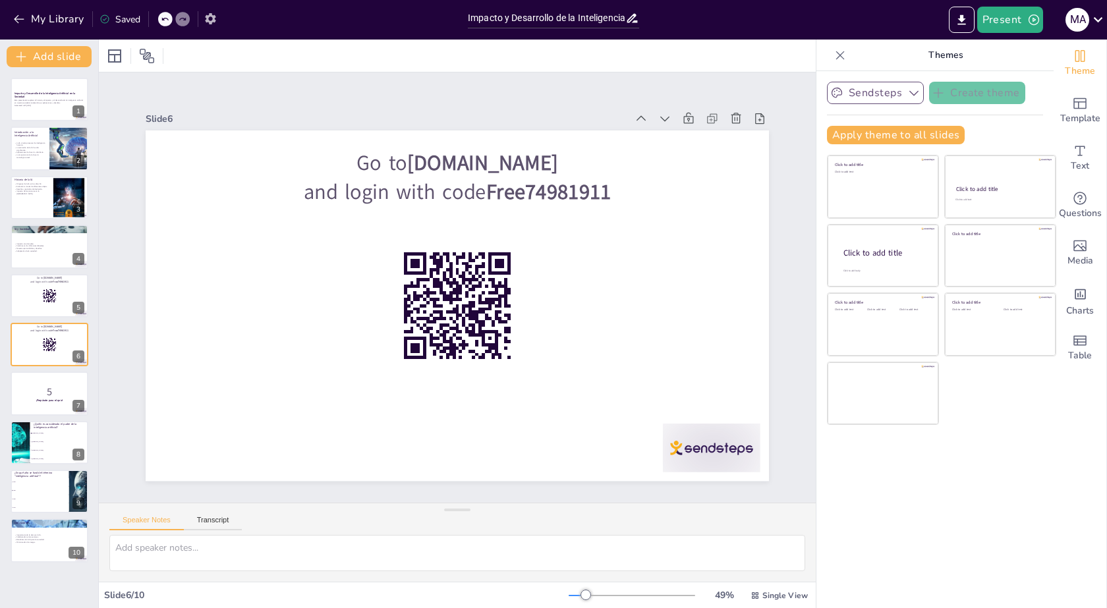
click at [208, 22] on icon "button" at bounding box center [210, 18] width 11 height 11
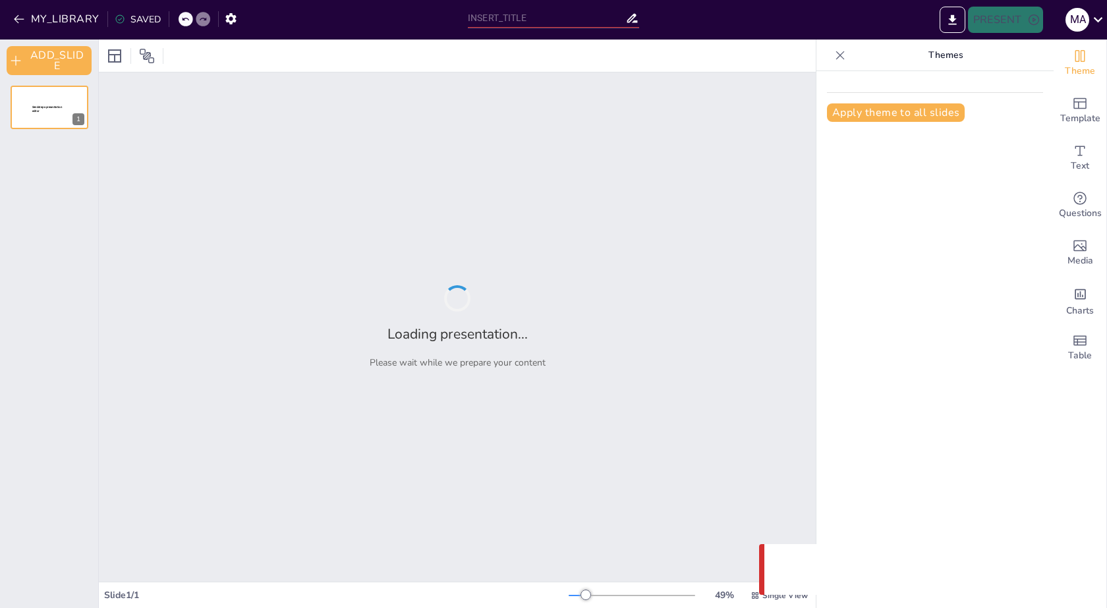
type input "Impacto y Desarrollo de la Inteligencia Artificial en la Sociedad"
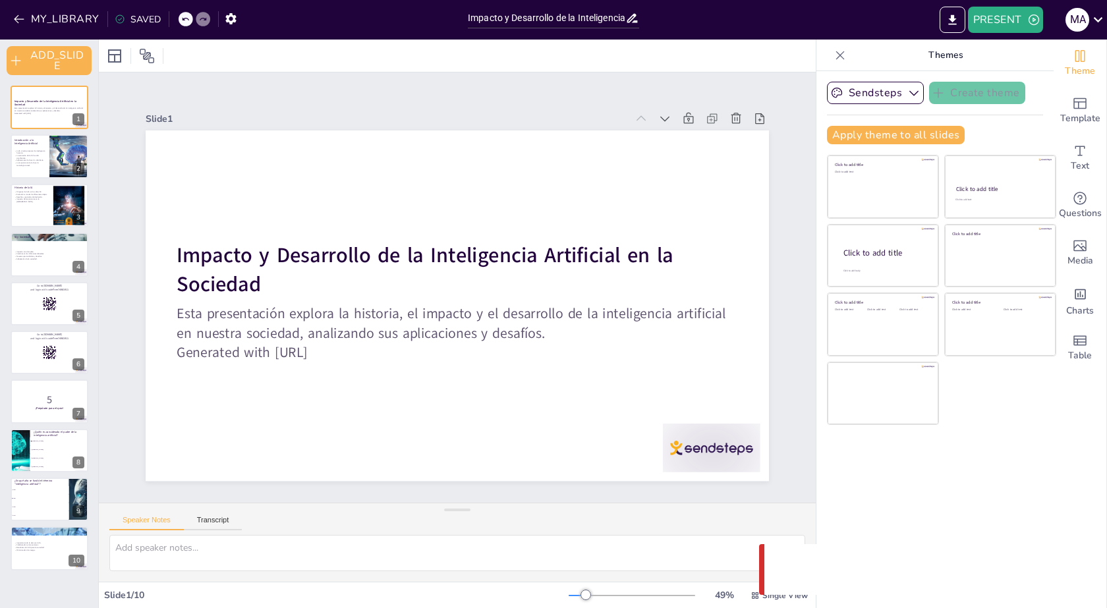
checkbox input "true"
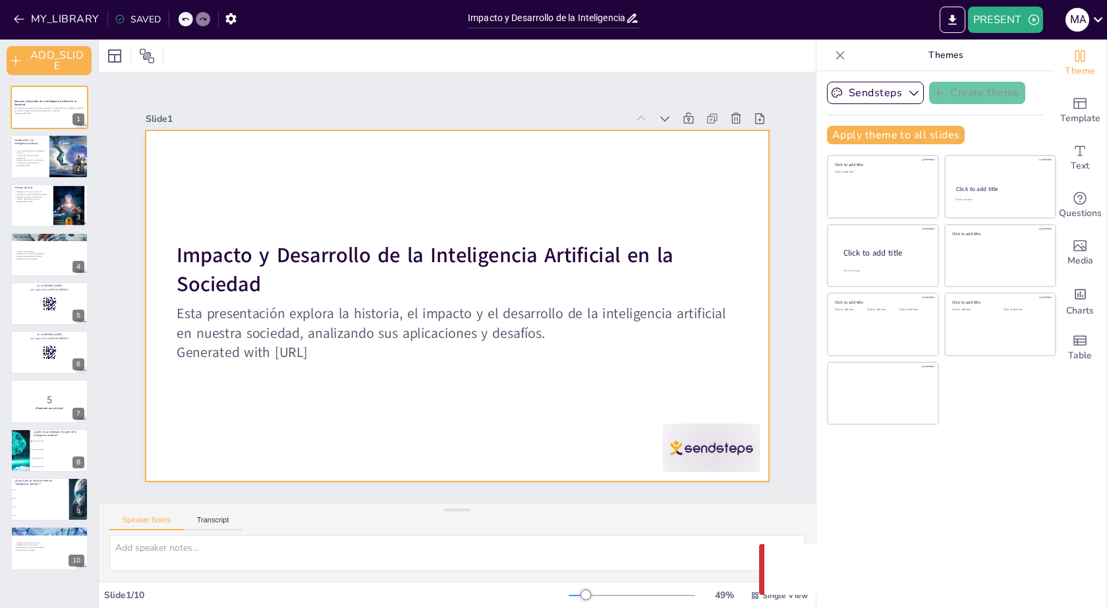
checkbox input "true"
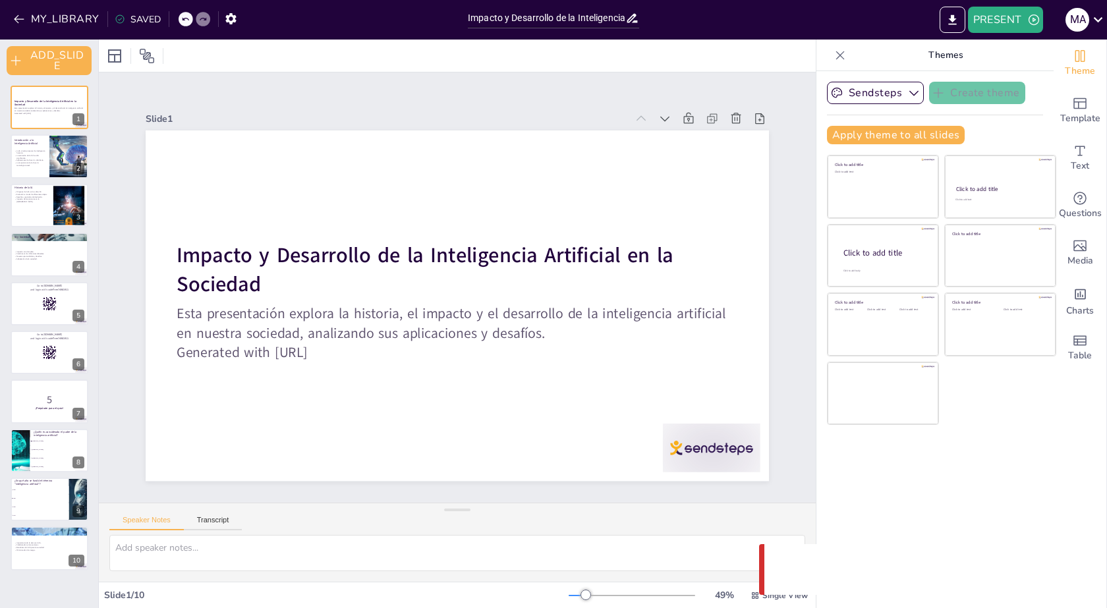
checkbox input "true"
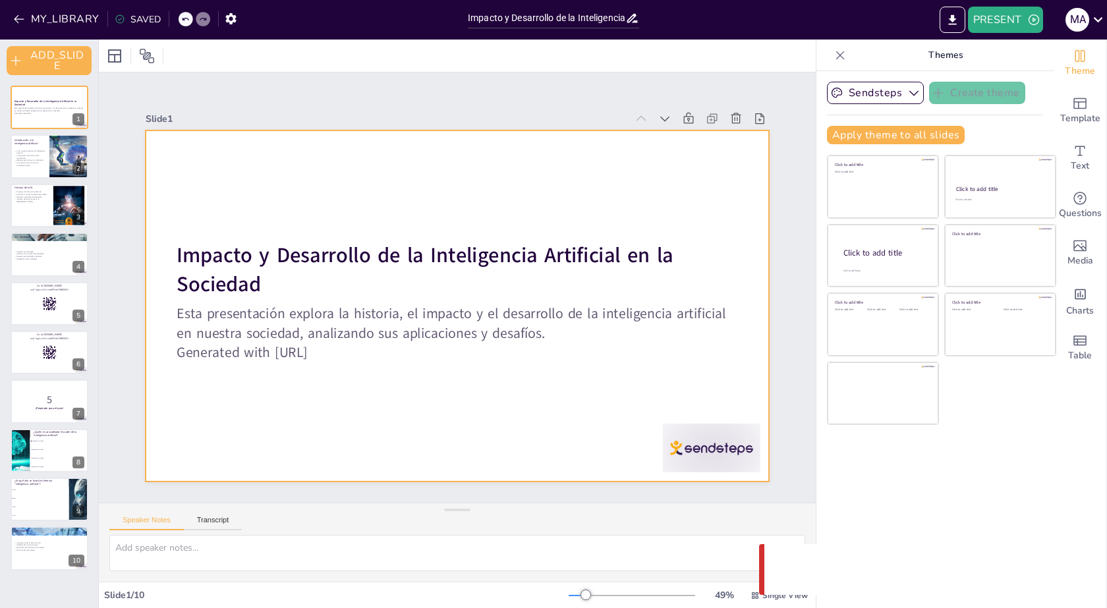
checkbox input "true"
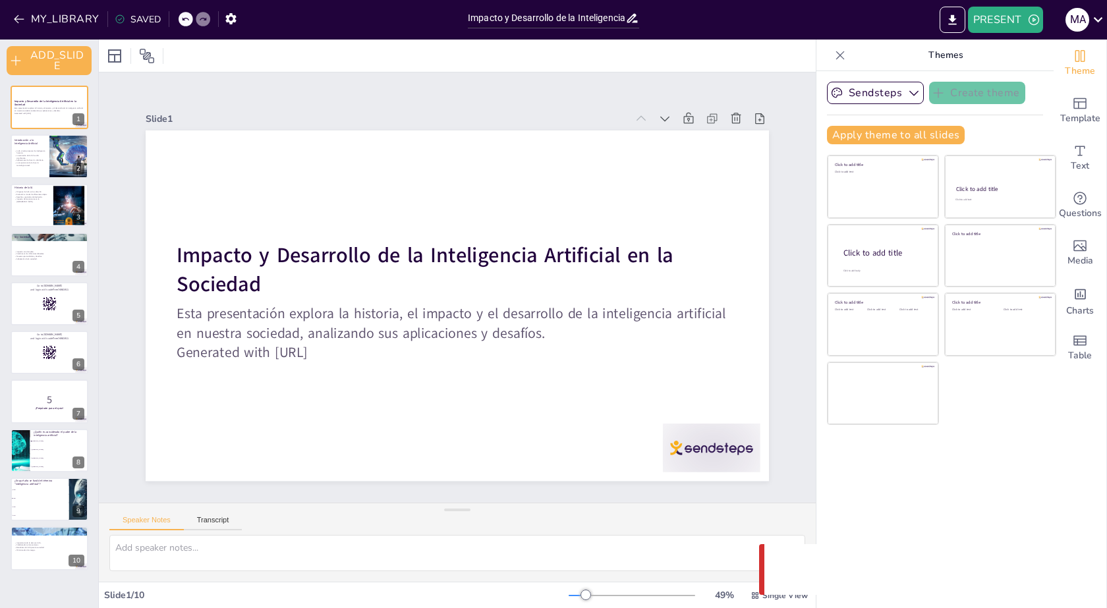
checkbox input "true"
click at [987, 12] on button "PRESENT" at bounding box center [1005, 20] width 75 height 26
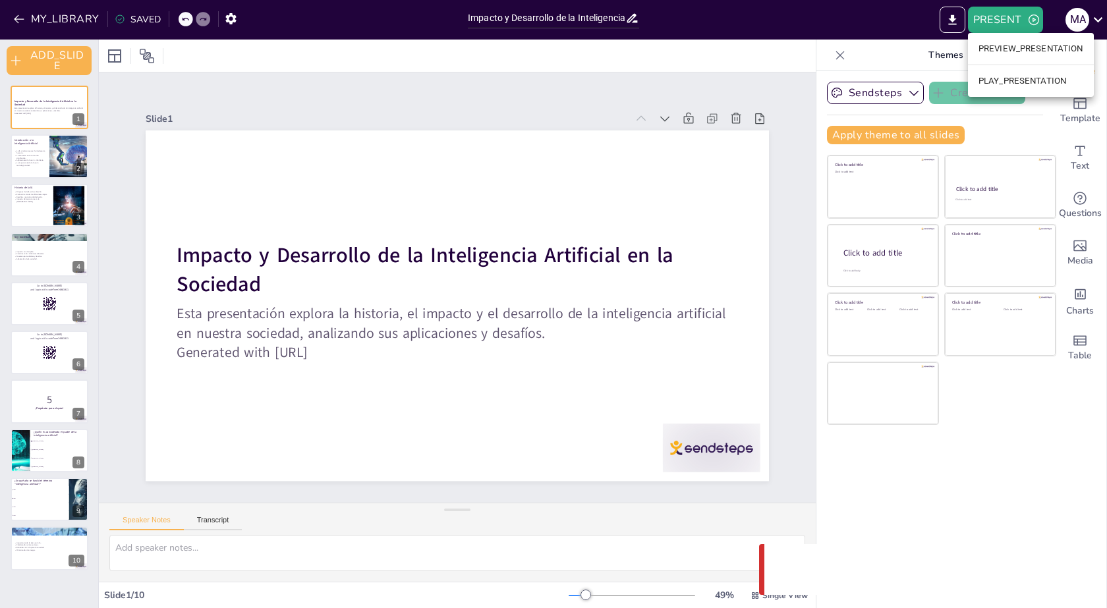
click at [1005, 78] on li "PLAY_PRESENTATION" at bounding box center [1031, 80] width 126 height 21
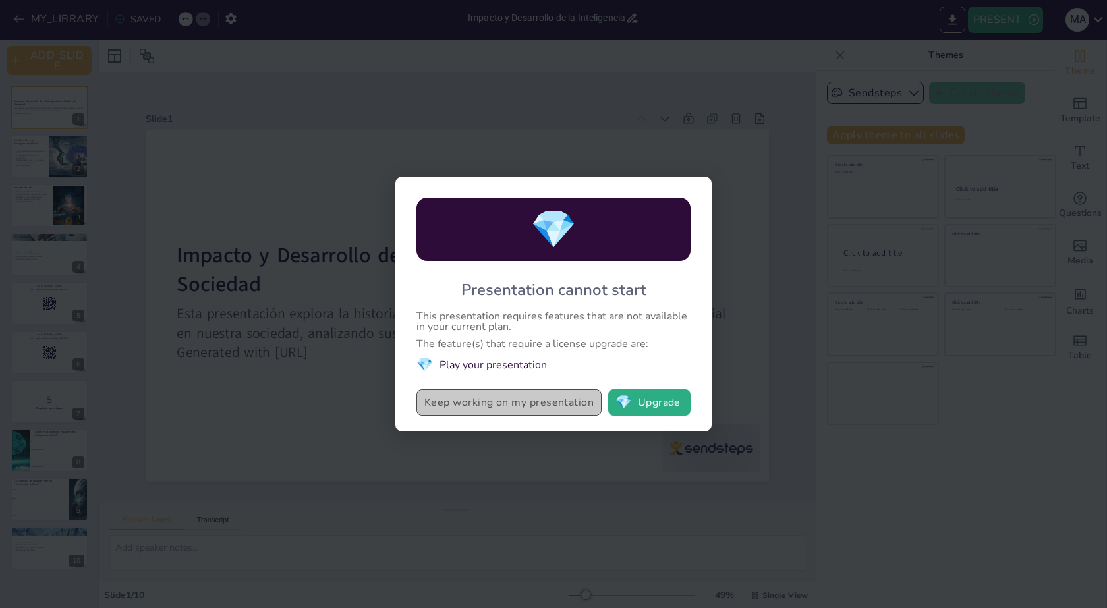
click at [553, 400] on button "Keep working on my presentation" at bounding box center [508, 402] width 185 height 26
checkbox input "true"
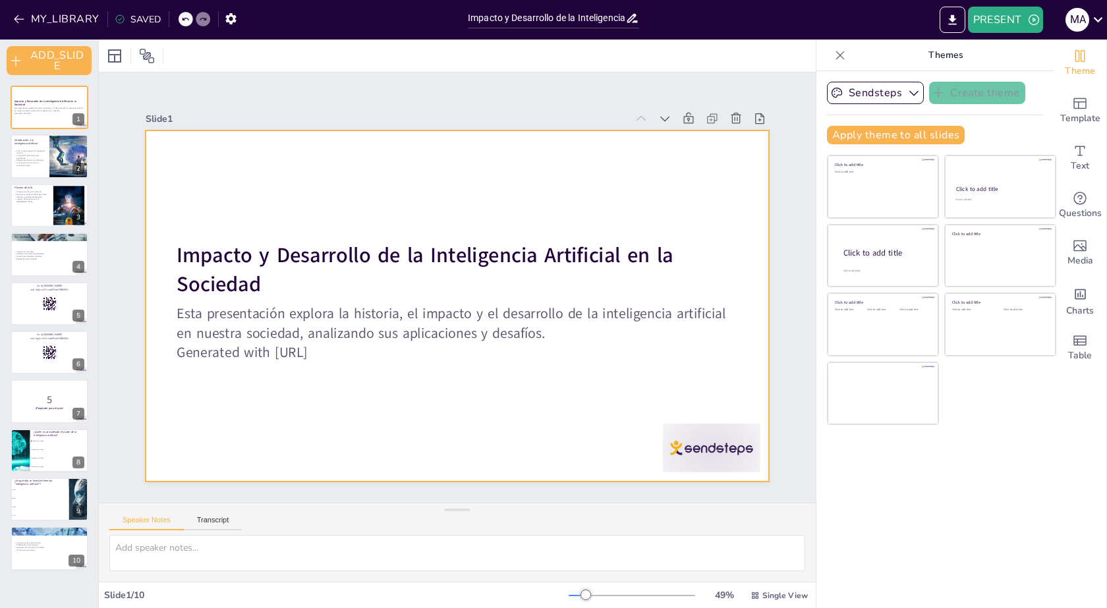
checkbox input "true"
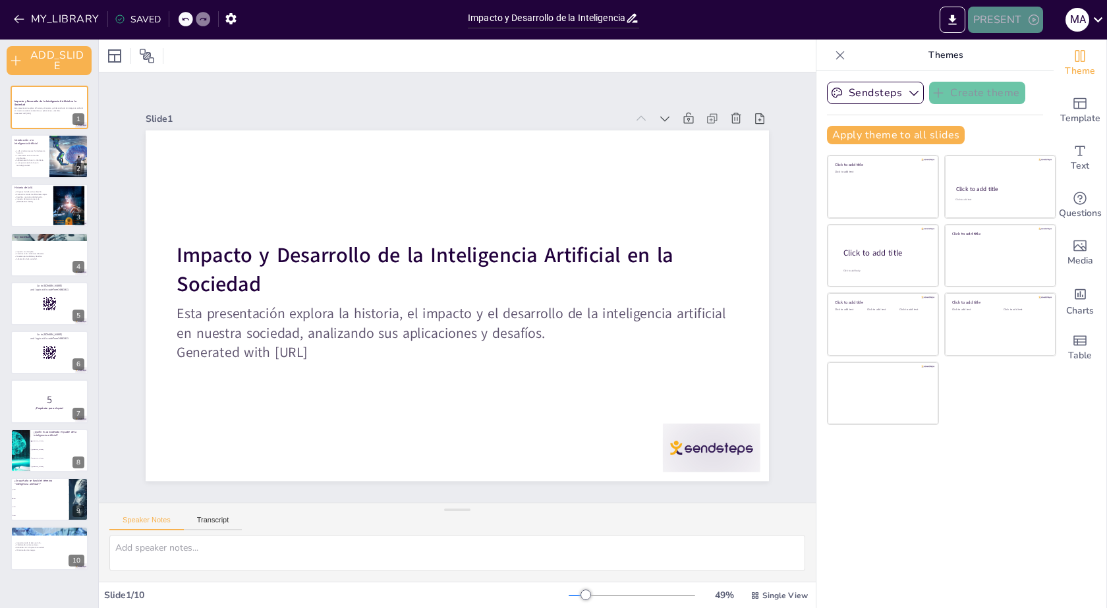
click at [1003, 18] on button "PRESENT" at bounding box center [1005, 20] width 75 height 26
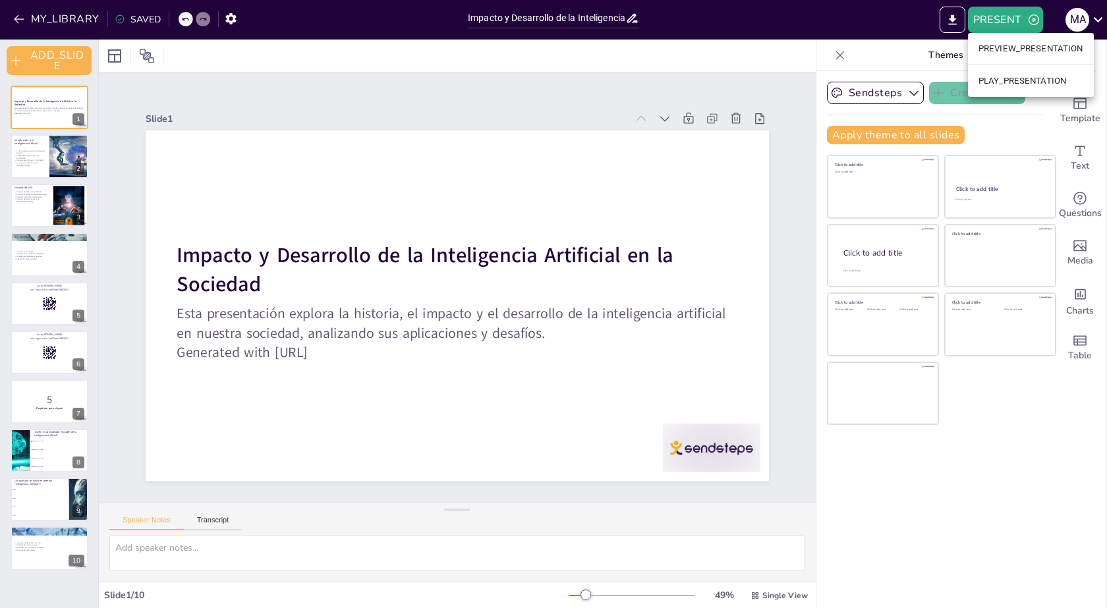
click at [1038, 45] on li "PREVIEW_PRESENTATION" at bounding box center [1031, 48] width 126 height 21
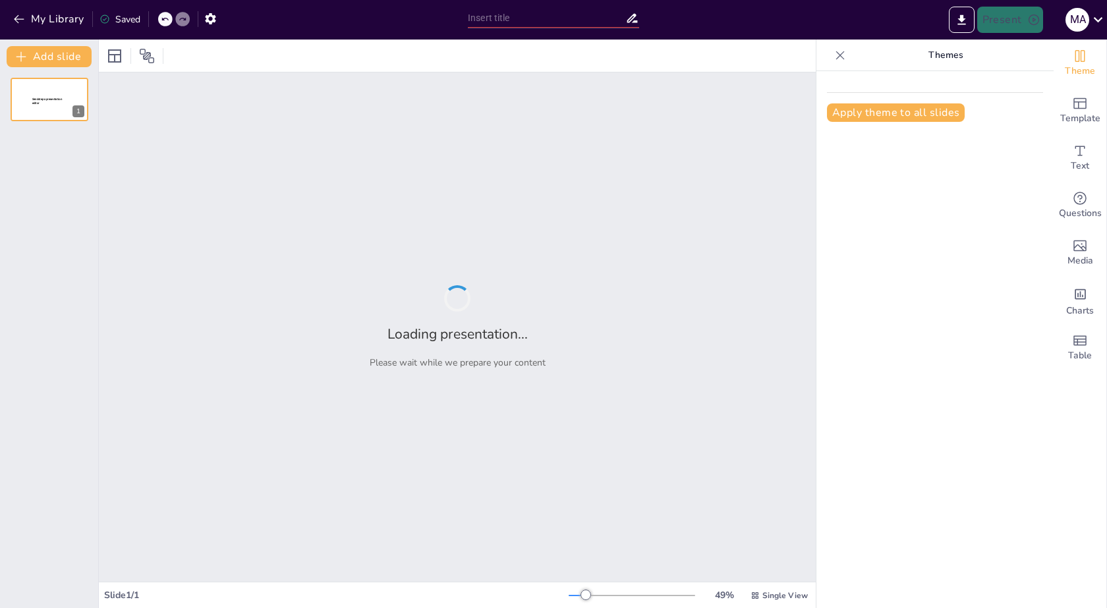
type input "Impacto y Desarrollo de la Inteligencia Artificial en la Sociedad"
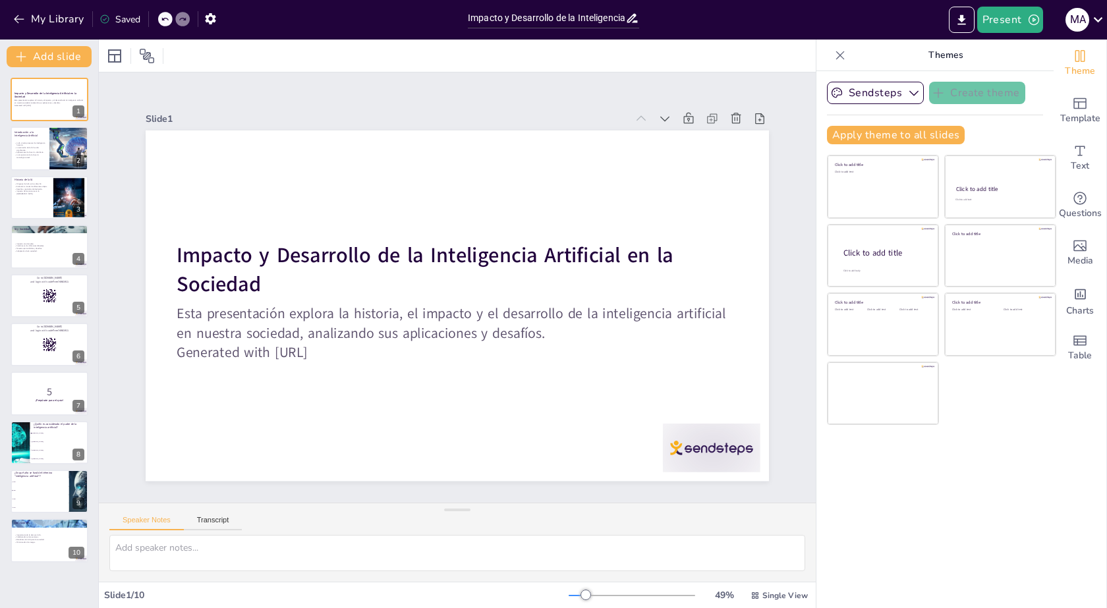
checkbox input "true"
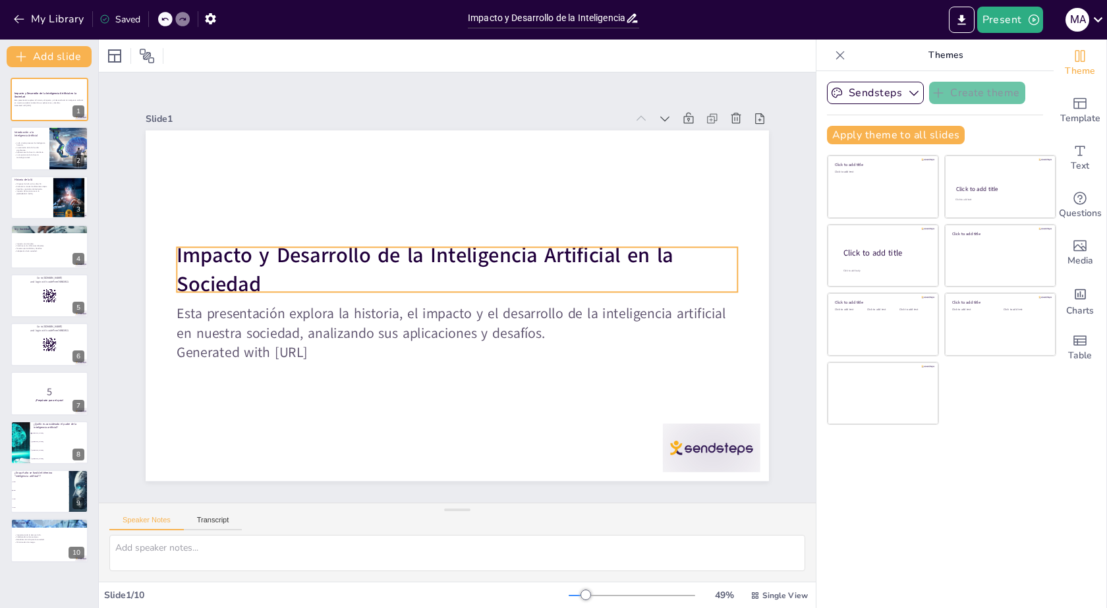
checkbox input "true"
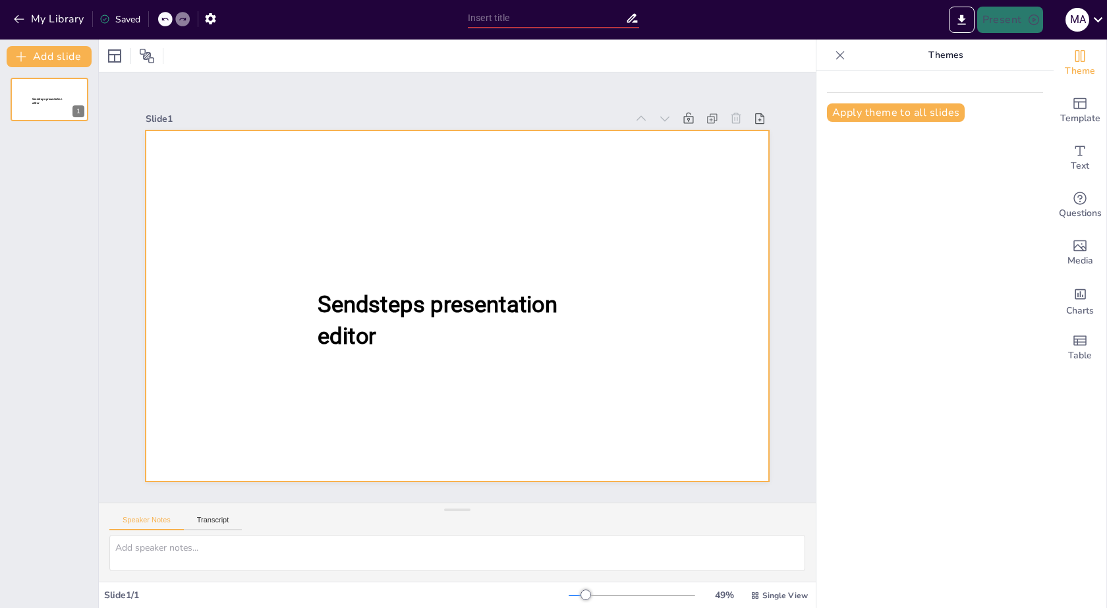
type input "Impacto y Desarrollo de la Inteligencia Artificial en la Sociedad"
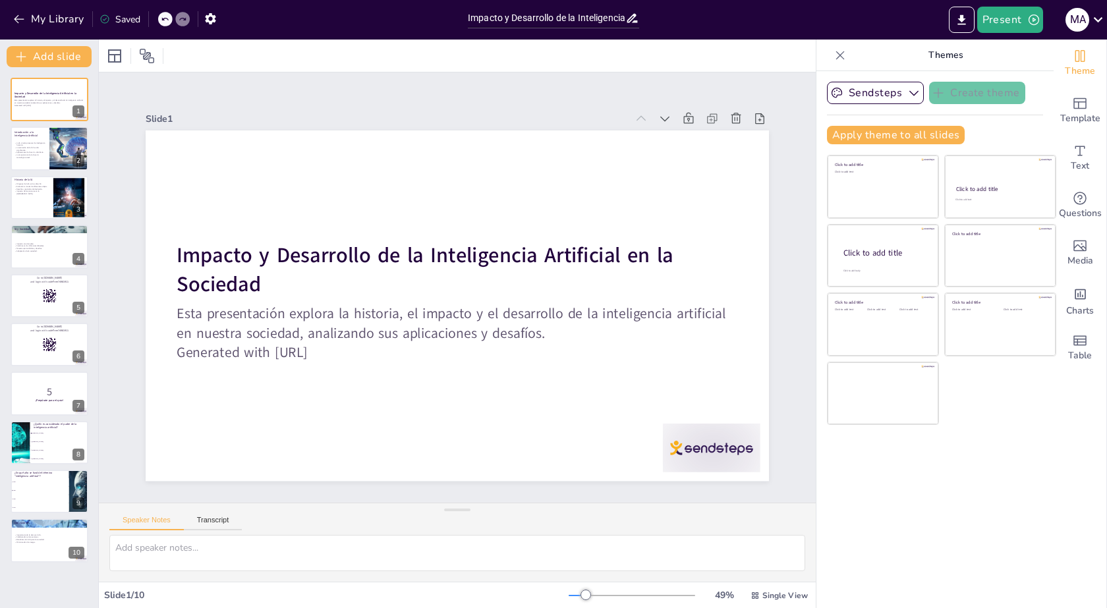
checkbox input "true"
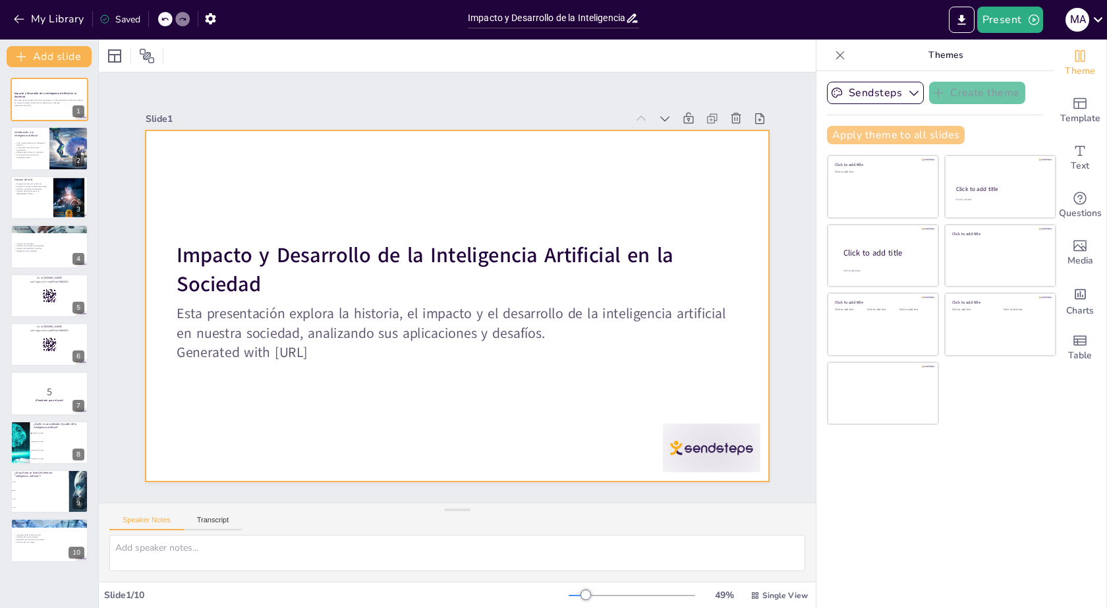
checkbox input "true"
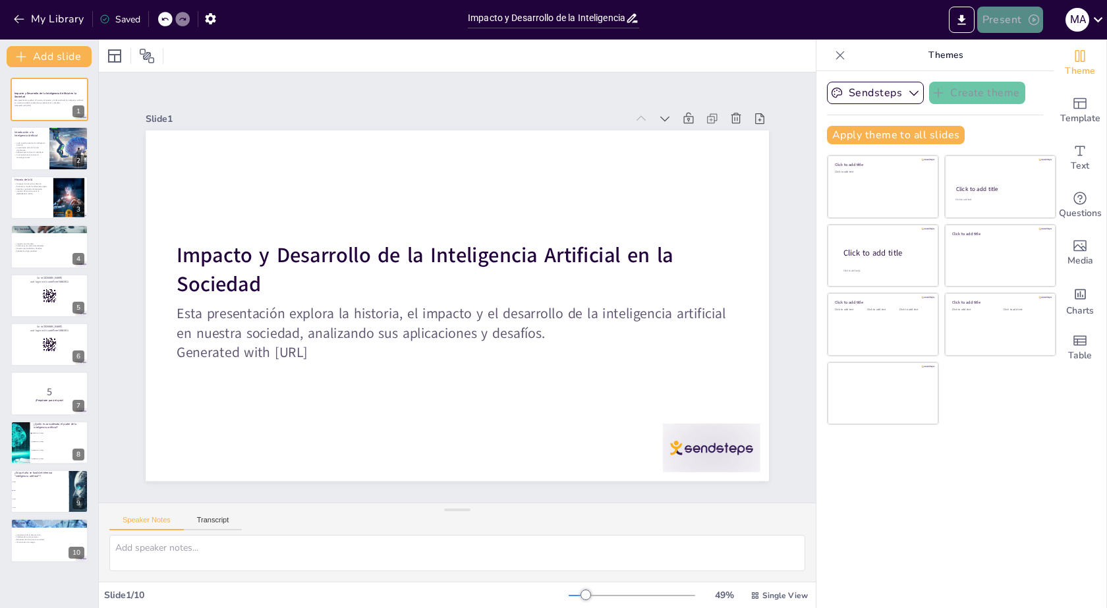
click at [1025, 20] on button "Present" at bounding box center [1010, 20] width 66 height 26
click at [1020, 53] on li "Preview presentation" at bounding box center [1029, 48] width 103 height 21
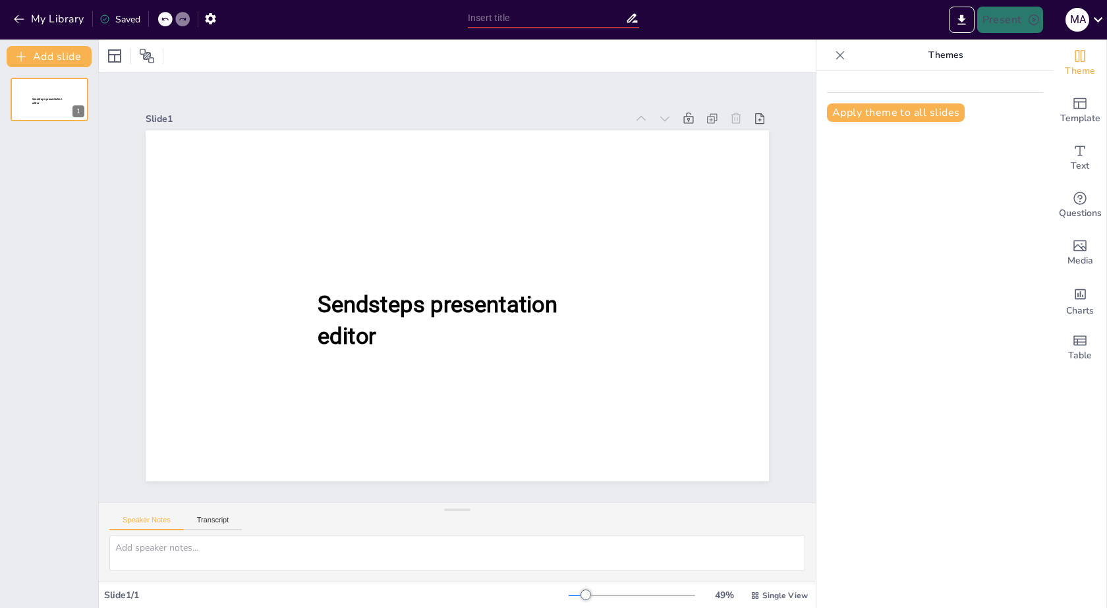
type input "Impacto y Desarrollo de la Inteligencia Artificial en la Sociedad"
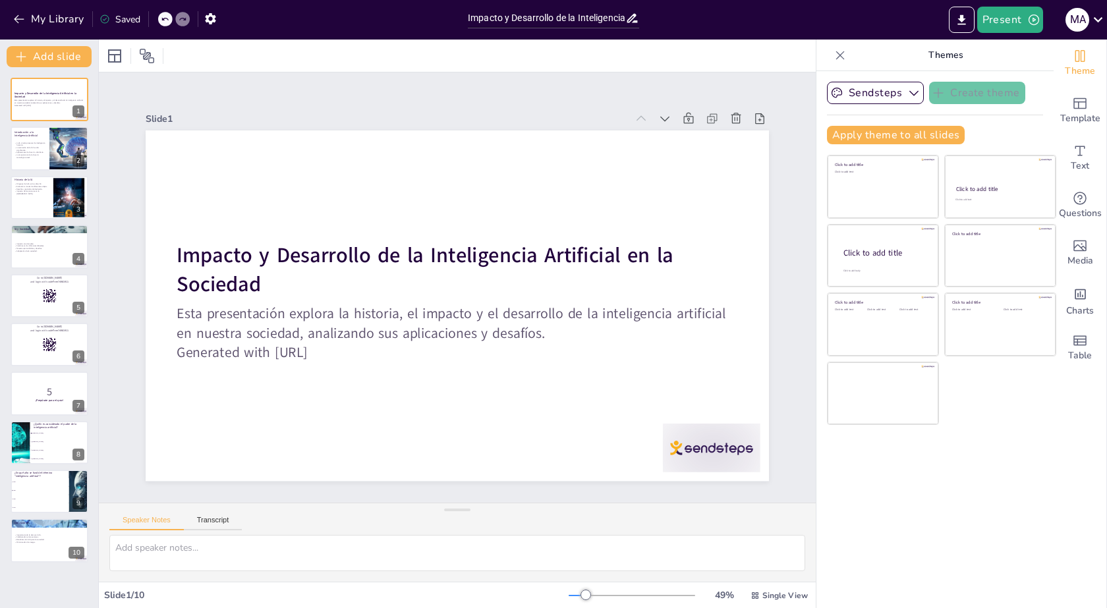
checkbox input "true"
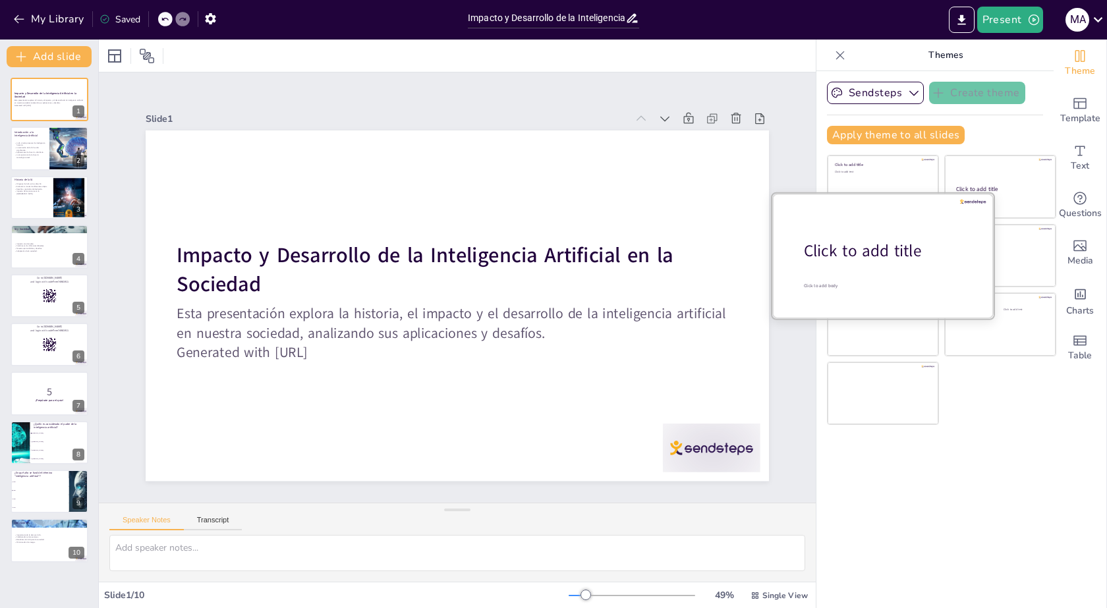
checkbox input "true"
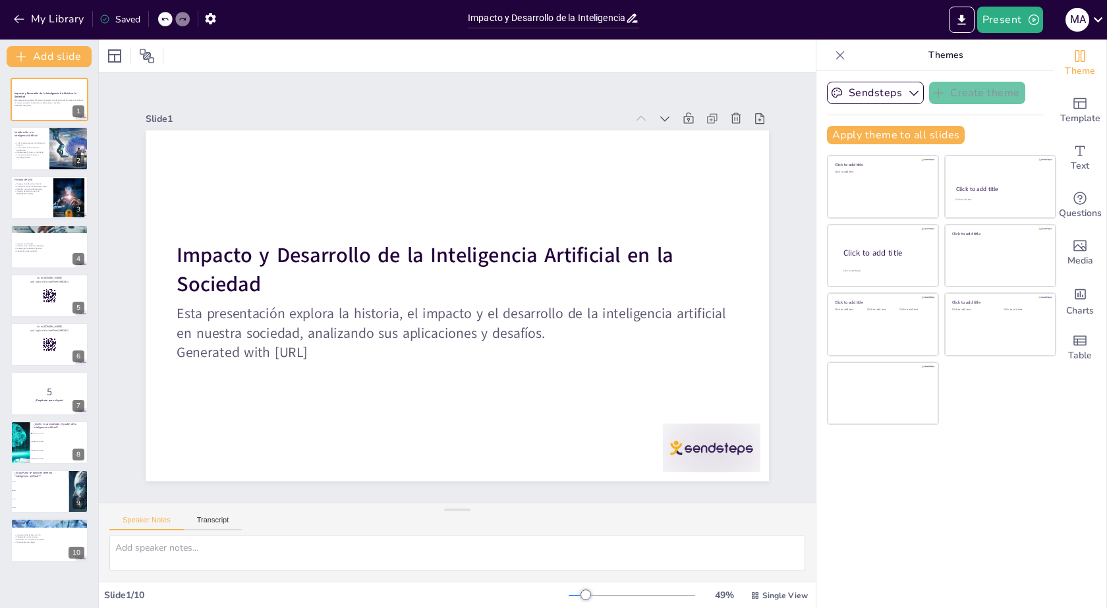
checkbox input "true"
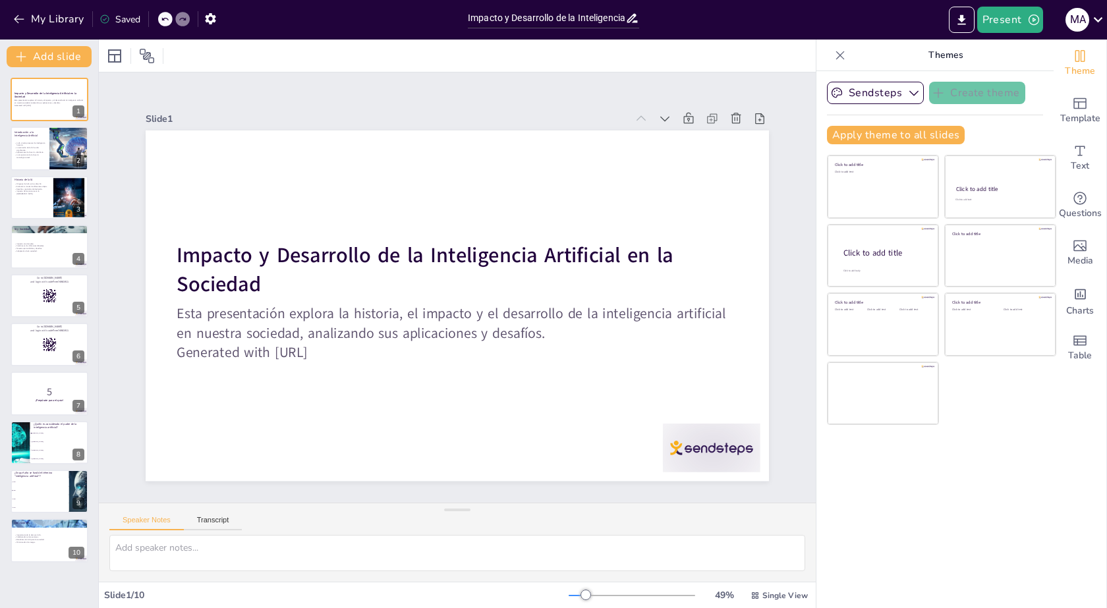
checkbox input "true"
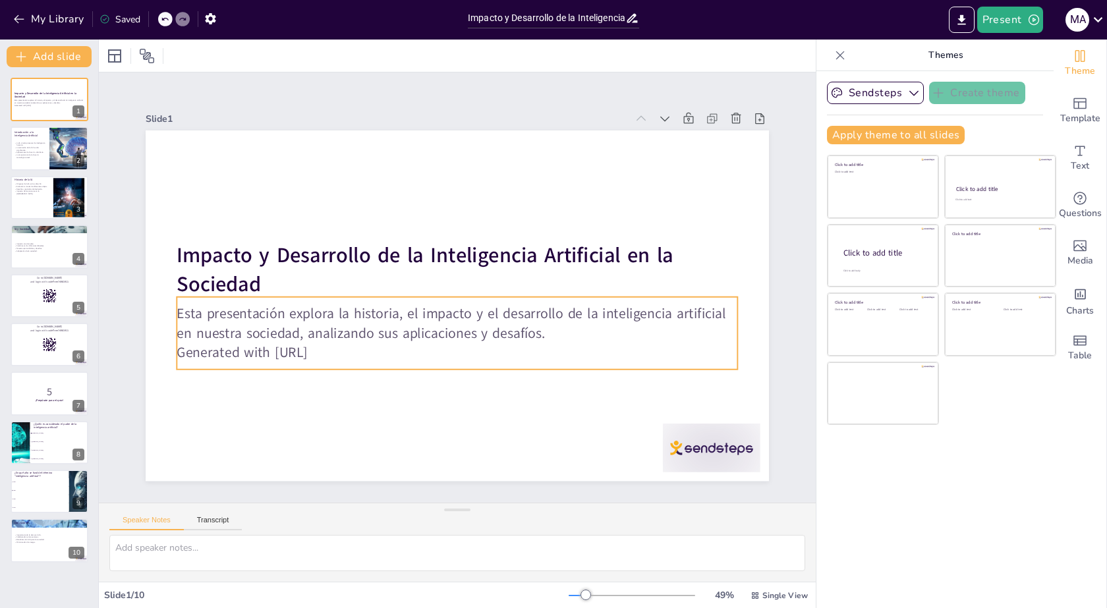
checkbox input "true"
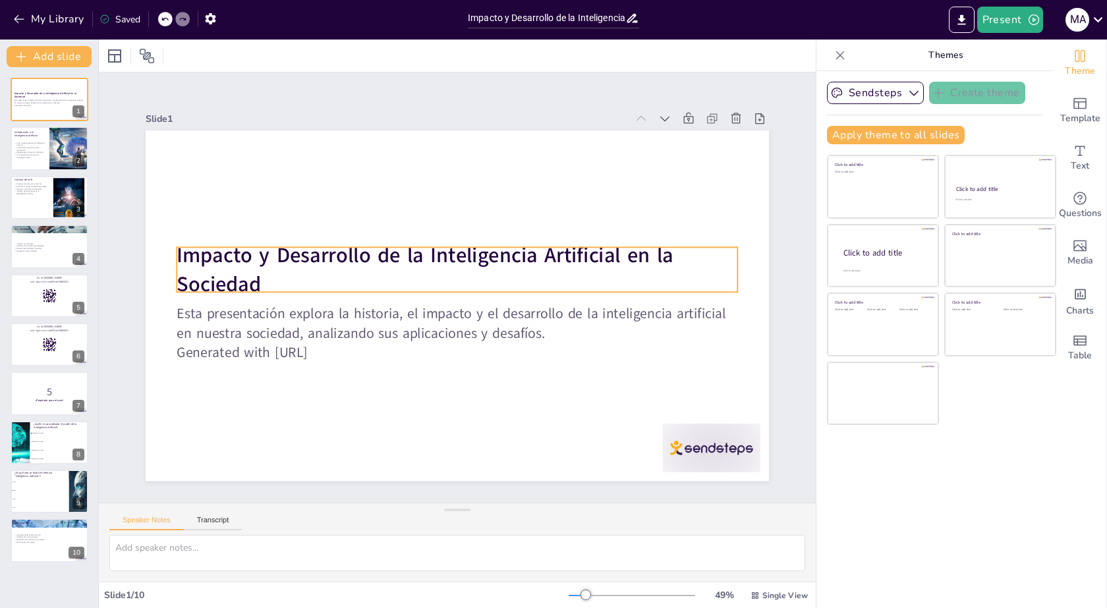
checkbox input "true"
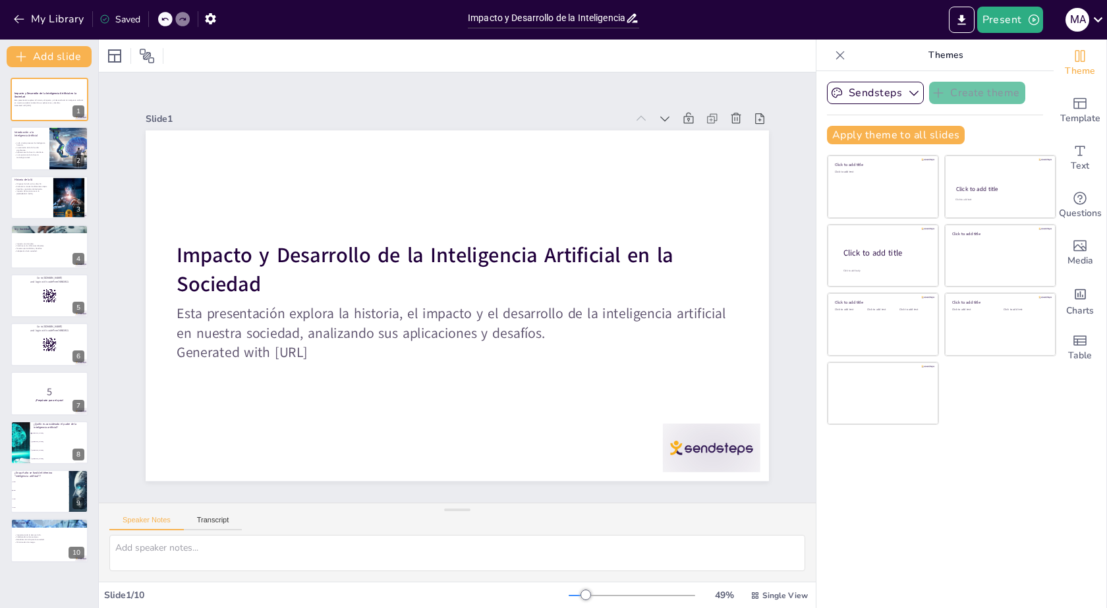
checkbox input "true"
click at [200, 518] on button "Transcript" at bounding box center [213, 523] width 59 height 14
click at [154, 521] on button "Speaker Notes" at bounding box center [146, 523] width 74 height 14
click at [173, 557] on textarea at bounding box center [457, 553] width 696 height 36
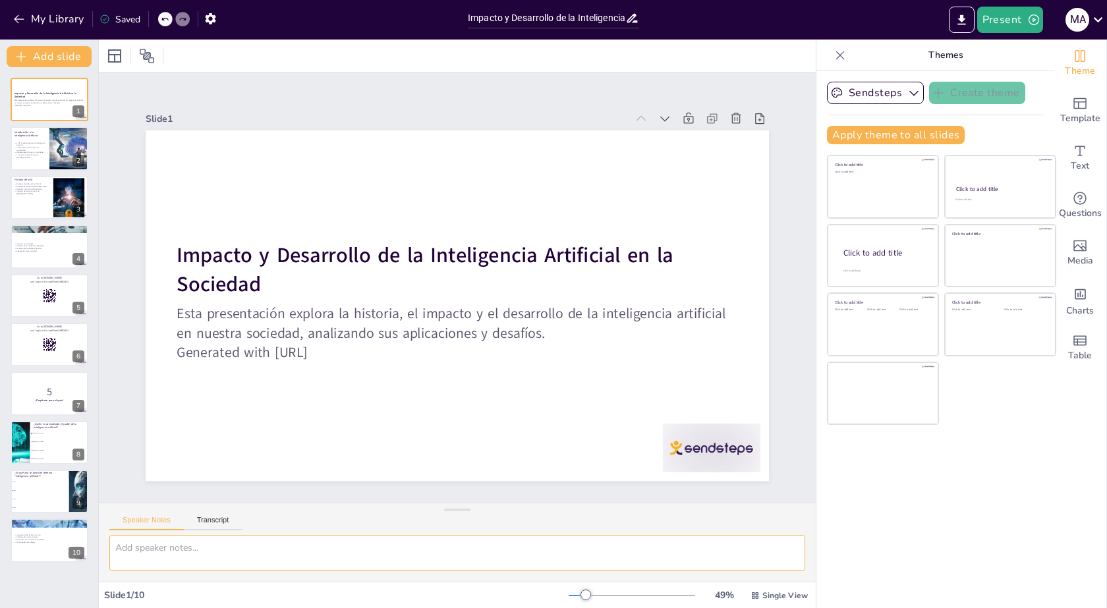
checkbox input "true"
click at [953, 22] on button "Export to PowerPoint" at bounding box center [962, 20] width 26 height 26
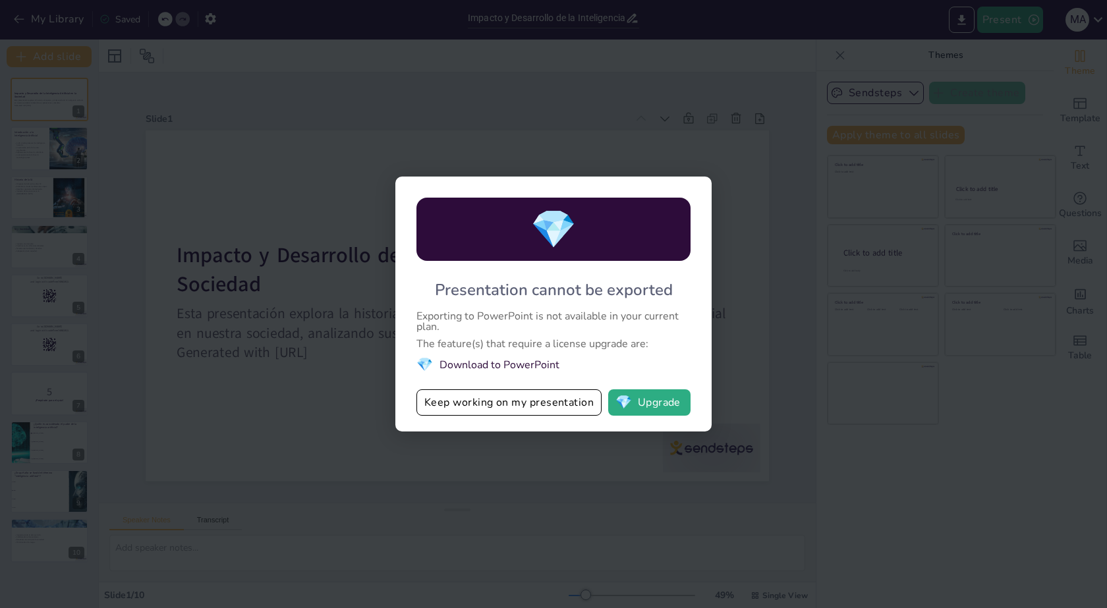
click at [499, 366] on li "💎 Download to PowerPoint" at bounding box center [553, 365] width 274 height 18
click at [654, 414] on button "💎 Upgrade" at bounding box center [649, 402] width 82 height 26
checkbox input "true"
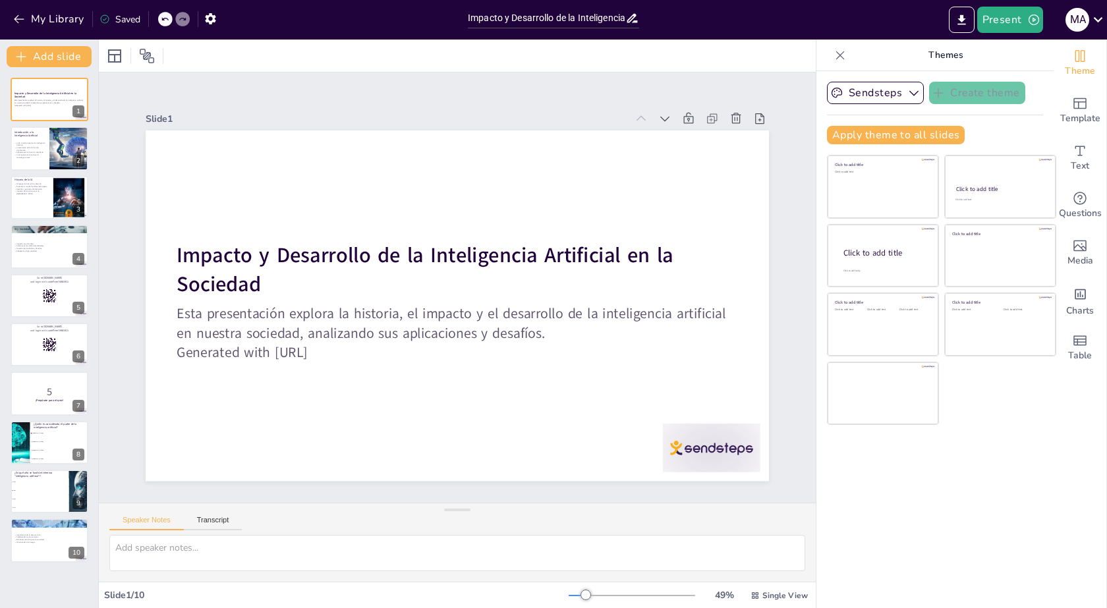
checkbox input "true"
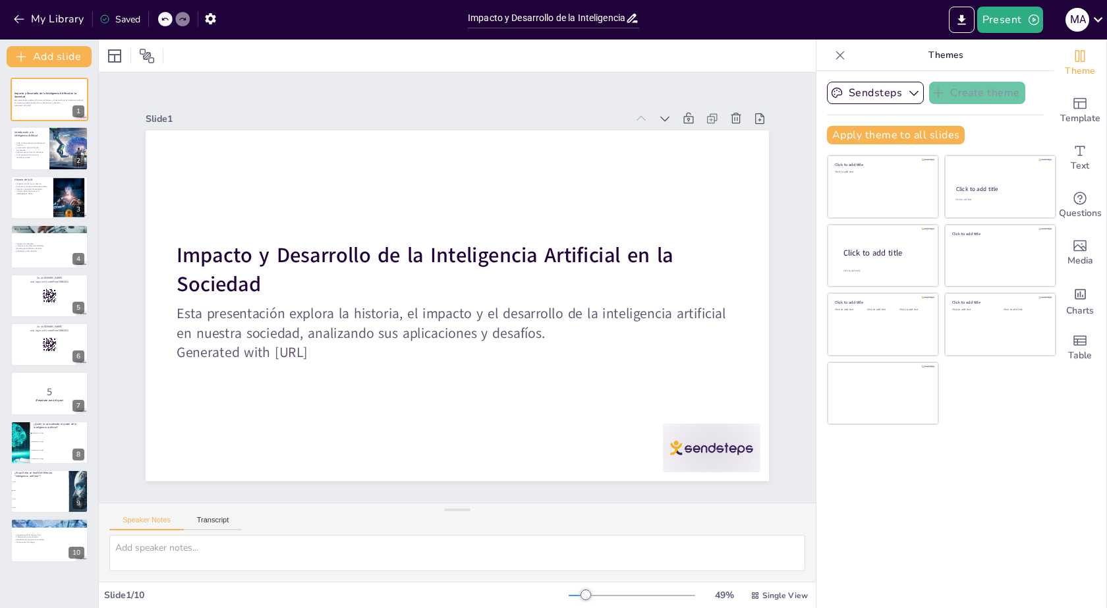
checkbox input "true"
